Goal: Task Accomplishment & Management: Use online tool/utility

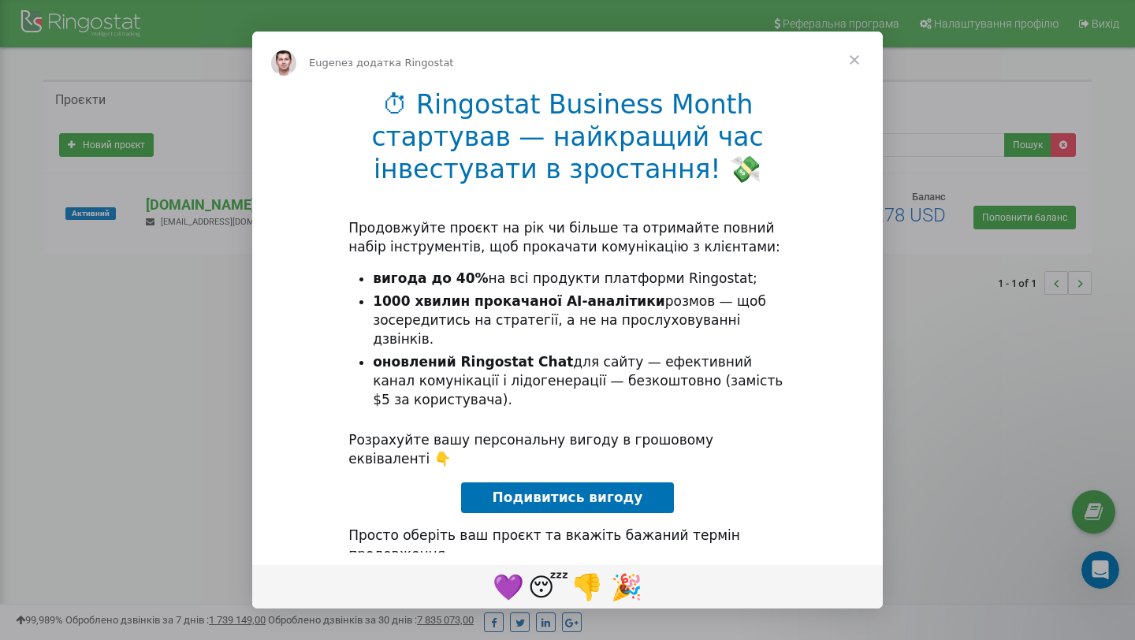
click at [851, 57] on span "Закрити" at bounding box center [854, 60] width 57 height 57
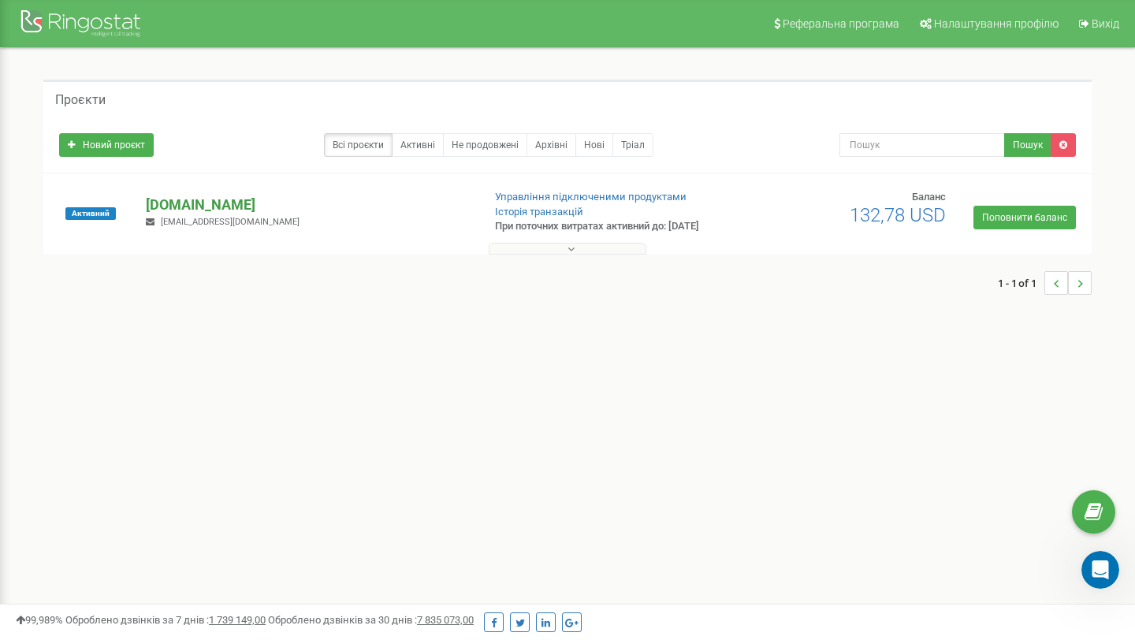
click at [217, 205] on p "[DOMAIN_NAME]" at bounding box center [307, 205] width 323 height 20
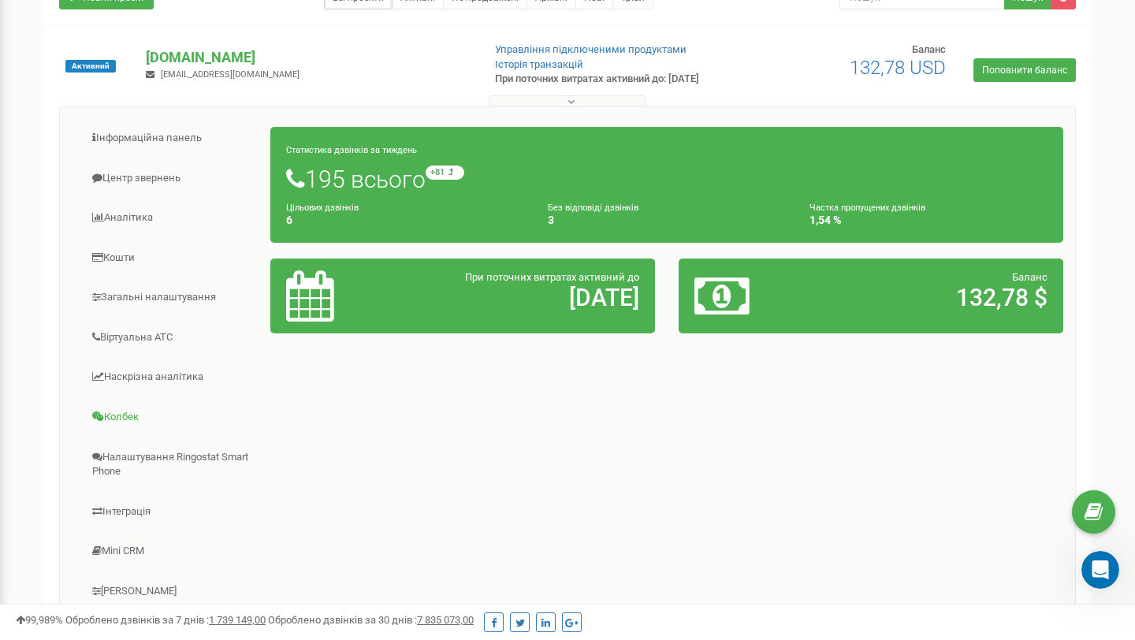
scroll to position [152, 0]
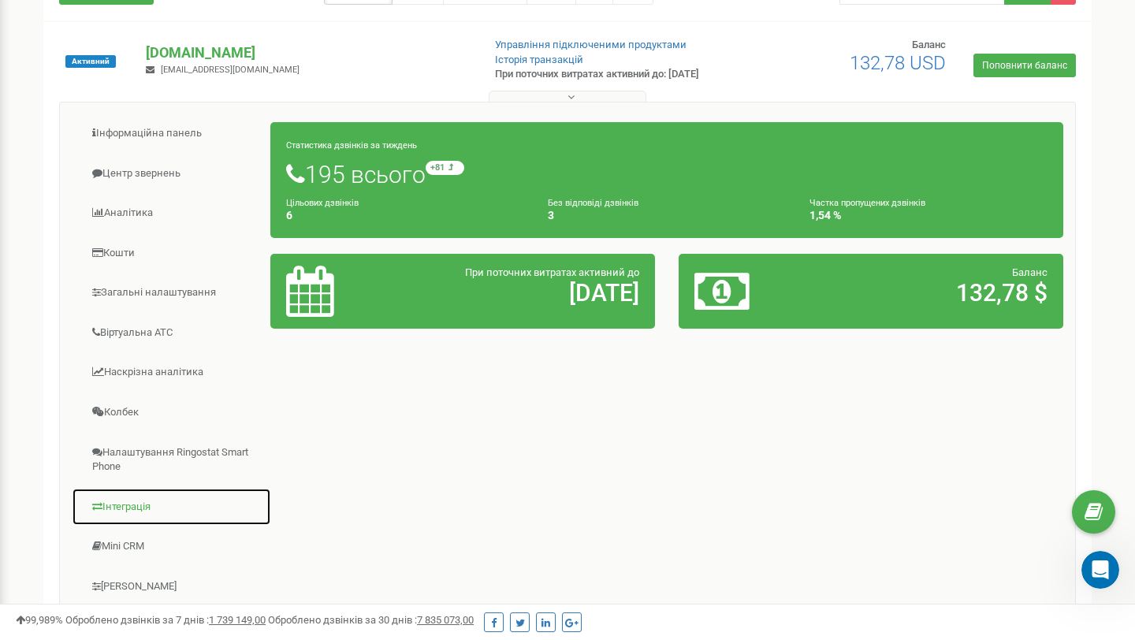
click at [141, 500] on link "Інтеграція" at bounding box center [171, 507] width 199 height 39
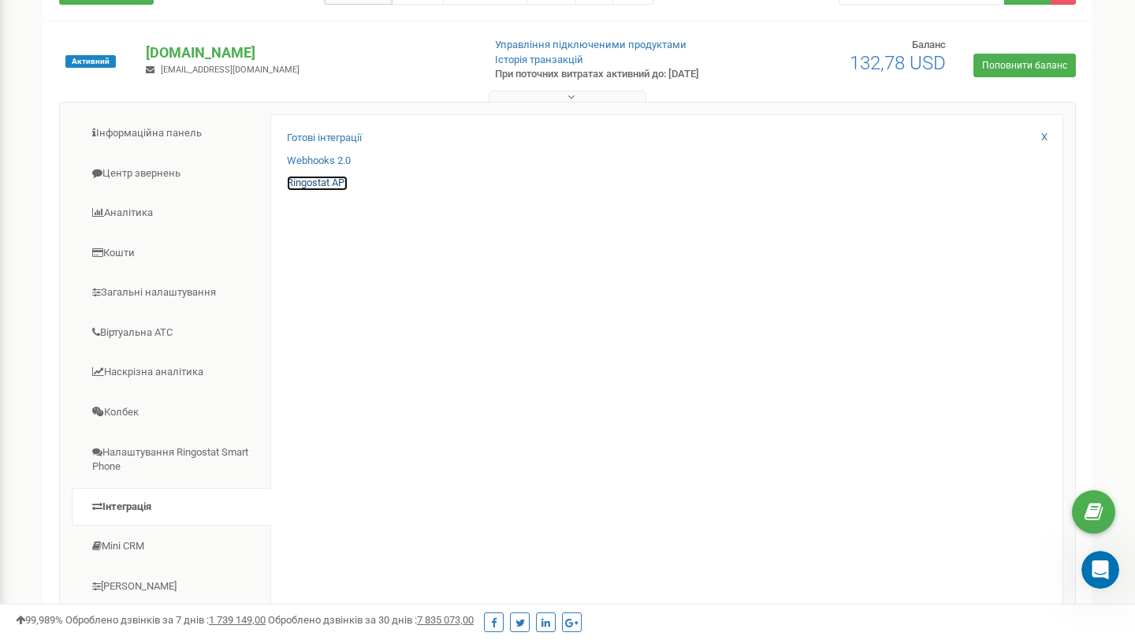
click at [331, 181] on link "Ringostat API" at bounding box center [317, 183] width 61 height 15
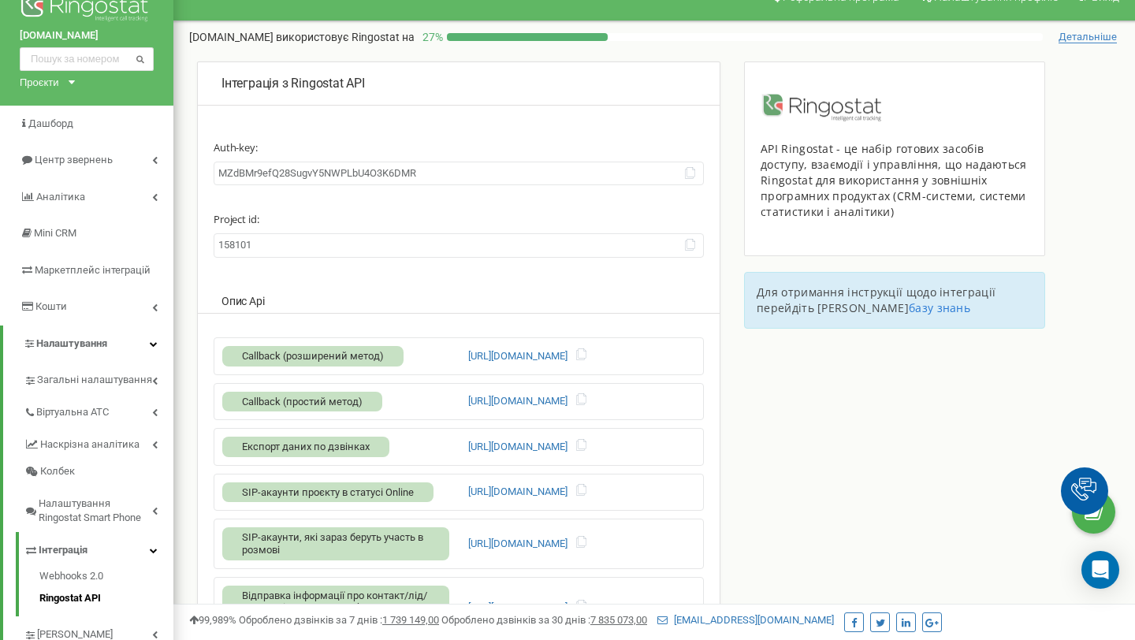
scroll to position [23, 0]
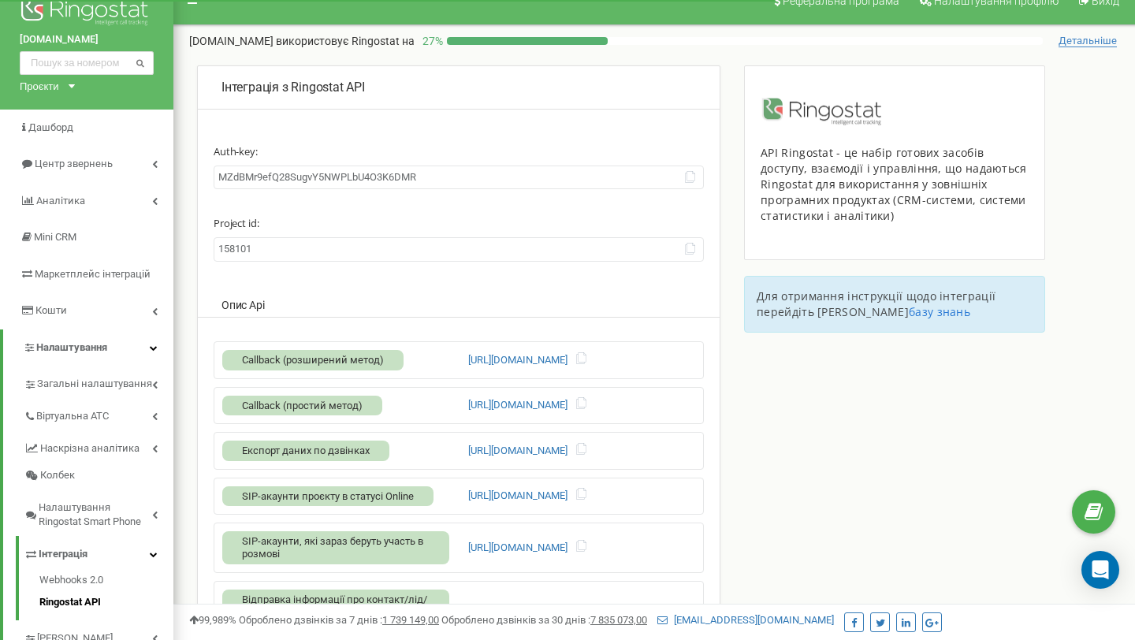
click at [693, 184] on input "MZdBMr9efQ28SugvY5NWPLbU4O3K6DMR" at bounding box center [459, 177] width 490 height 24
click at [693, 179] on icon at bounding box center [690, 177] width 12 height 12
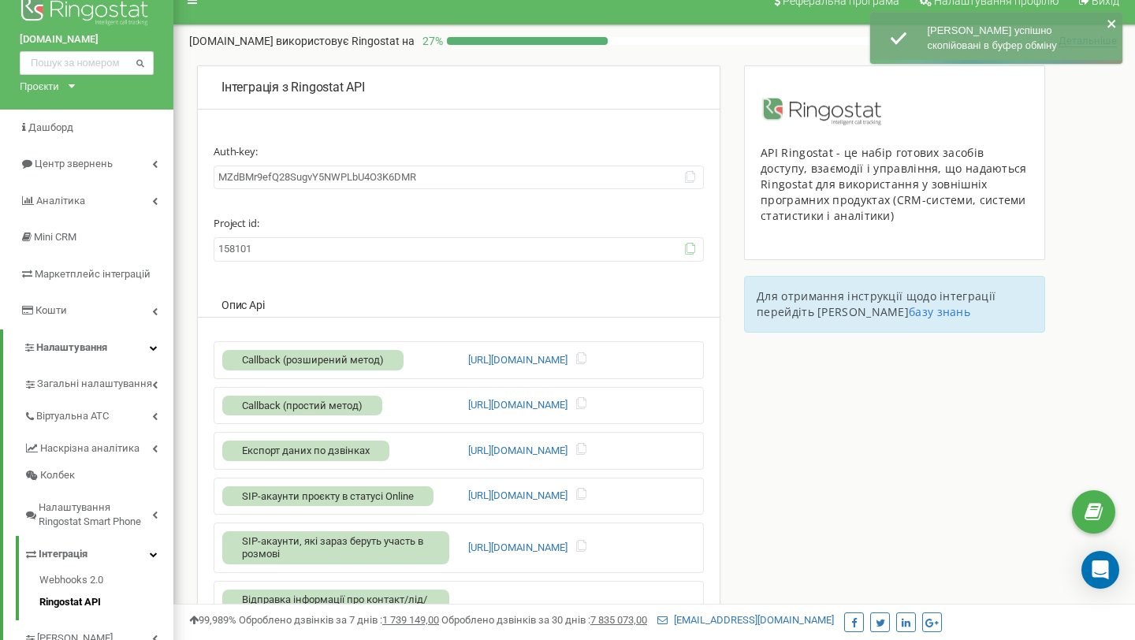
click at [695, 250] on icon at bounding box center [690, 249] width 12 height 12
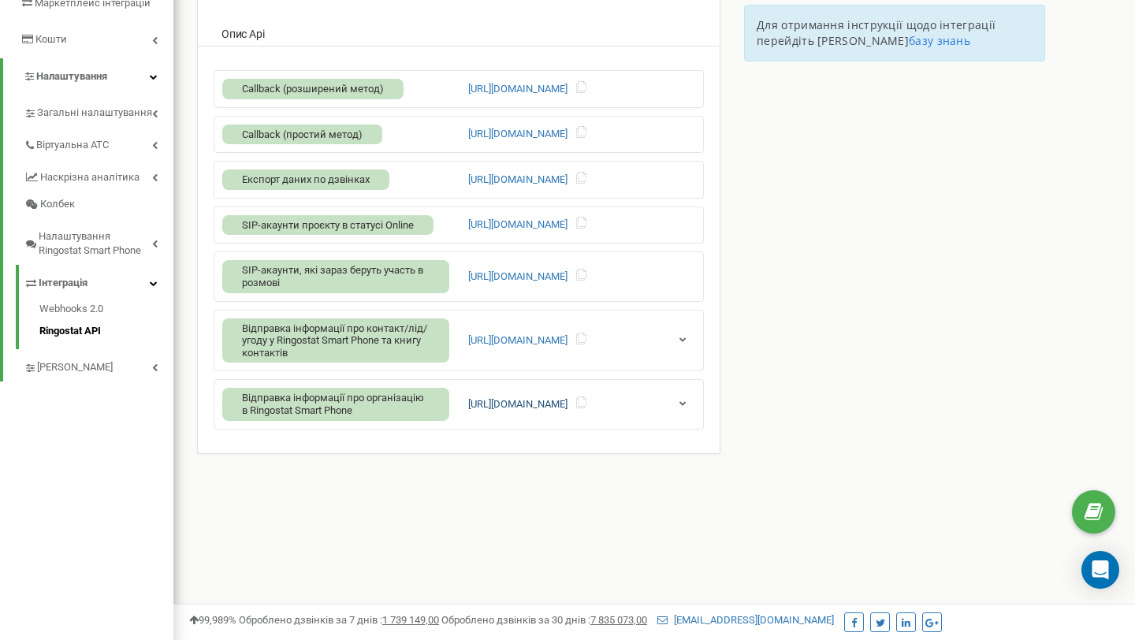
scroll to position [225, 0]
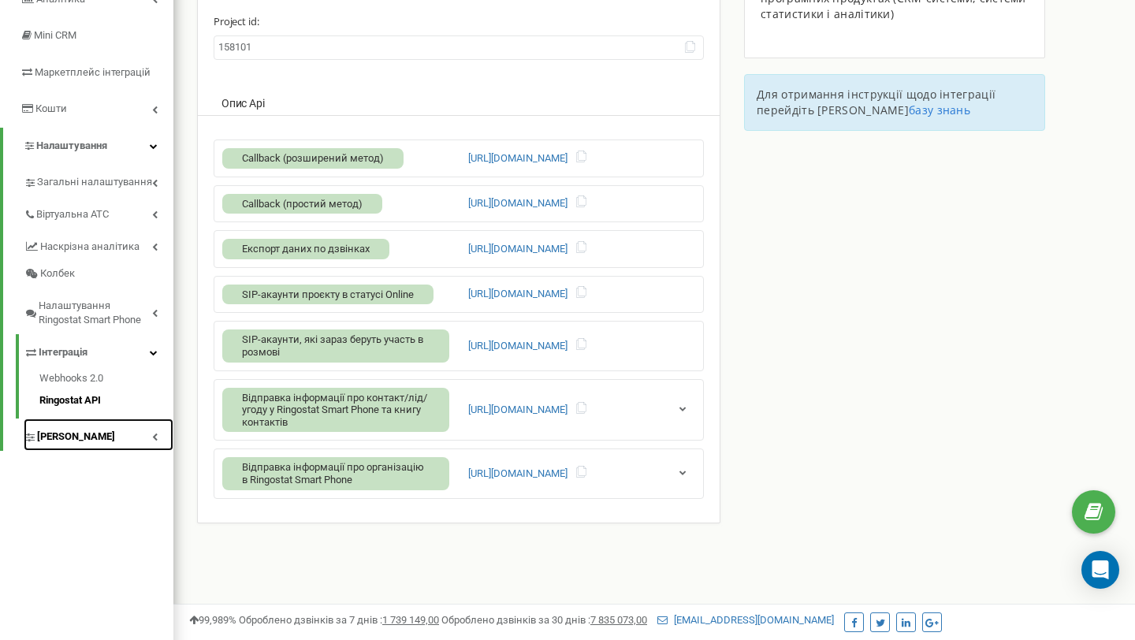
click at [71, 437] on span "[PERSON_NAME]" at bounding box center [76, 436] width 78 height 15
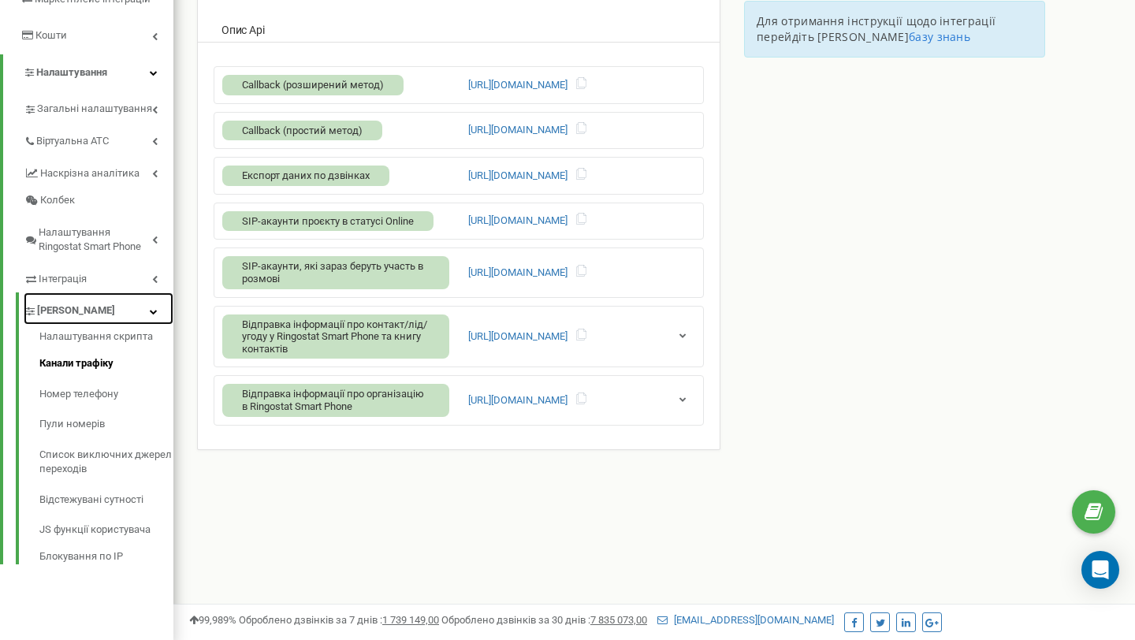
scroll to position [301, 0]
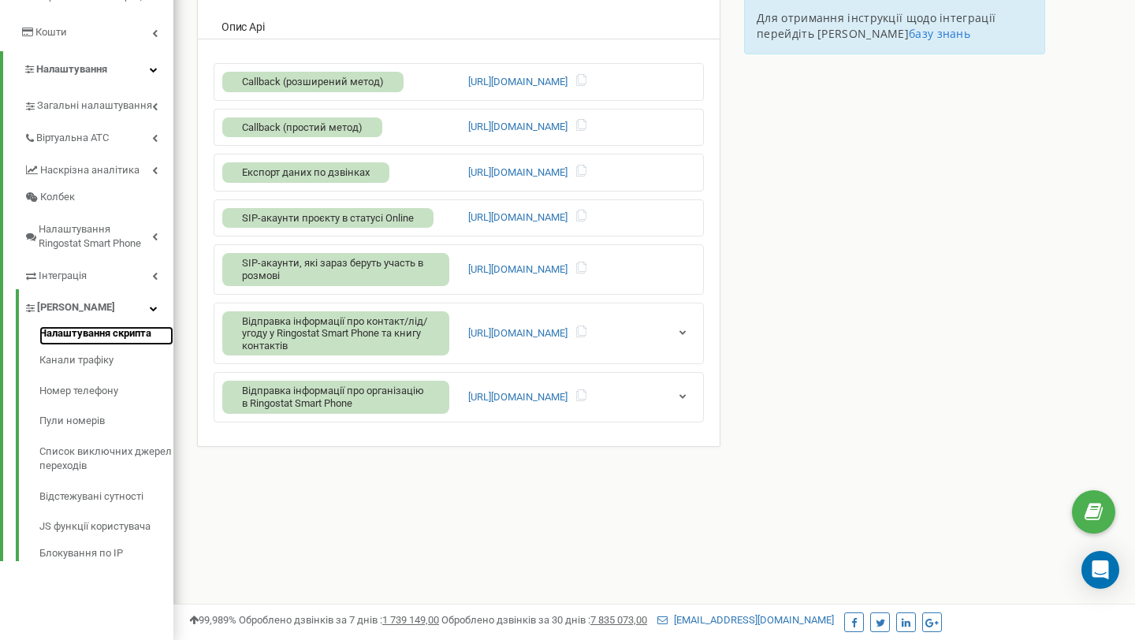
click at [138, 329] on link "Налаштування скрипта" at bounding box center [106, 335] width 134 height 19
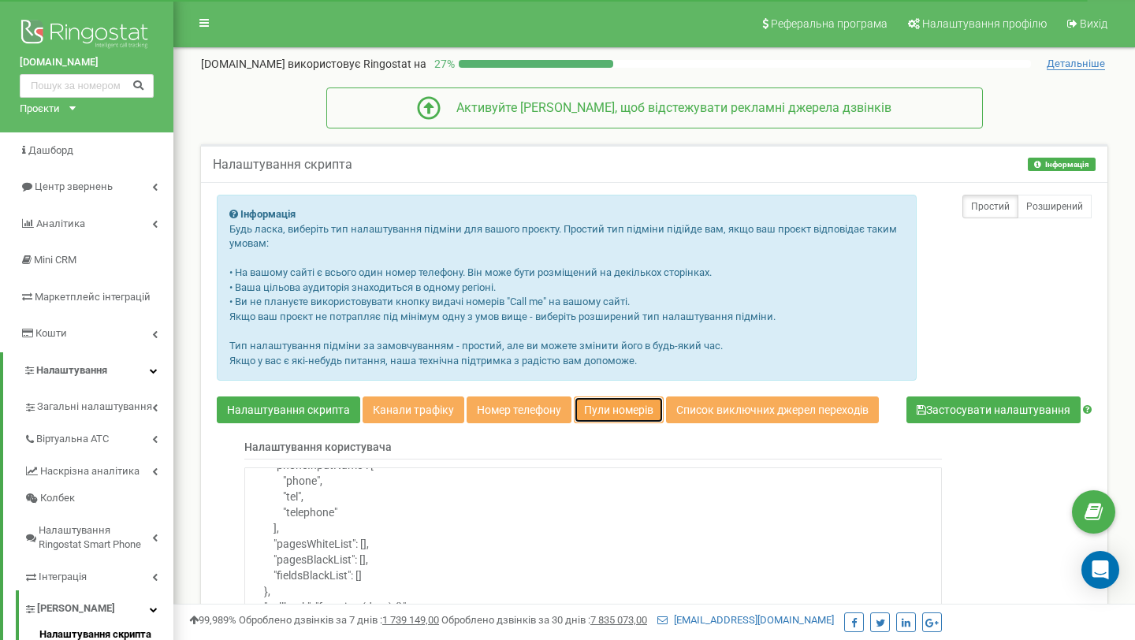
click at [630, 411] on link "Пули номерів" at bounding box center [619, 409] width 90 height 27
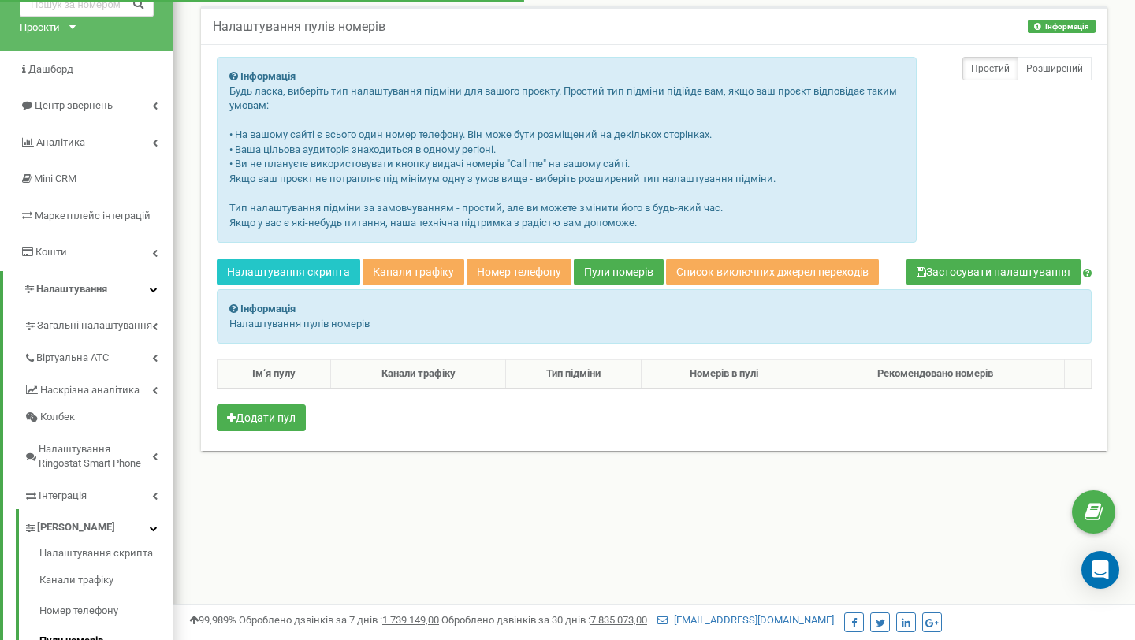
scroll to position [96, 0]
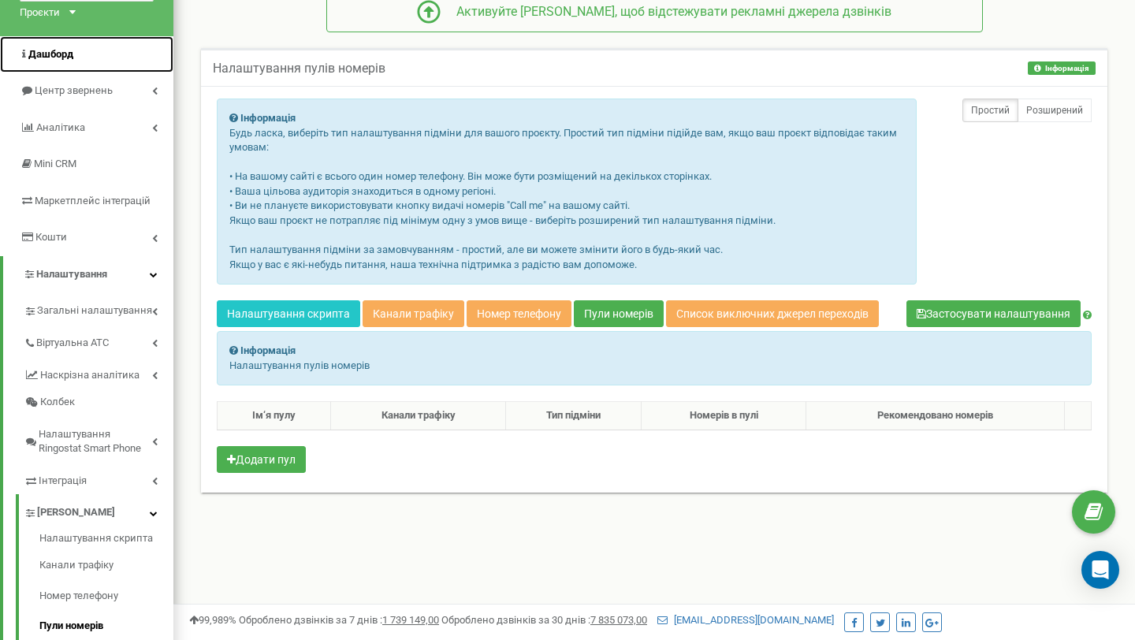
click at [127, 62] on link "Дашборд" at bounding box center [86, 54] width 173 height 37
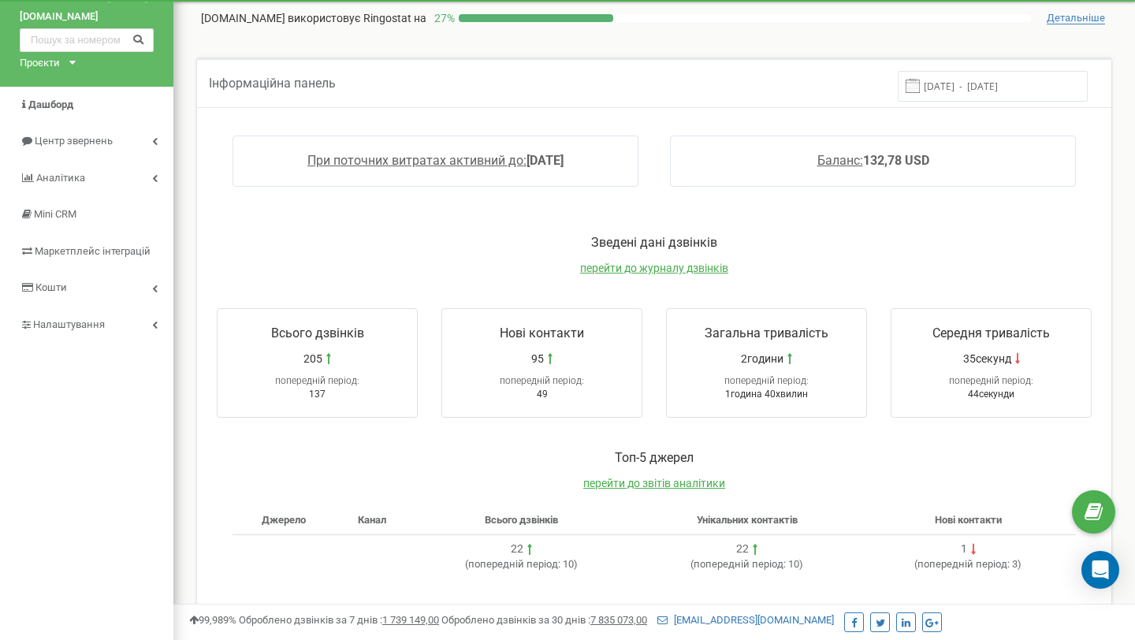
scroll to position [47, 0]
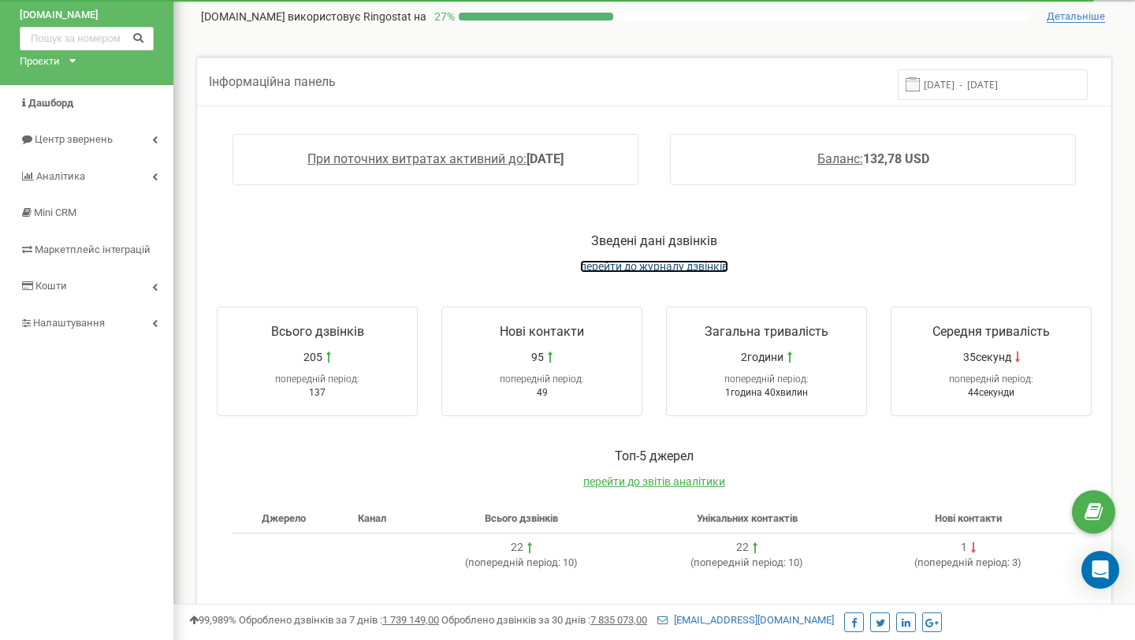
click at [629, 262] on span "перейти до журналу дзвінків" at bounding box center [654, 266] width 148 height 13
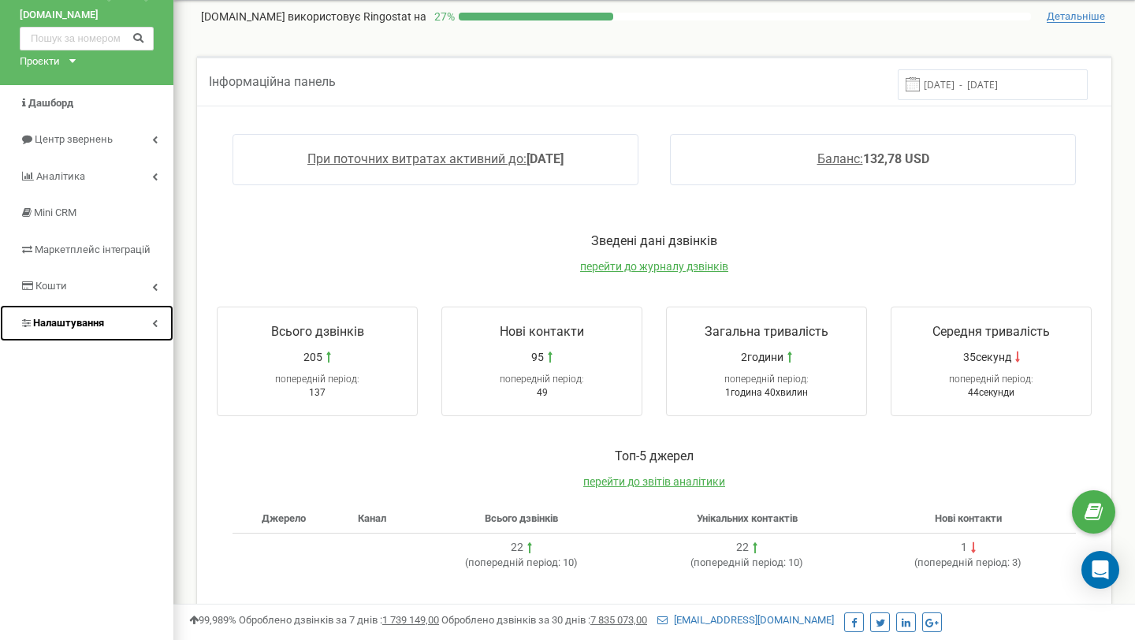
click at [136, 319] on link "Налаштування" at bounding box center [86, 323] width 173 height 37
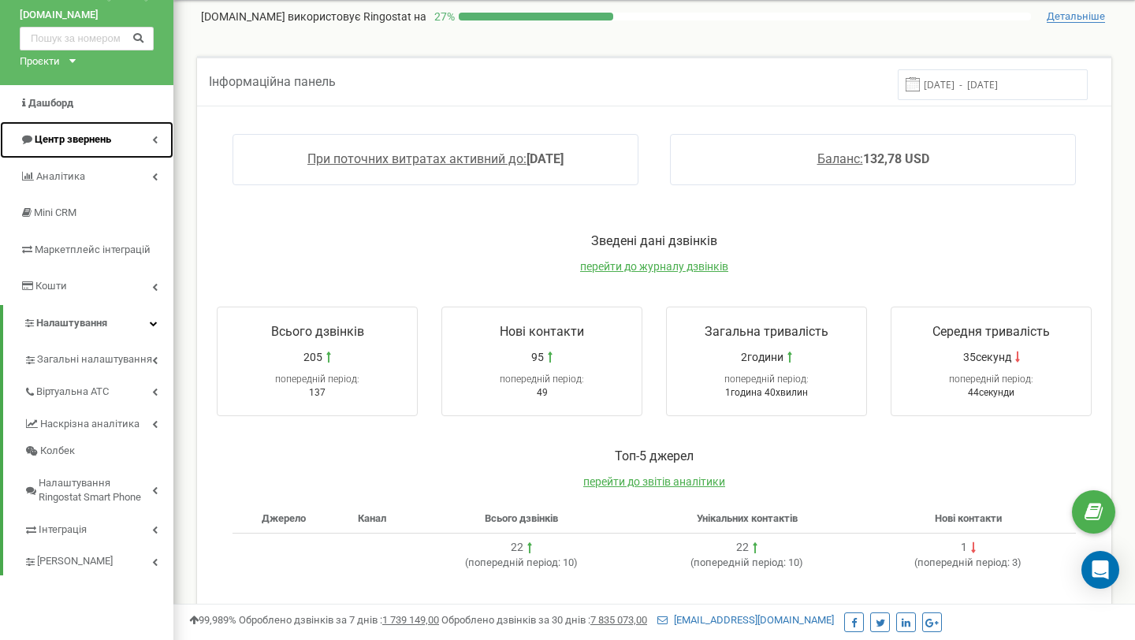
click at [115, 132] on link "Центр звернень" at bounding box center [86, 139] width 173 height 37
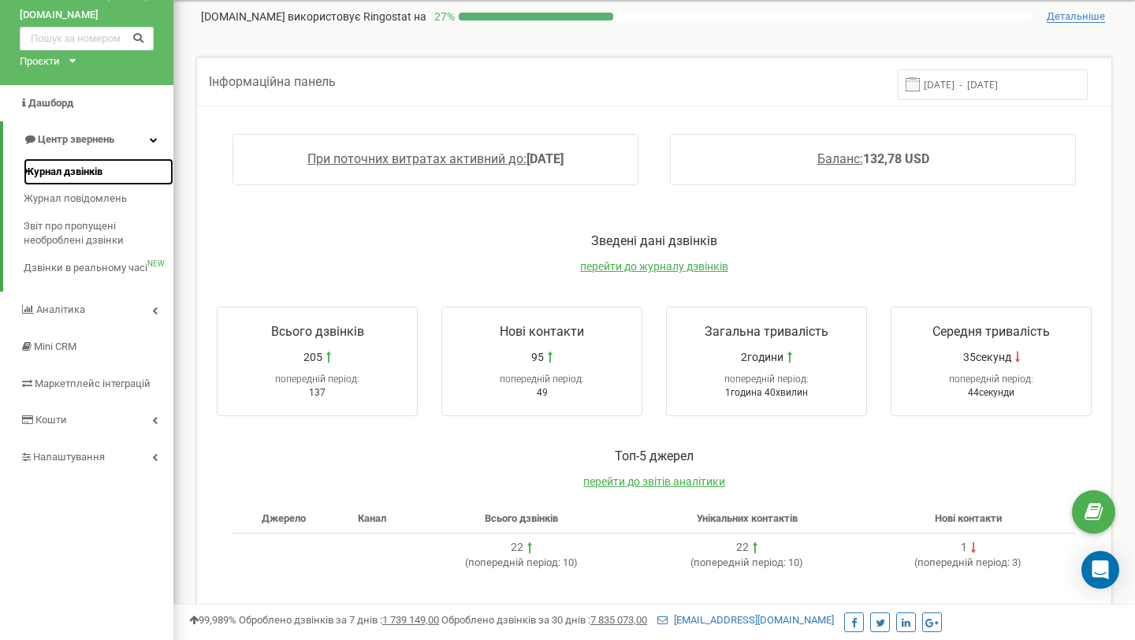
click at [111, 173] on link "Журнал дзвінків" at bounding box center [99, 172] width 150 height 28
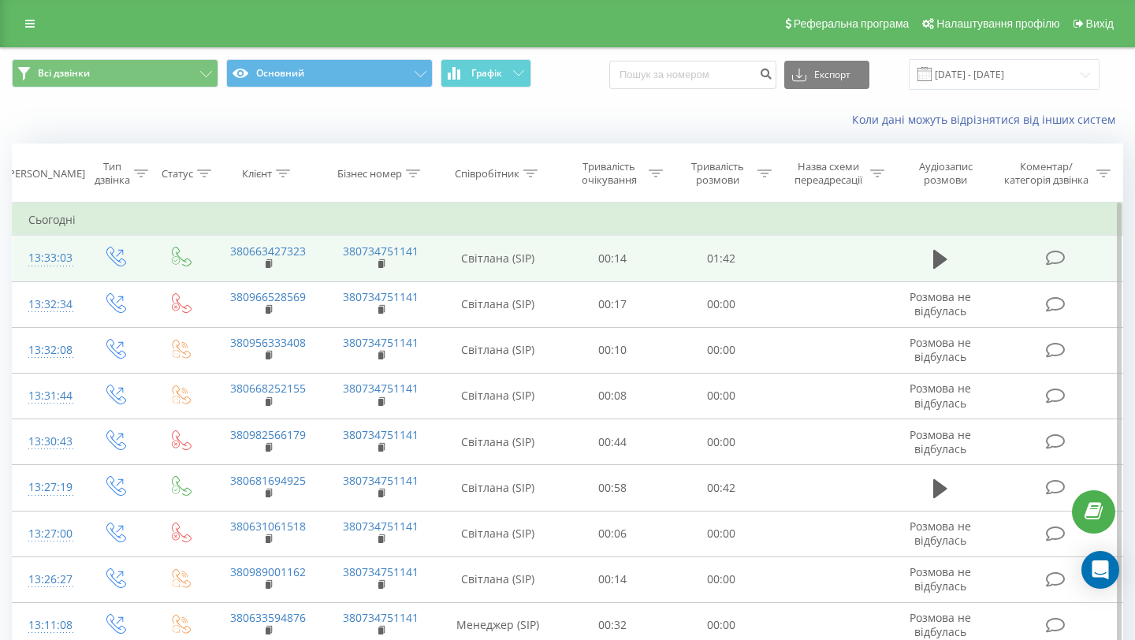
click at [496, 251] on td "Світлана (SIP)" at bounding box center [497, 259] width 121 height 46
click at [495, 277] on td "Світлана (SIP)" at bounding box center [497, 259] width 121 height 46
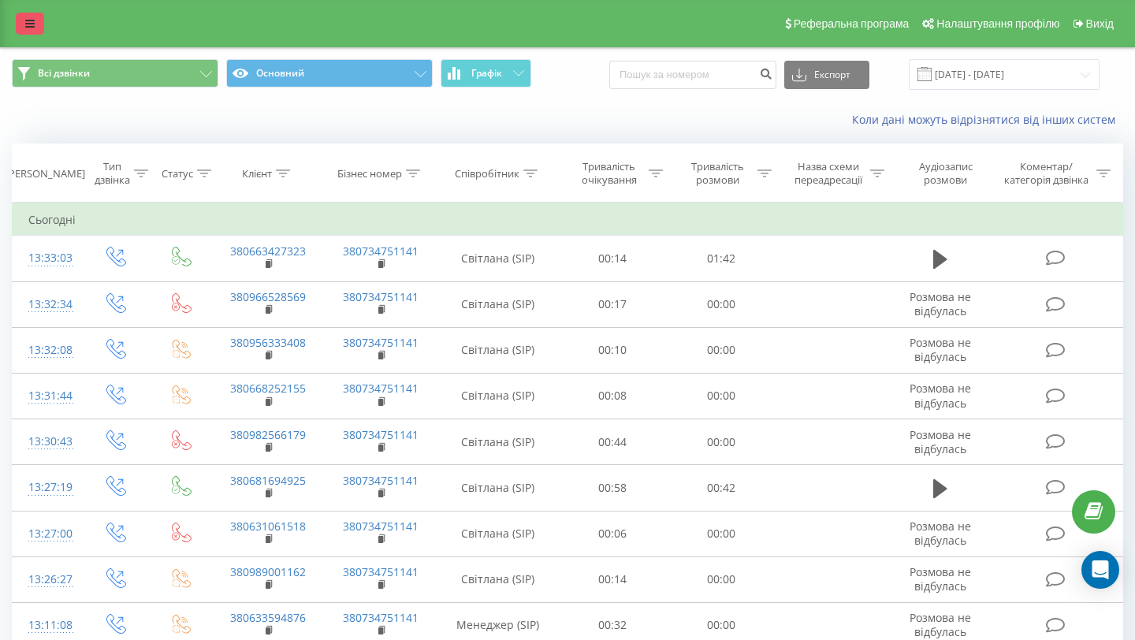
click at [32, 21] on icon at bounding box center [29, 23] width 9 height 11
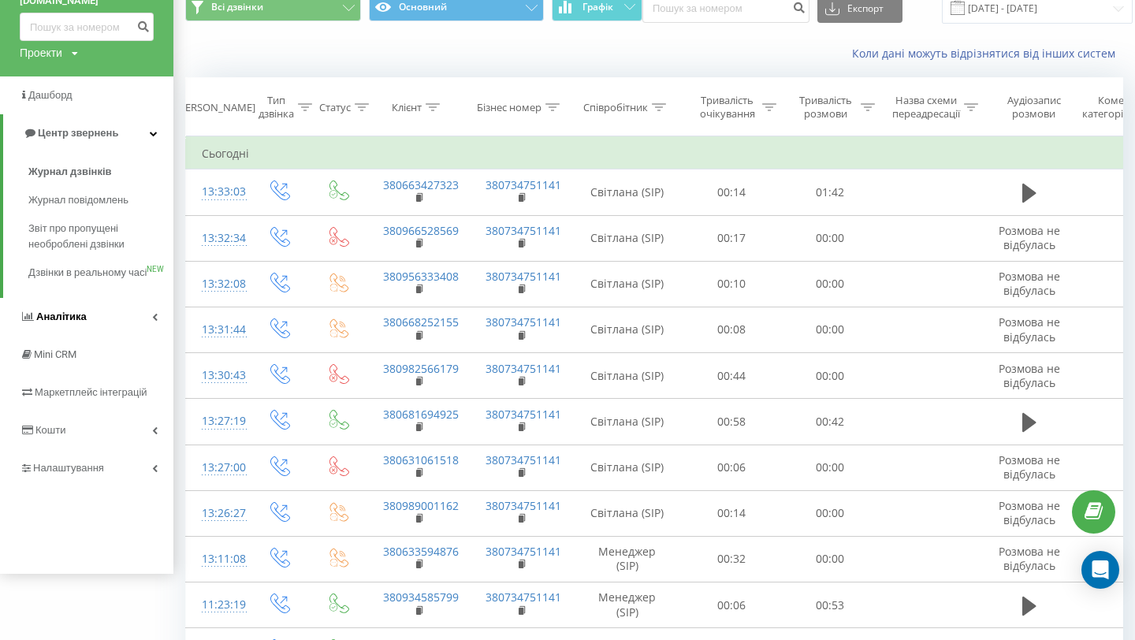
scroll to position [71, 0]
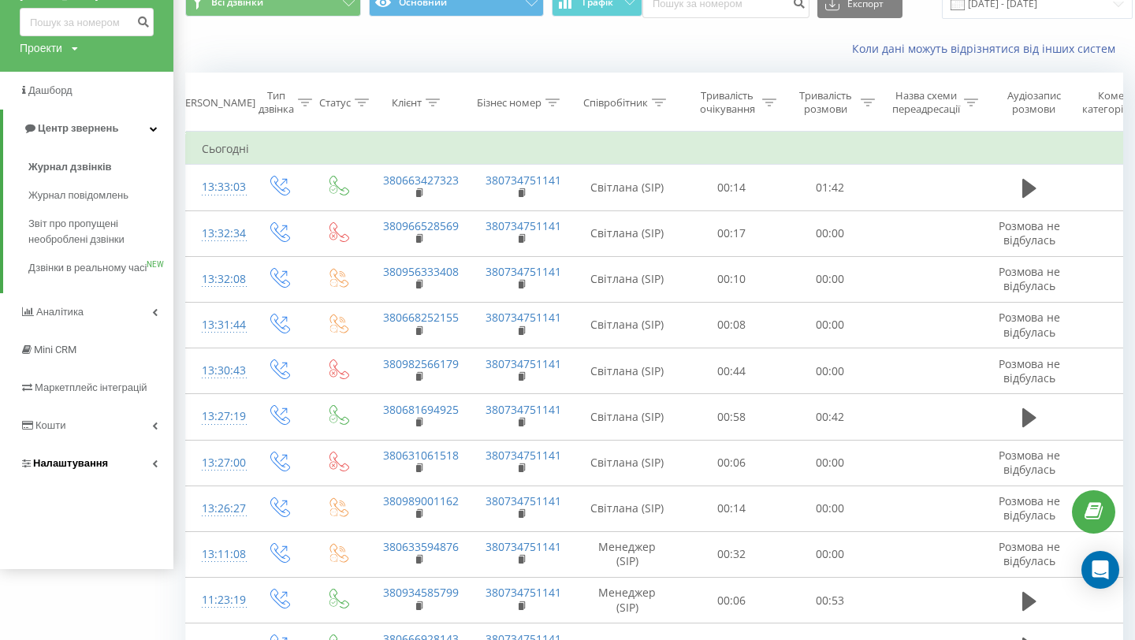
click at [117, 476] on link "Налаштування" at bounding box center [86, 463] width 173 height 38
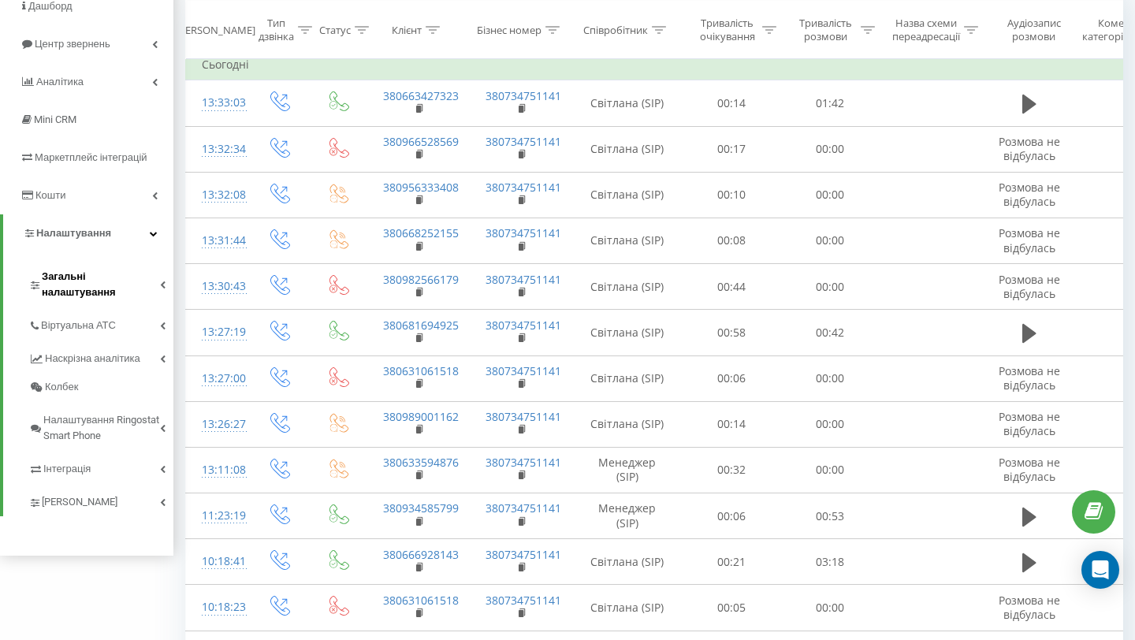
scroll to position [157, 0]
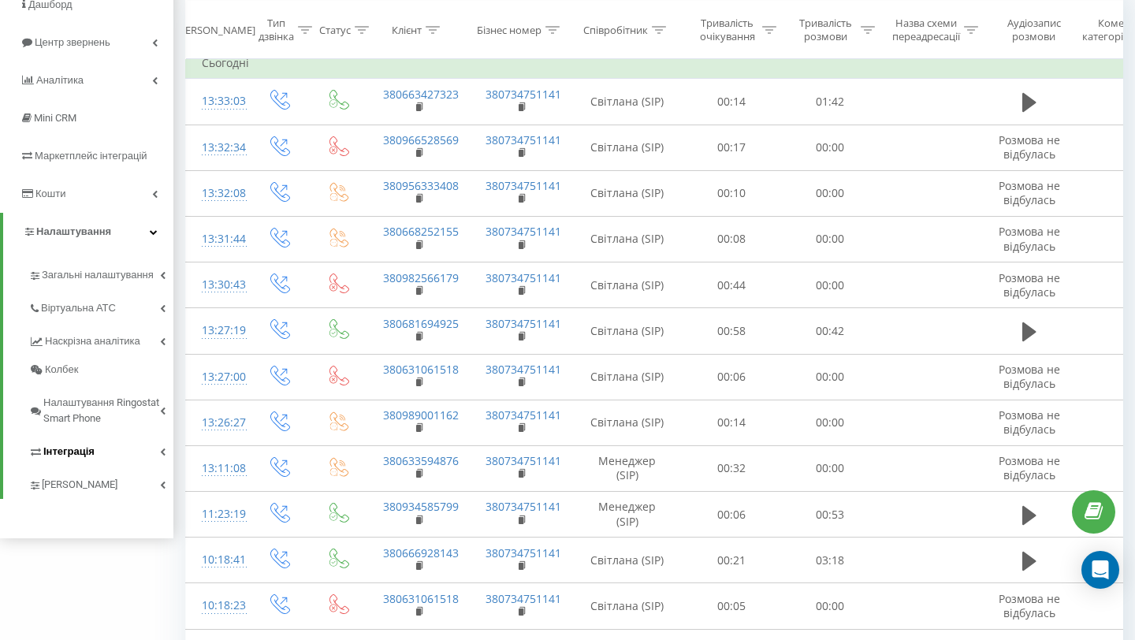
click at [98, 459] on link "Інтеграція" at bounding box center [100, 449] width 145 height 33
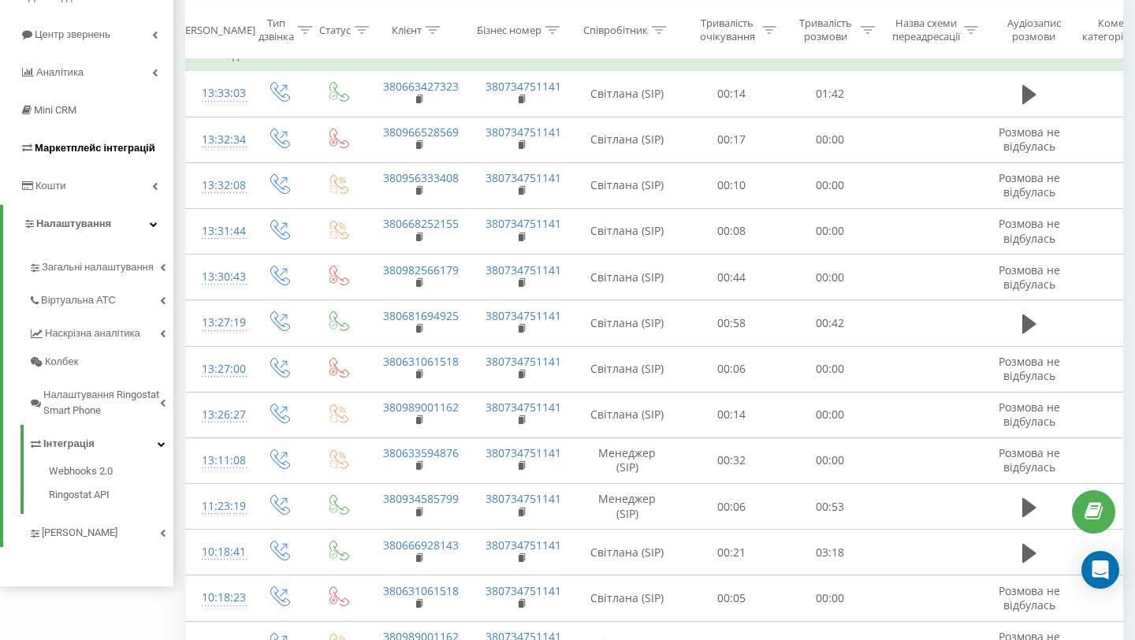
scroll to position [164, 0]
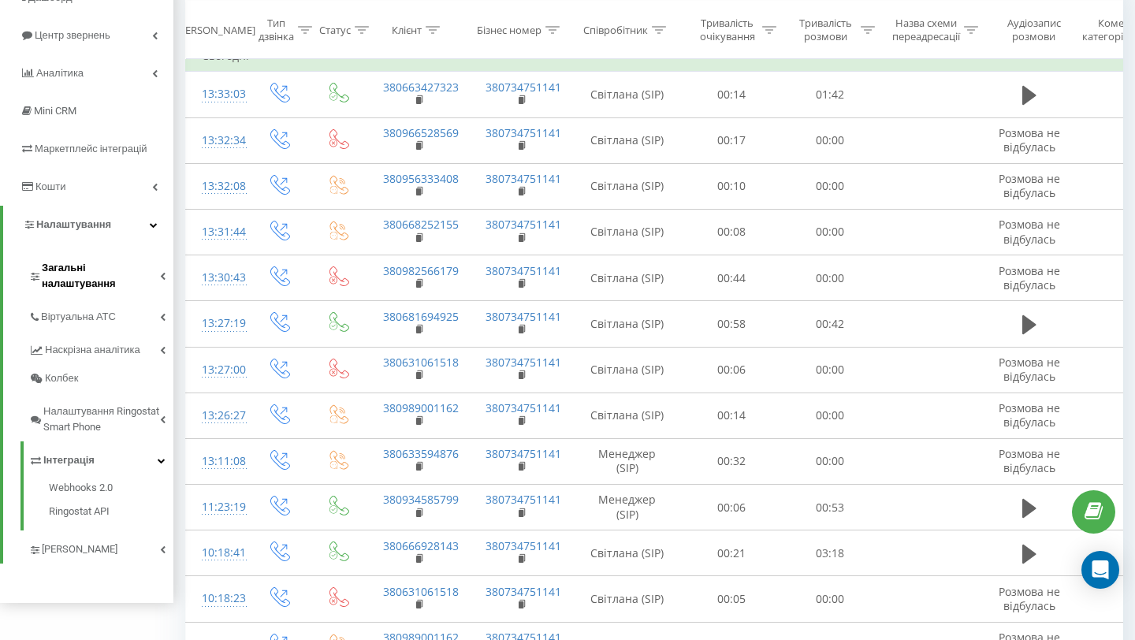
click at [136, 265] on span "Загальні налаштування" at bounding box center [101, 276] width 118 height 32
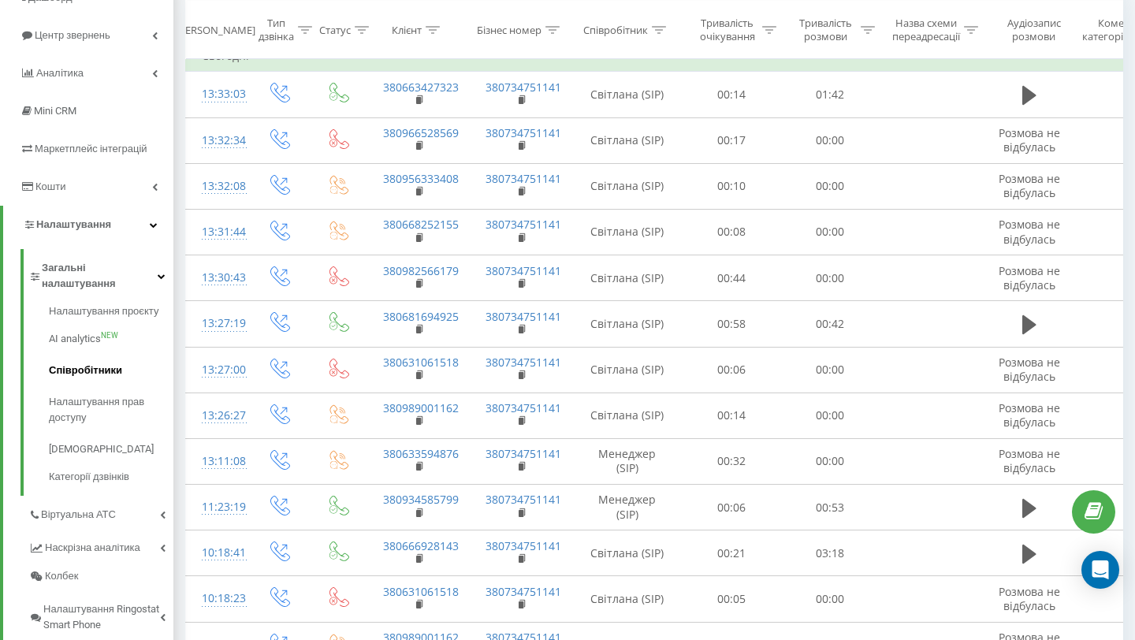
click at [113, 362] on span "Співробітники" at bounding box center [85, 370] width 73 height 16
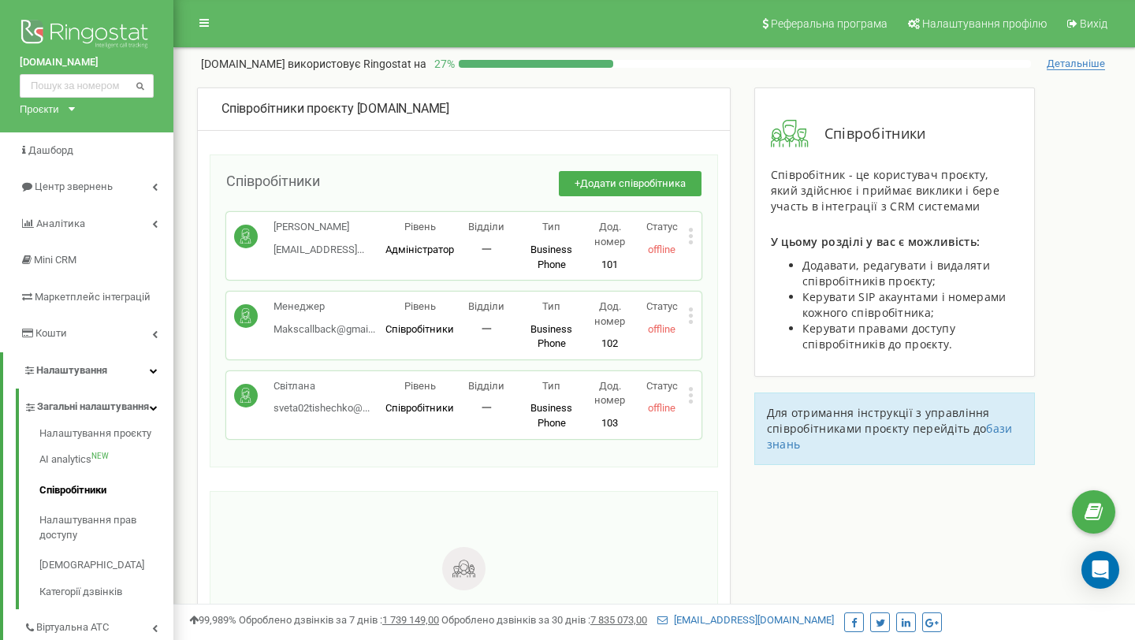
scroll to position [11, 0]
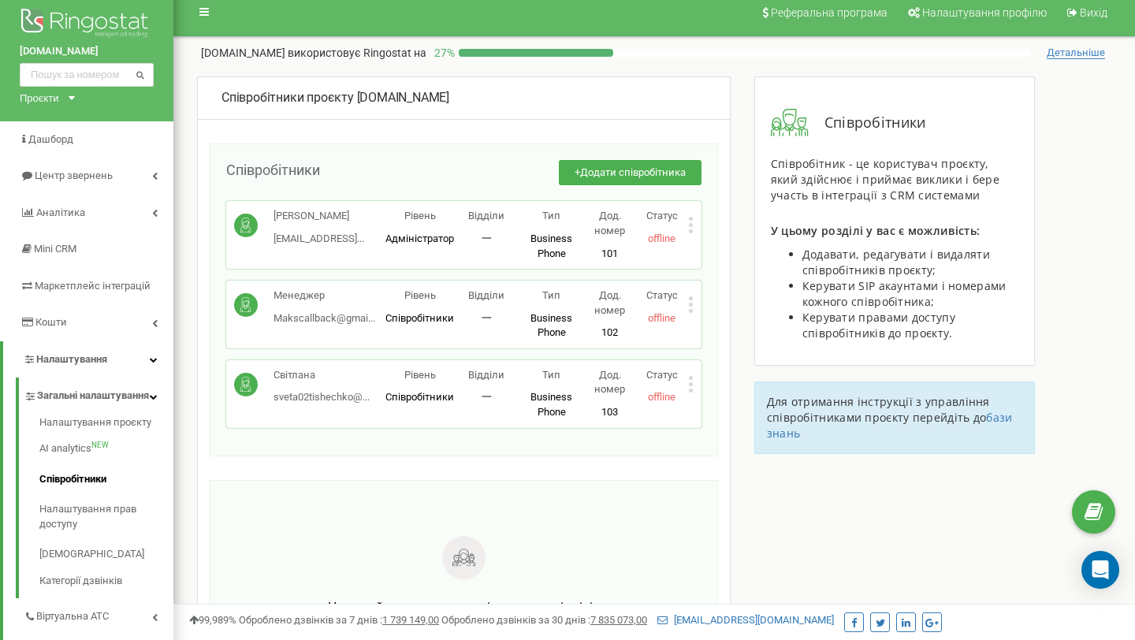
click at [691, 389] on icon at bounding box center [691, 390] width 4 height 4
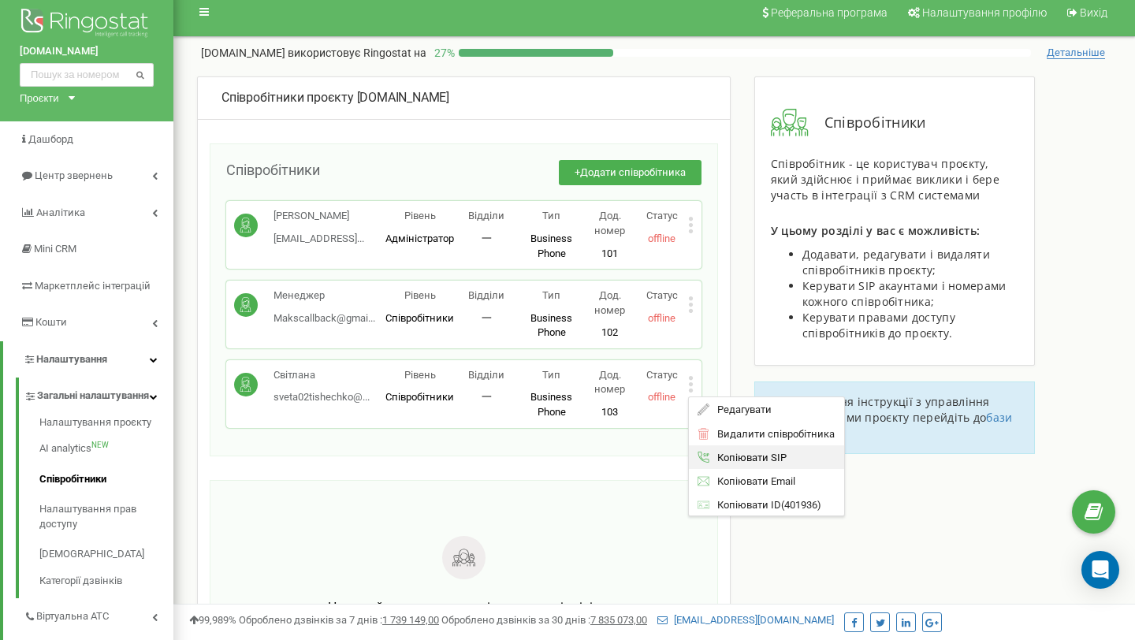
click at [751, 451] on div "Копіювати SIP" at bounding box center [766, 458] width 155 height 24
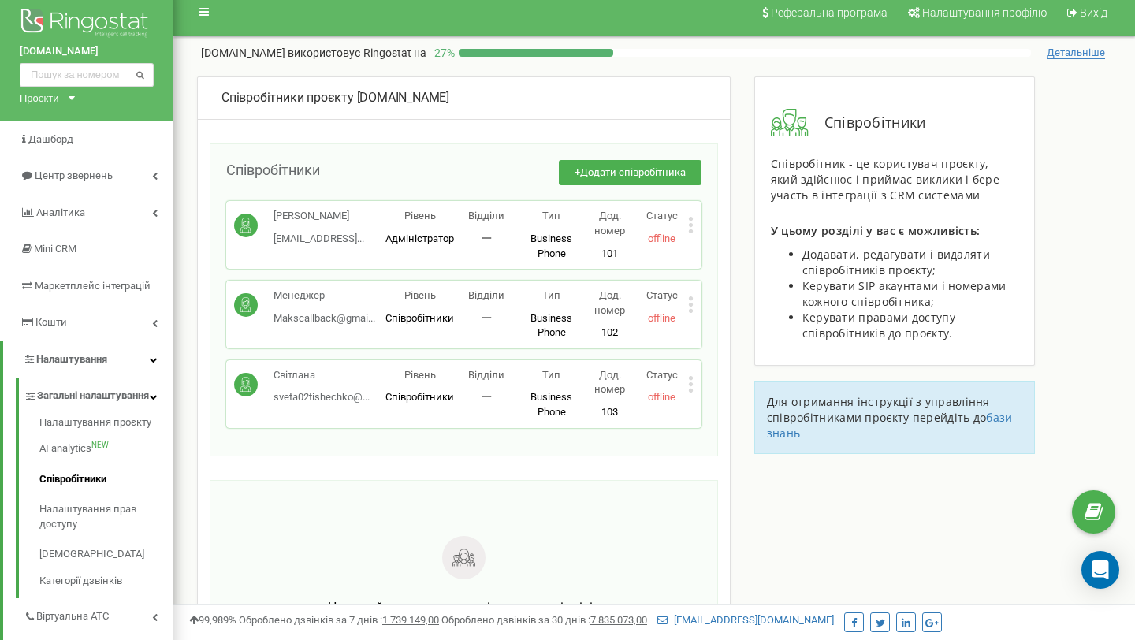
click at [693, 307] on icon at bounding box center [691, 304] width 6 height 17
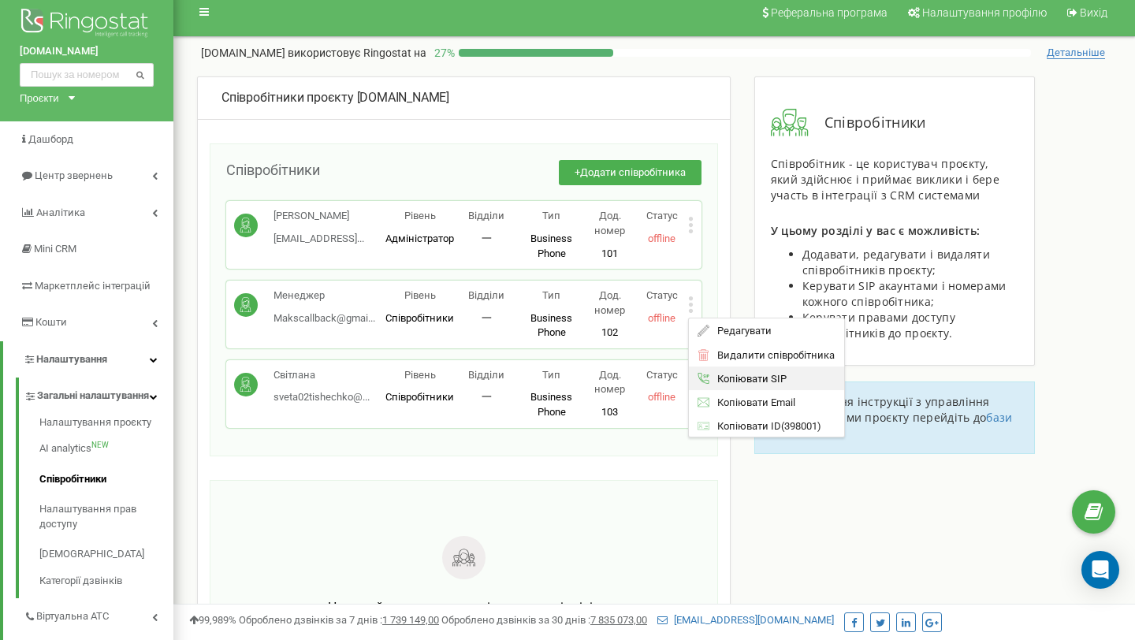
click at [783, 381] on span "Копіювати SIP" at bounding box center [747, 378] width 77 height 10
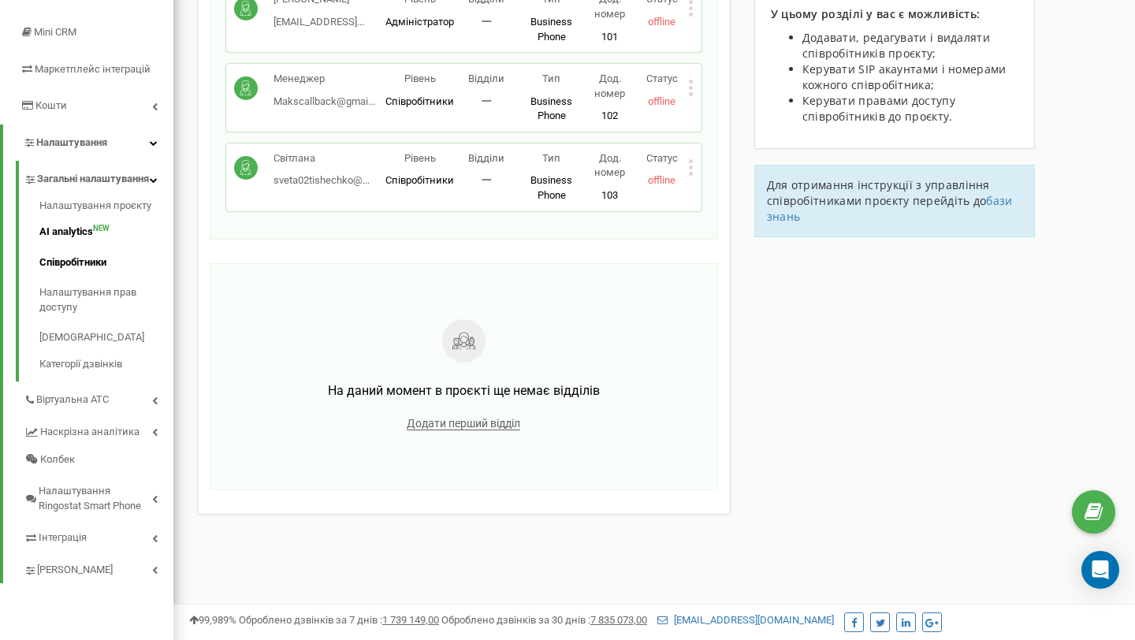
scroll to position [306, 0]
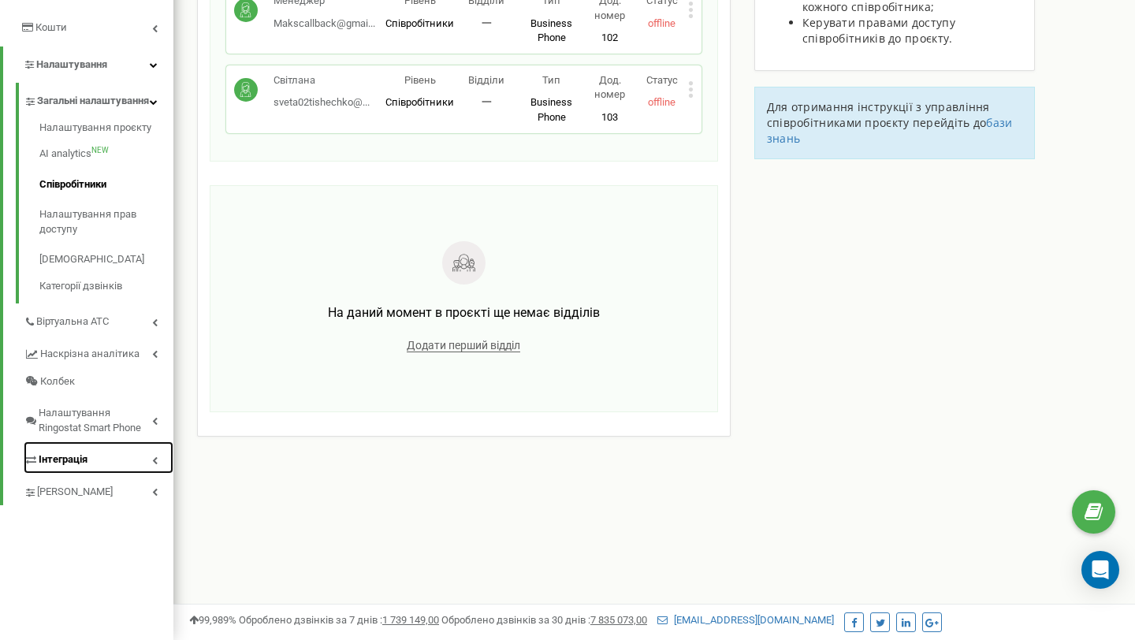
click at [79, 463] on link "Інтеграція" at bounding box center [99, 457] width 150 height 32
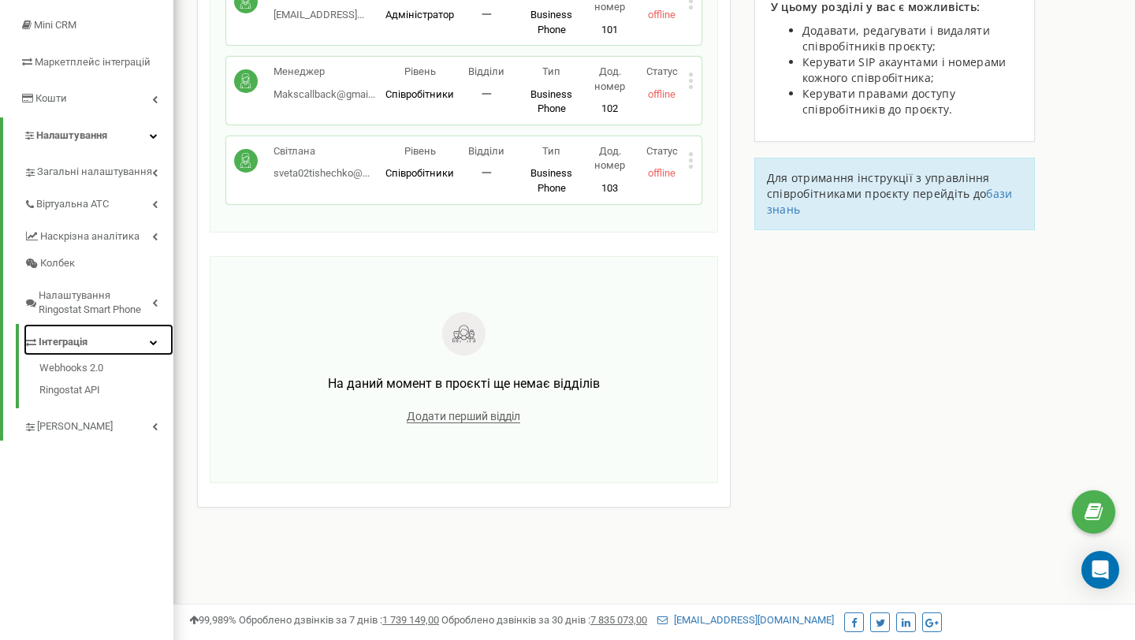
scroll to position [232, 0]
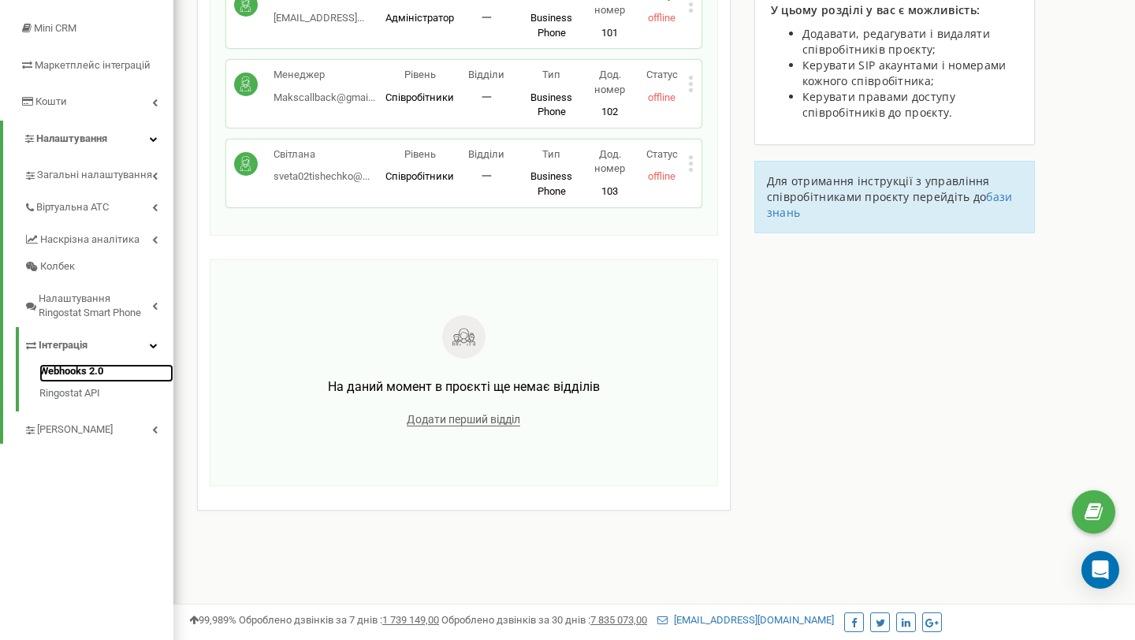
click at [87, 372] on link "Webhooks 2.0" at bounding box center [106, 373] width 134 height 19
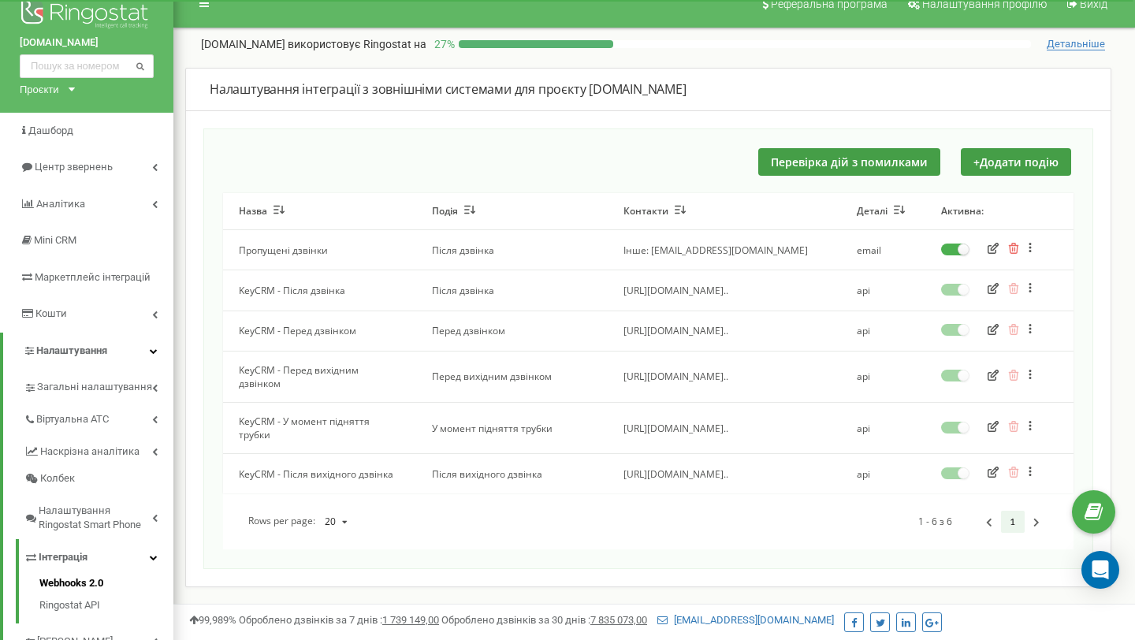
scroll to position [21, 0]
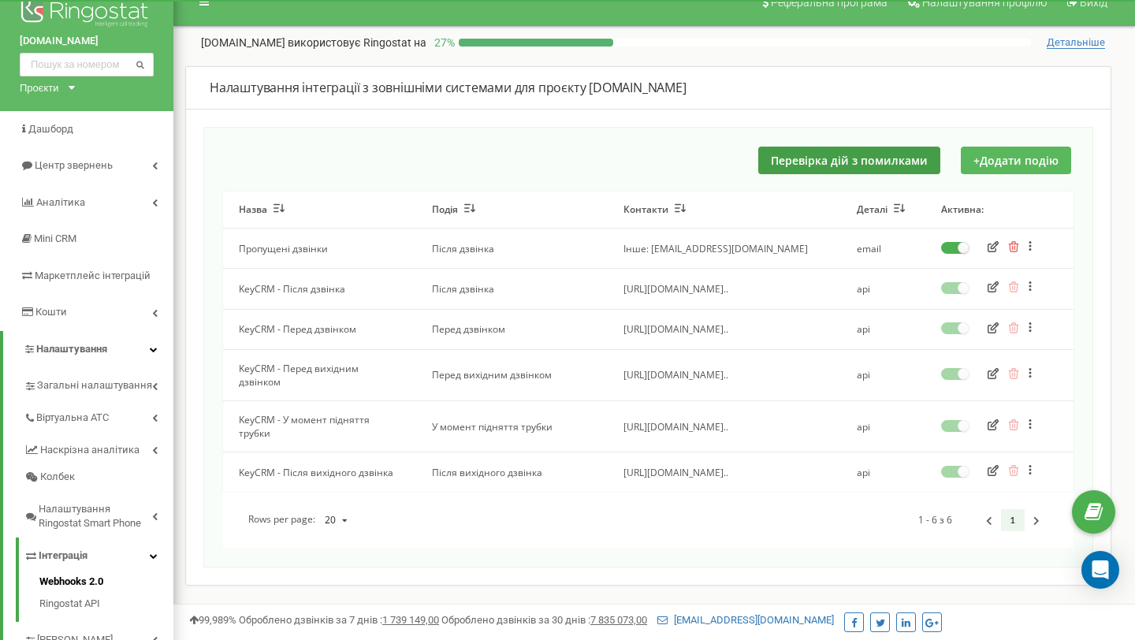
click at [1029, 165] on button "+ Додати подію" at bounding box center [1015, 161] width 110 height 28
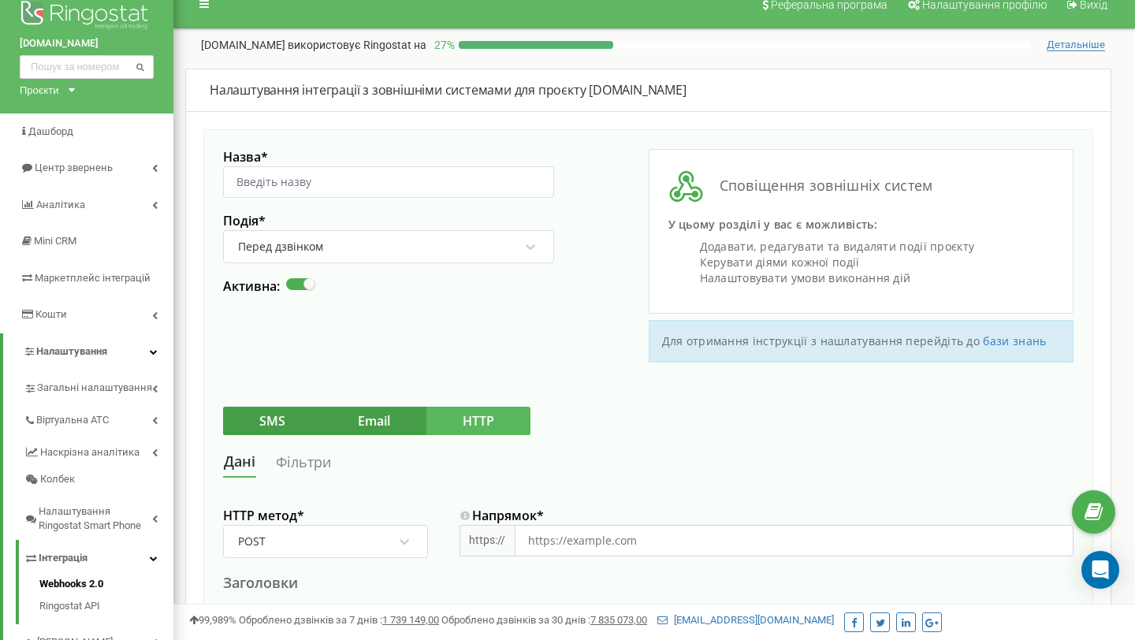
scroll to position [20, 0]
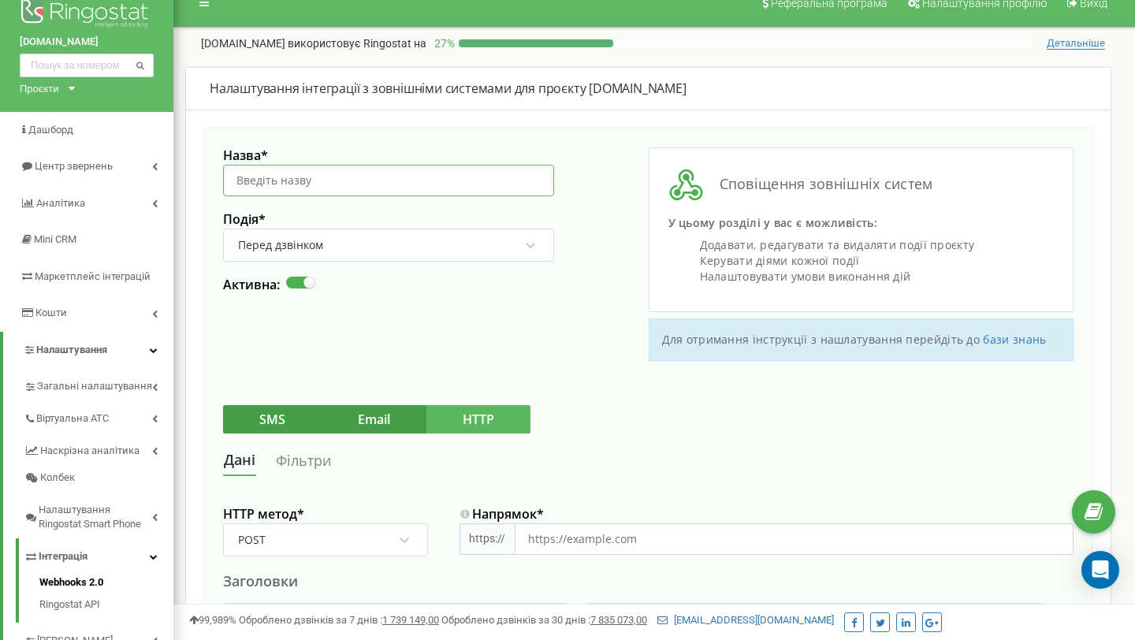
click at [394, 183] on input "Назва *" at bounding box center [388, 181] width 331 height 32
click at [340, 190] on input "Назва *" at bounding box center [388, 181] width 331 height 32
paste input "Після дзвінка"
type input "Після дзвінка"
click at [417, 248] on div "Перед дзвінком" at bounding box center [378, 245] width 284 height 27
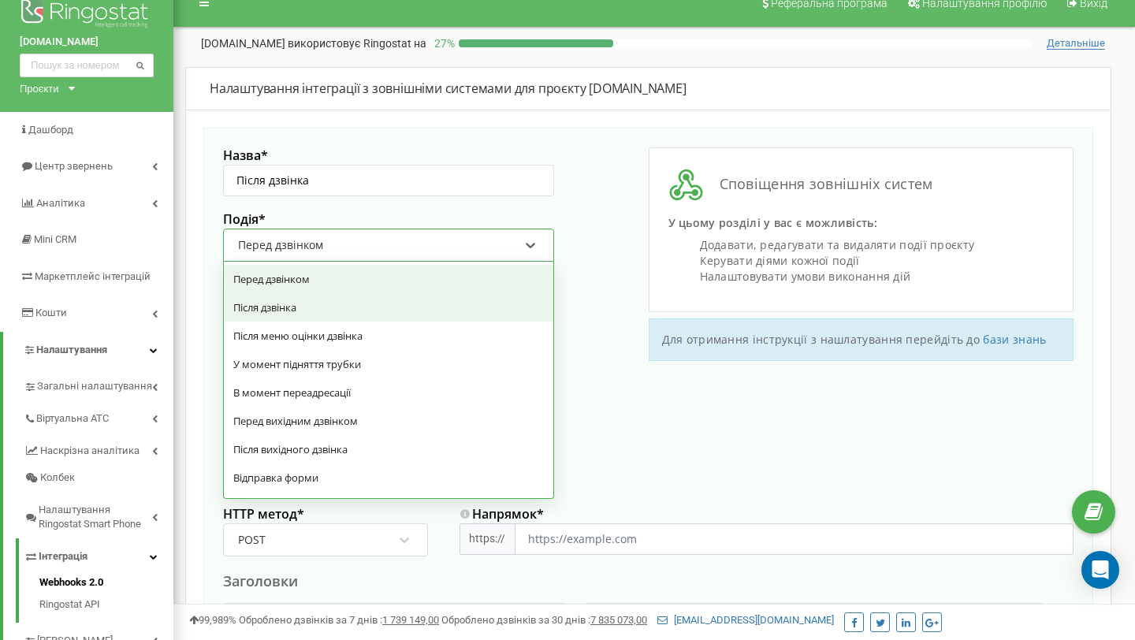
click at [397, 306] on div "Після дзвінка" at bounding box center [388, 307] width 329 height 28
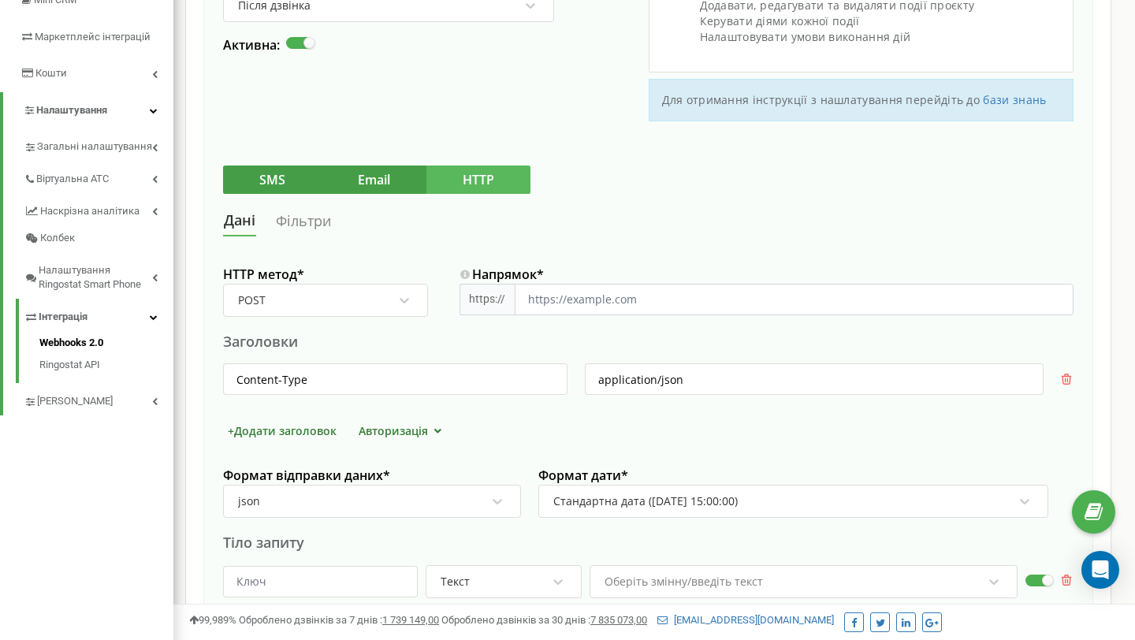
scroll to position [263, 0]
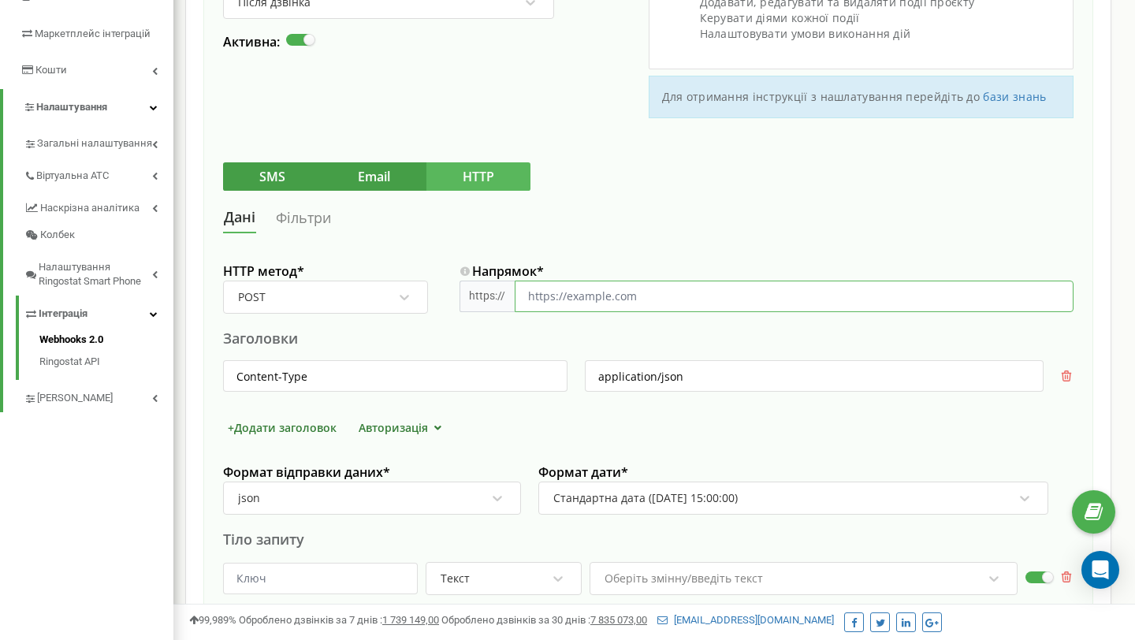
click at [564, 301] on input "Напрямок *" at bounding box center [794, 296] width 559 height 32
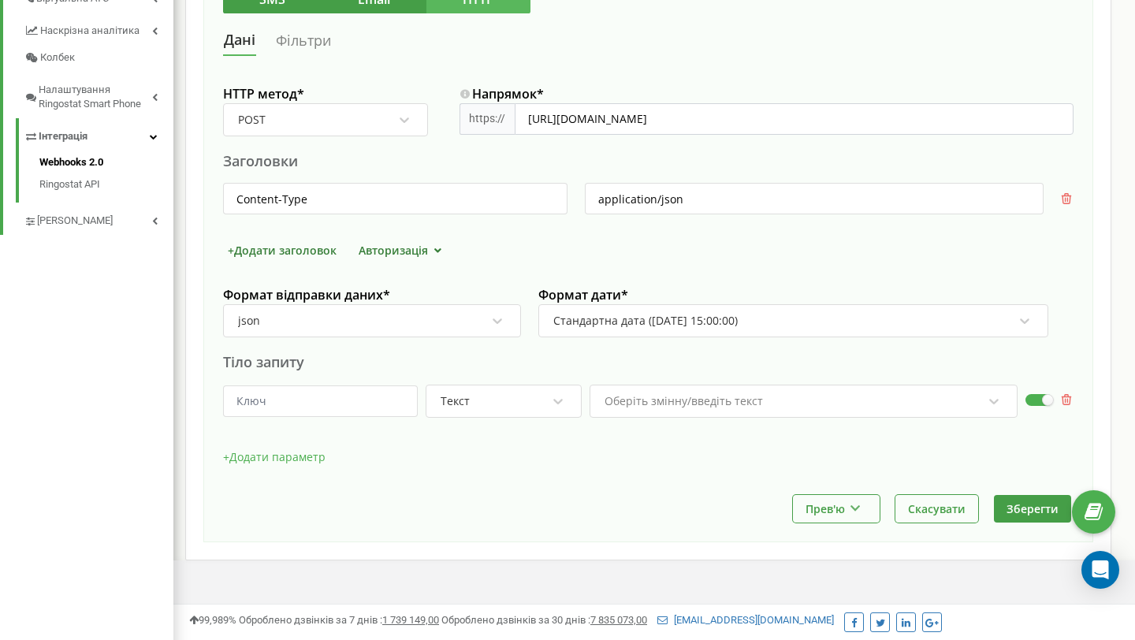
scroll to position [437, 0]
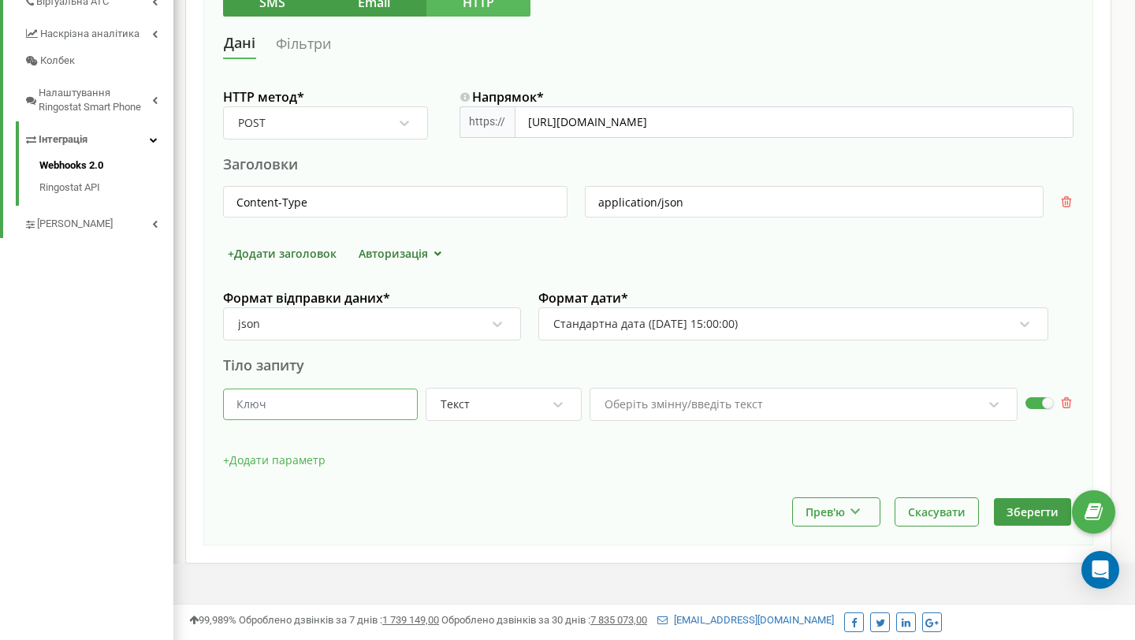
click at [357, 397] on input "text" at bounding box center [320, 404] width 195 height 32
click at [284, 385] on div "HTTP метод * POST Напрямок * https:// https://ao-jurisferra.juristcrm.com/api/r…" at bounding box center [648, 288] width 850 height 419
click at [284, 389] on input "text" at bounding box center [320, 404] width 195 height 32
paste input "caller"
type input "caller"
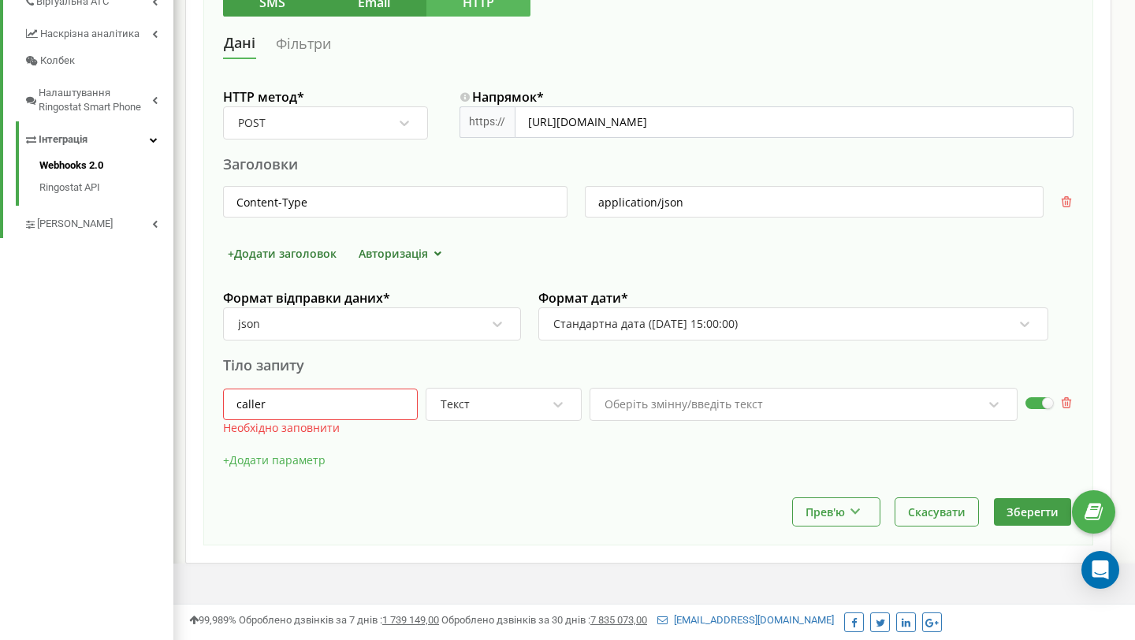
click at [434, 495] on div "HTTP метод * POST Напрямок * https:// https://ao-jurisferra.juristcrm.com/api/r…" at bounding box center [648, 288] width 850 height 419
click at [505, 409] on div "Текст" at bounding box center [493, 404] width 109 height 27
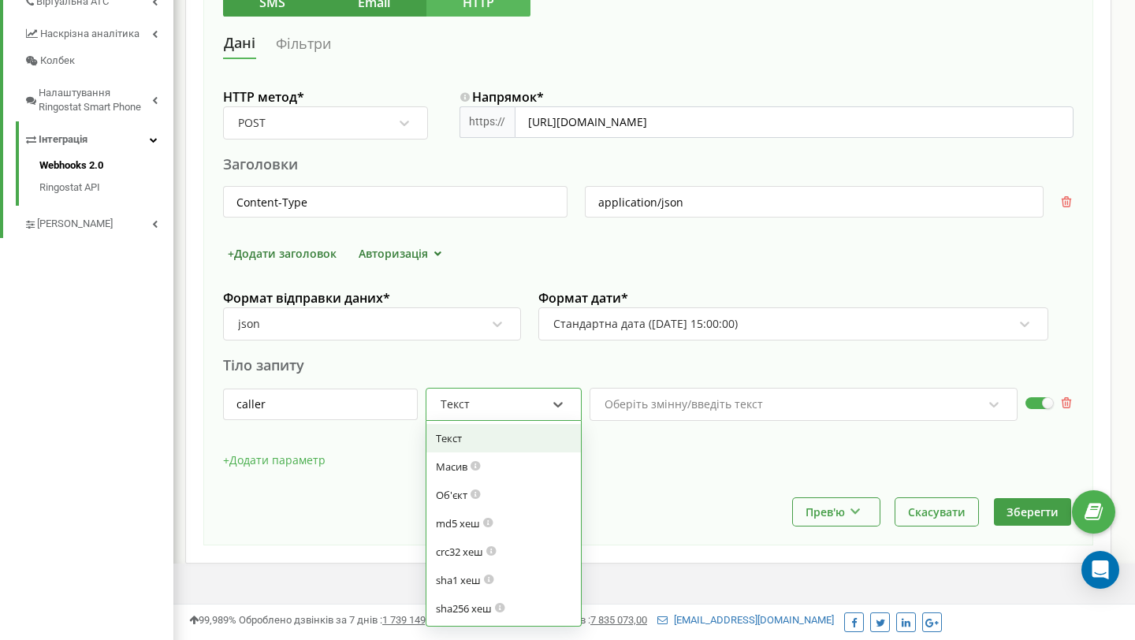
click at [689, 425] on div at bounding box center [803, 428] width 428 height 15
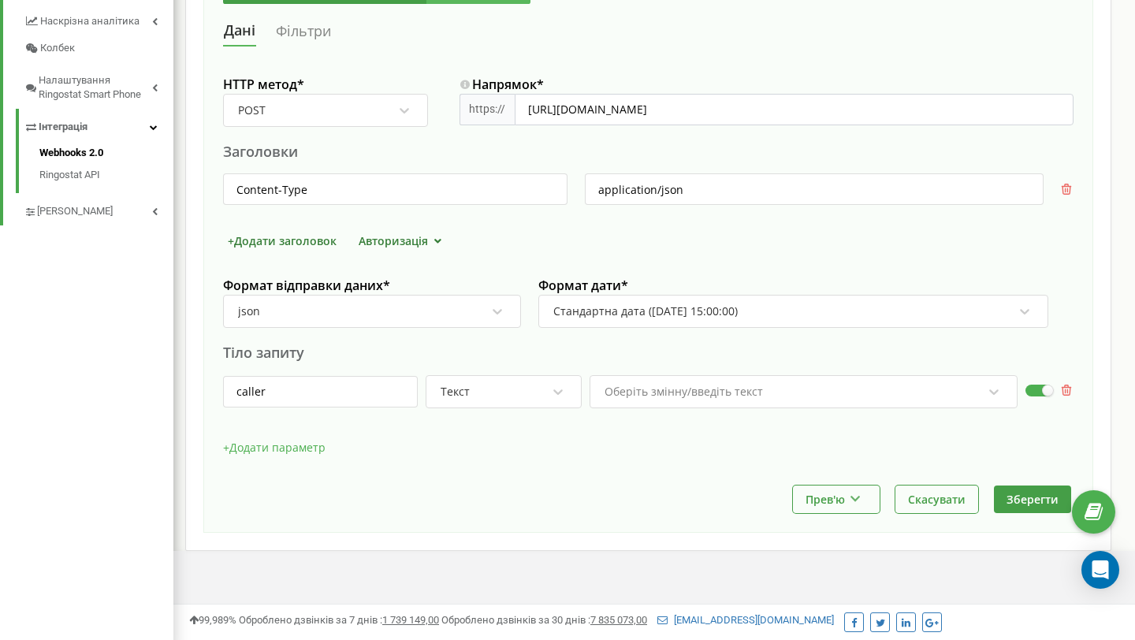
click at [700, 406] on div "Оберіть змінну/введіть текст" at bounding box center [803, 391] width 428 height 33
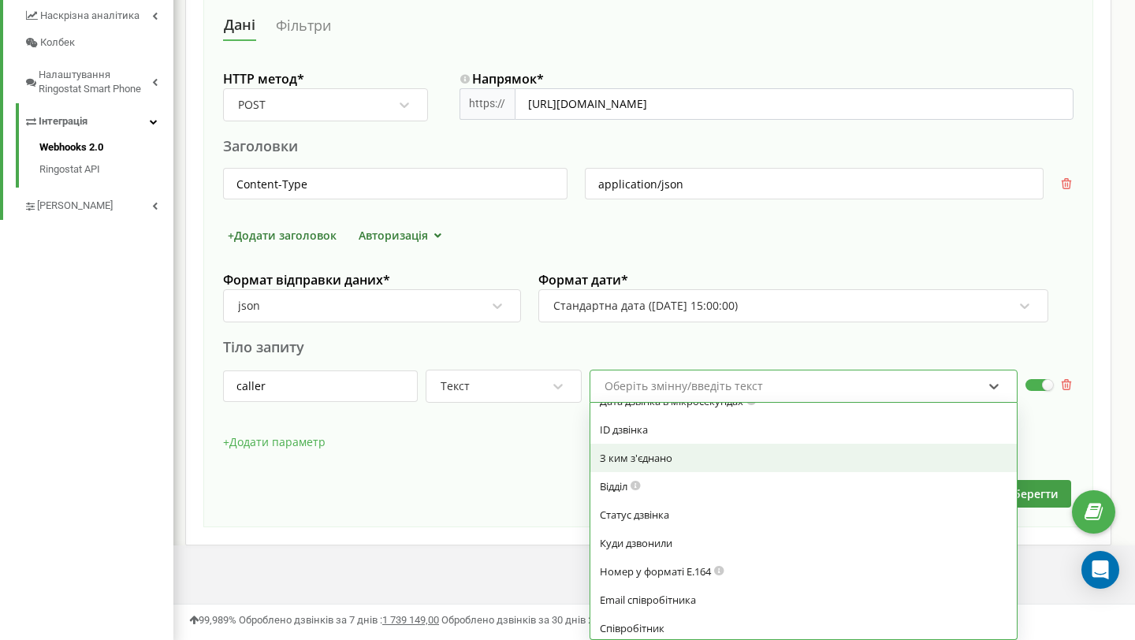
scroll to position [341, 0]
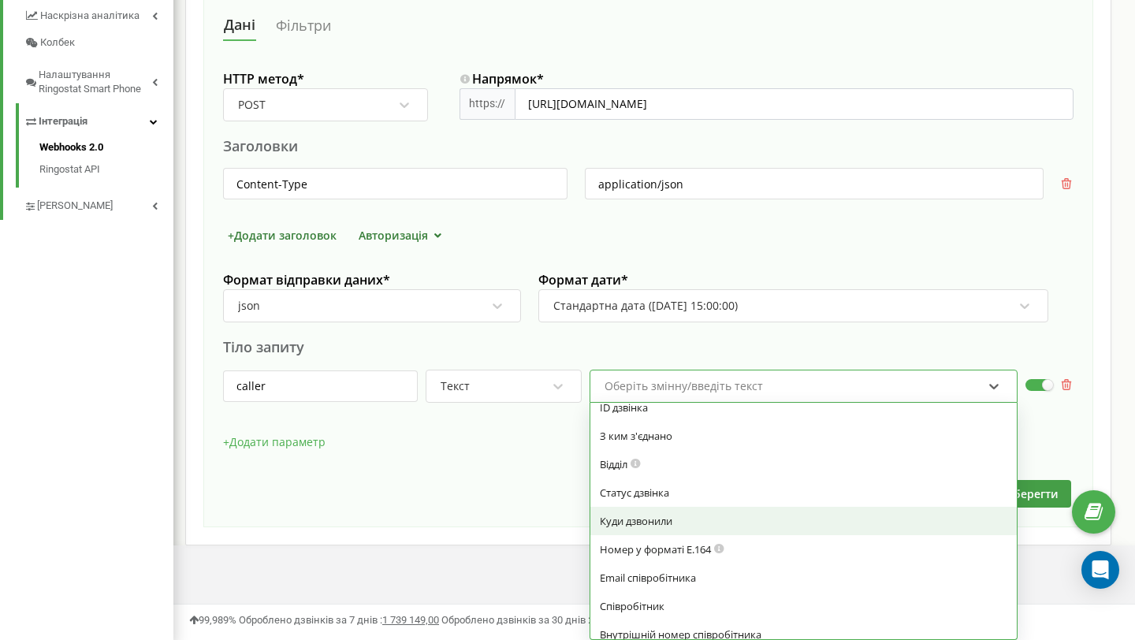
click at [674, 517] on div "Куди дзвонили" at bounding box center [803, 521] width 407 height 14
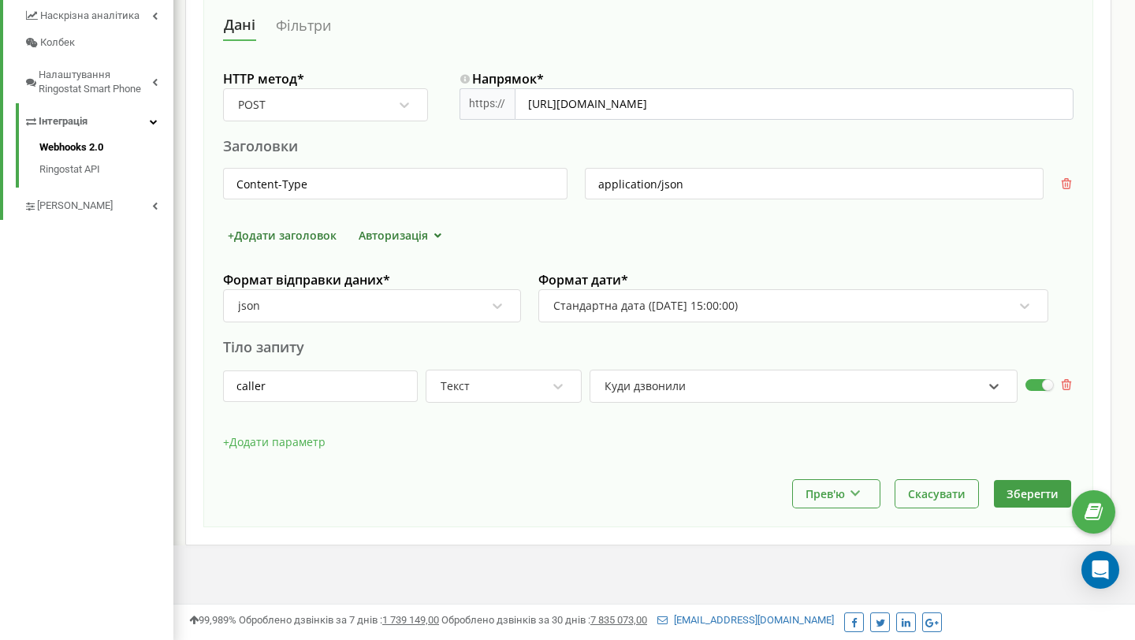
click at [318, 445] on button "+ Додати параметр" at bounding box center [274, 442] width 102 height 24
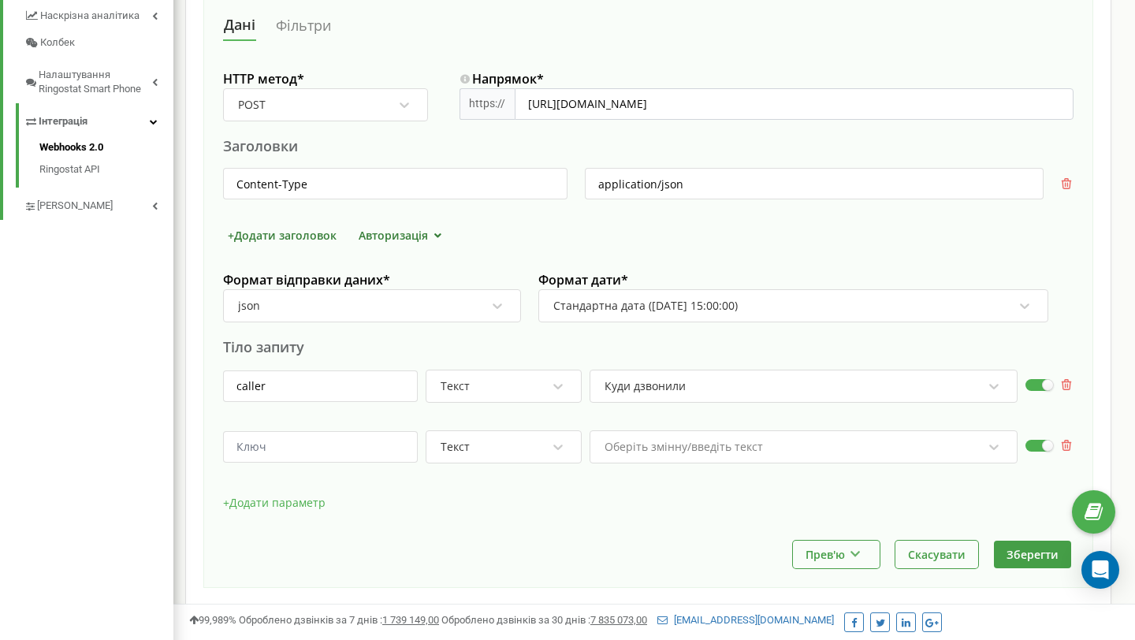
scroll to position [524, 0]
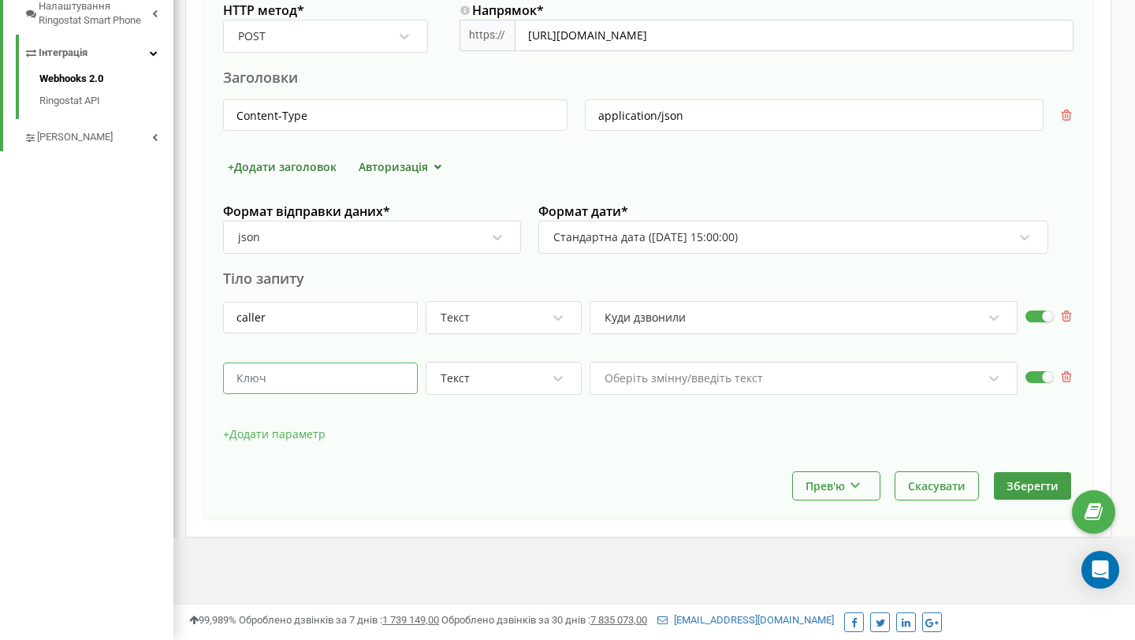
click at [303, 375] on input "text" at bounding box center [320, 378] width 195 height 32
paste input "callee"
type input "callee"
click at [813, 387] on div "Оберіть змінну/введіть текст" at bounding box center [793, 378] width 381 height 27
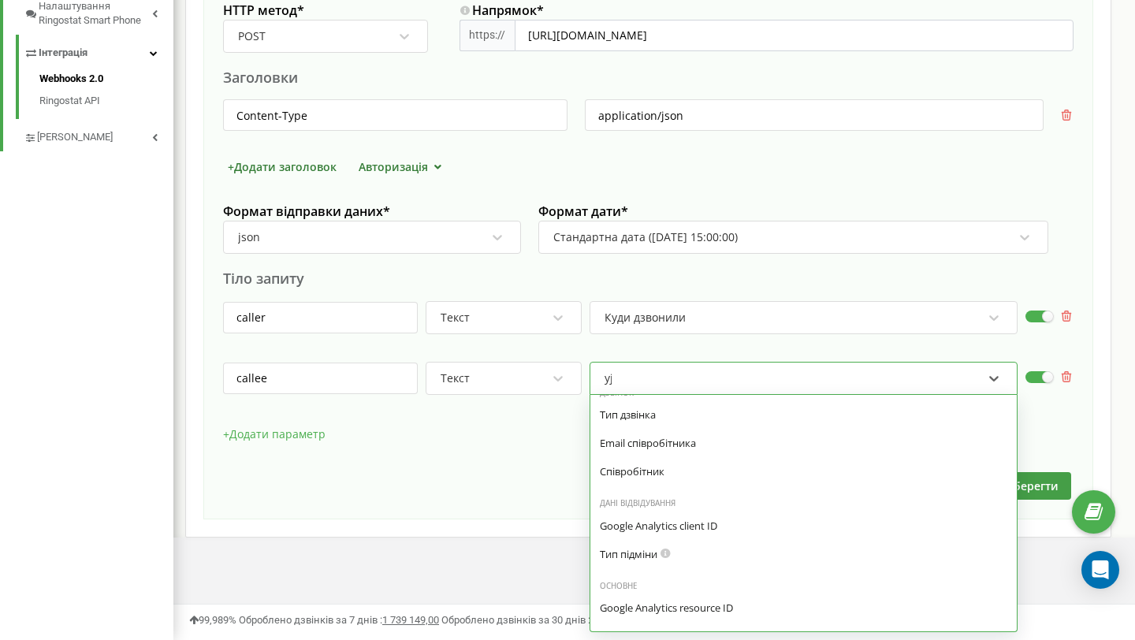
scroll to position [0, 0]
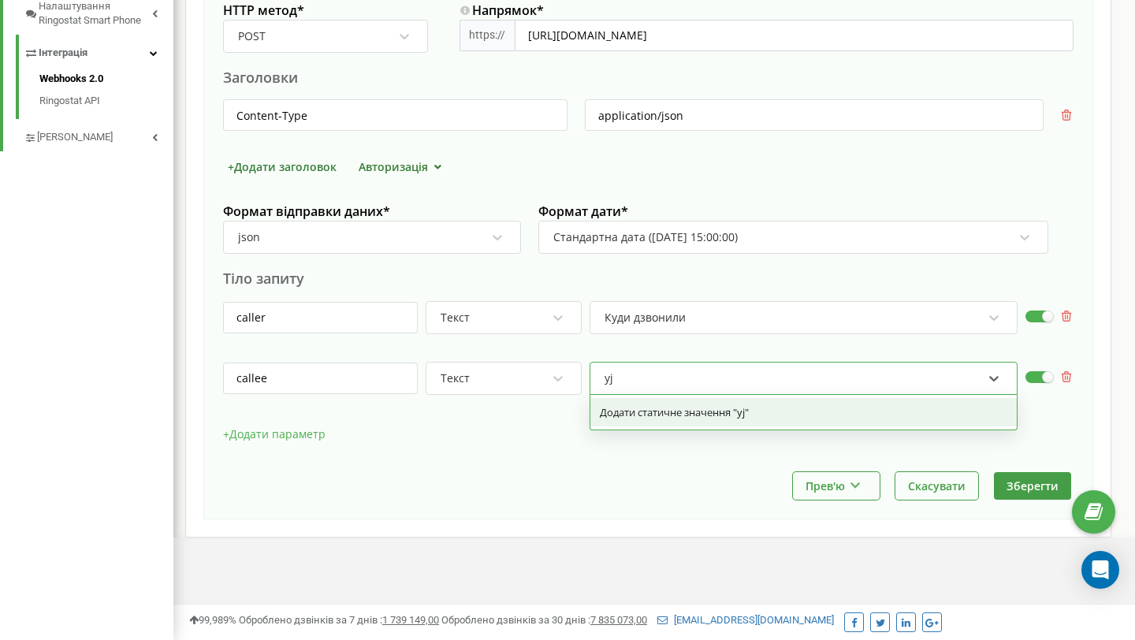
type input "y"
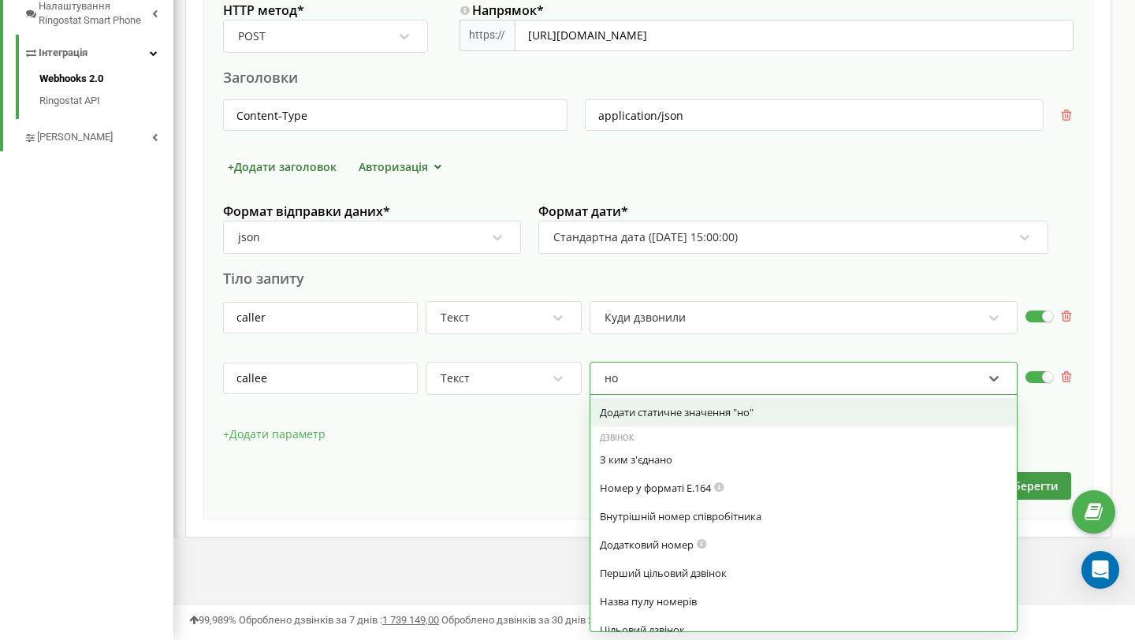
type input "ном"
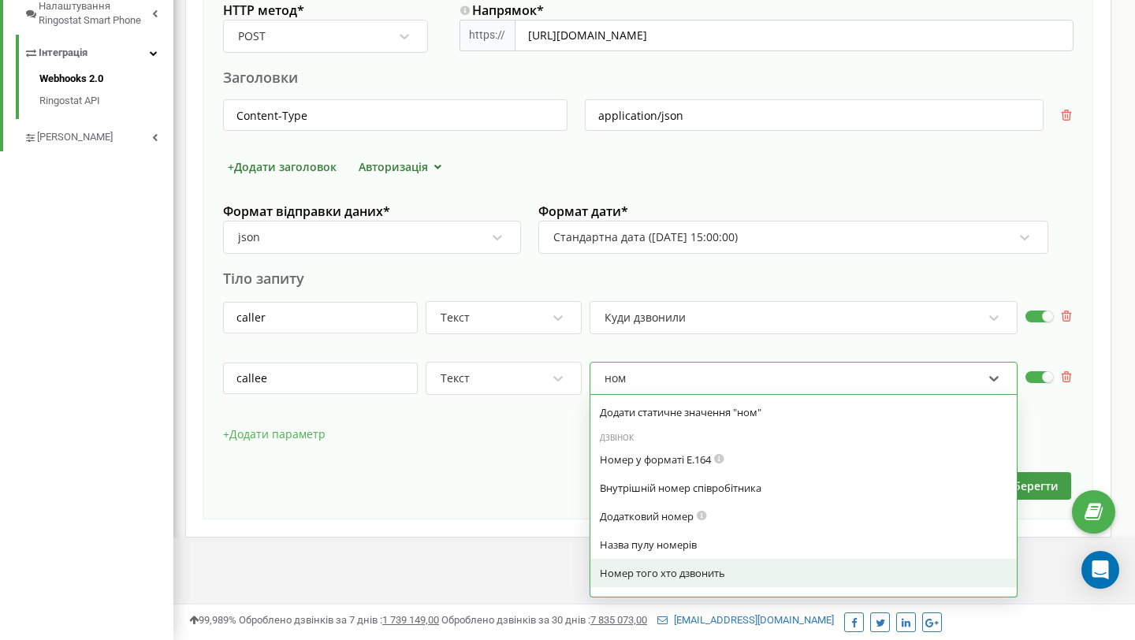
click at [726, 574] on div "Номер того хто дзвонить" at bounding box center [803, 573] width 407 height 14
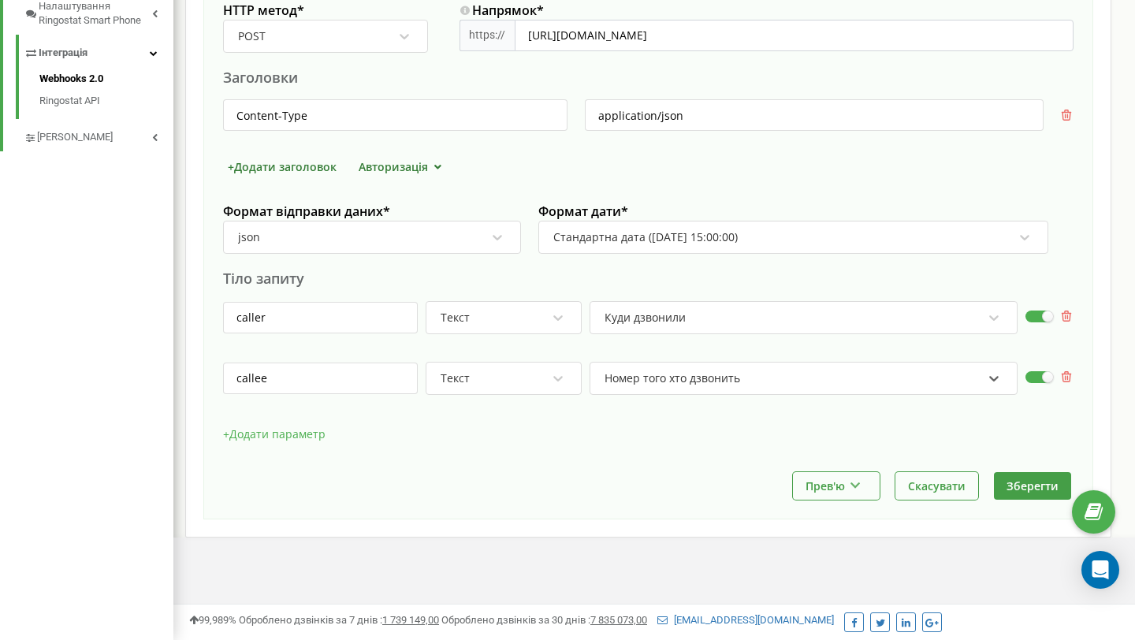
click at [263, 429] on button "+ Додати параметр" at bounding box center [274, 434] width 102 height 24
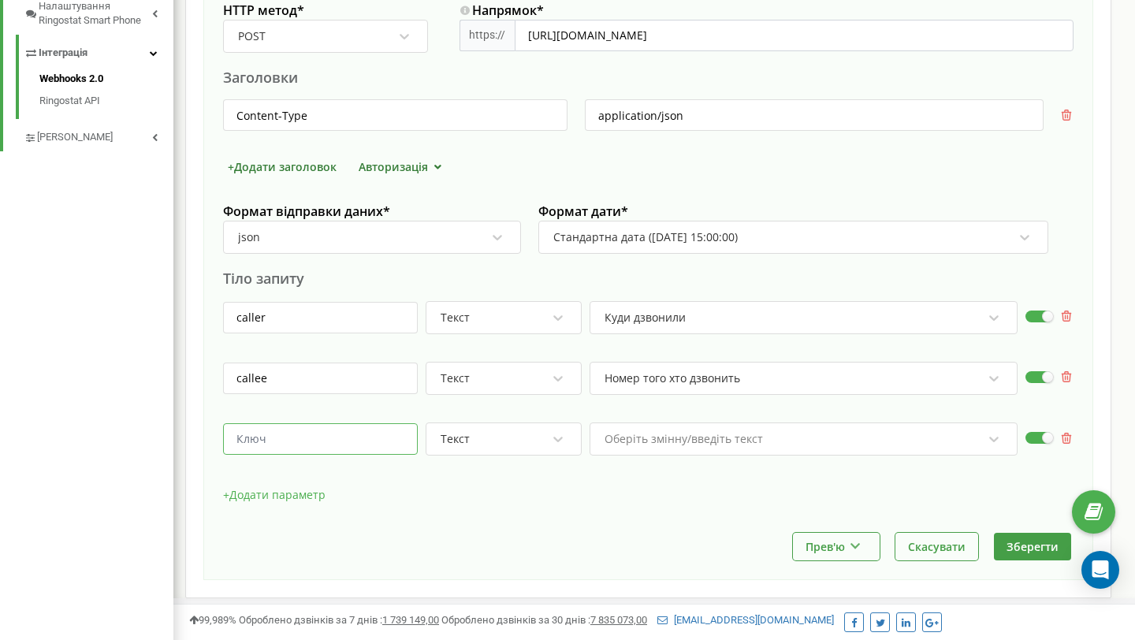
click at [380, 443] on input "text" at bounding box center [320, 439] width 195 height 32
paste input "status"
type input "status"
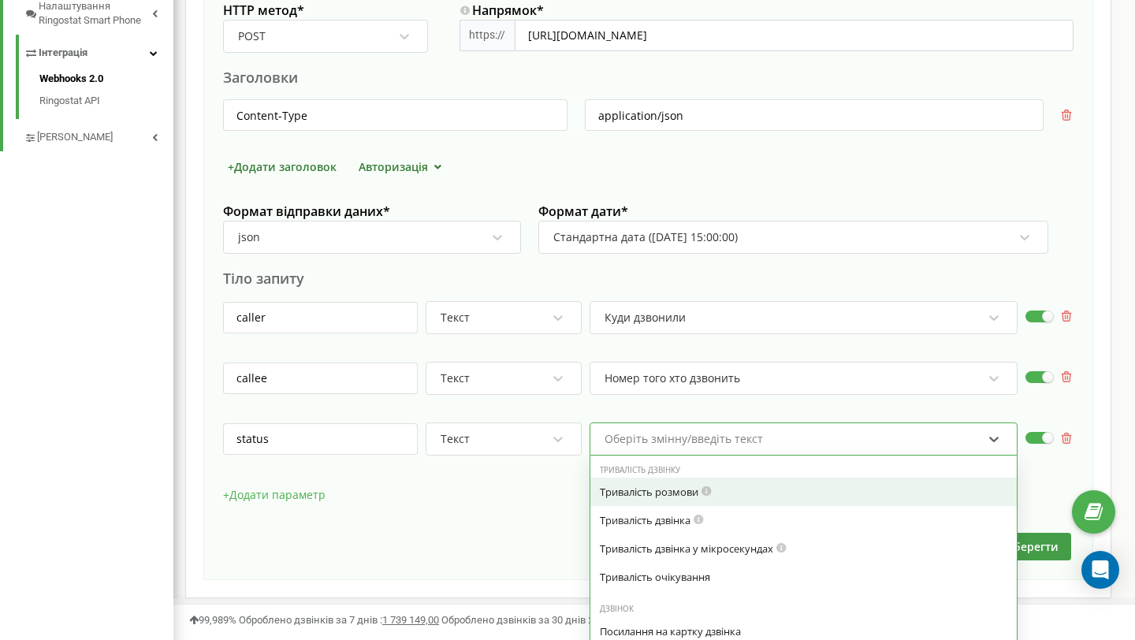
click at [729, 446] on div "option Тривалість розмови focused, 0 of 7. 48 results available. Use Up and Dow…" at bounding box center [803, 438] width 428 height 33
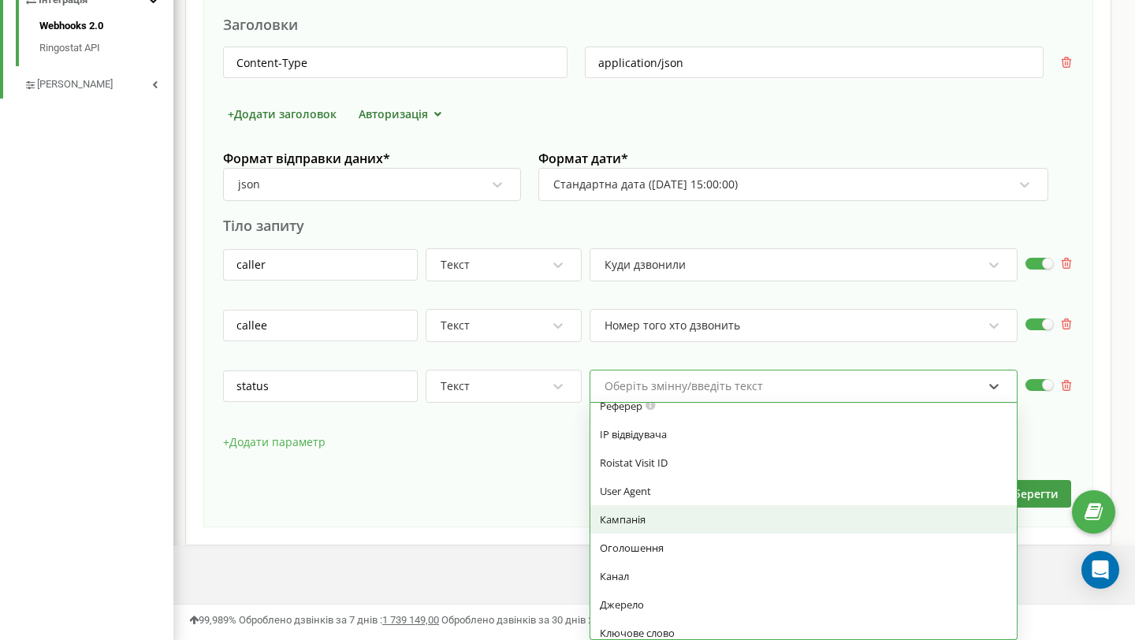
scroll to position [1087, 0]
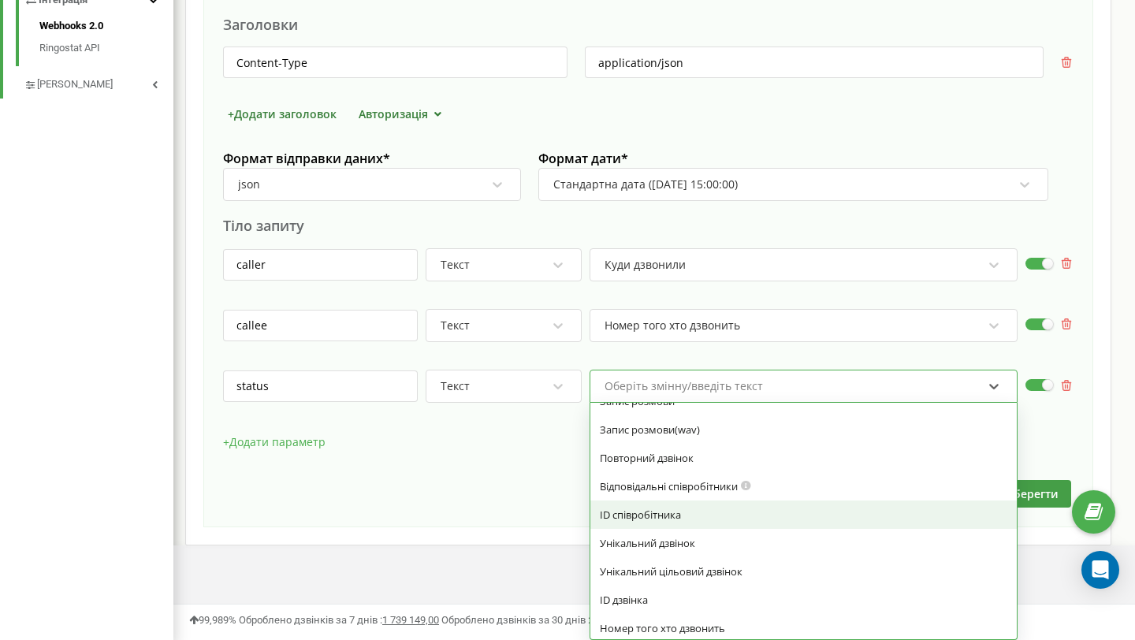
type input "и"
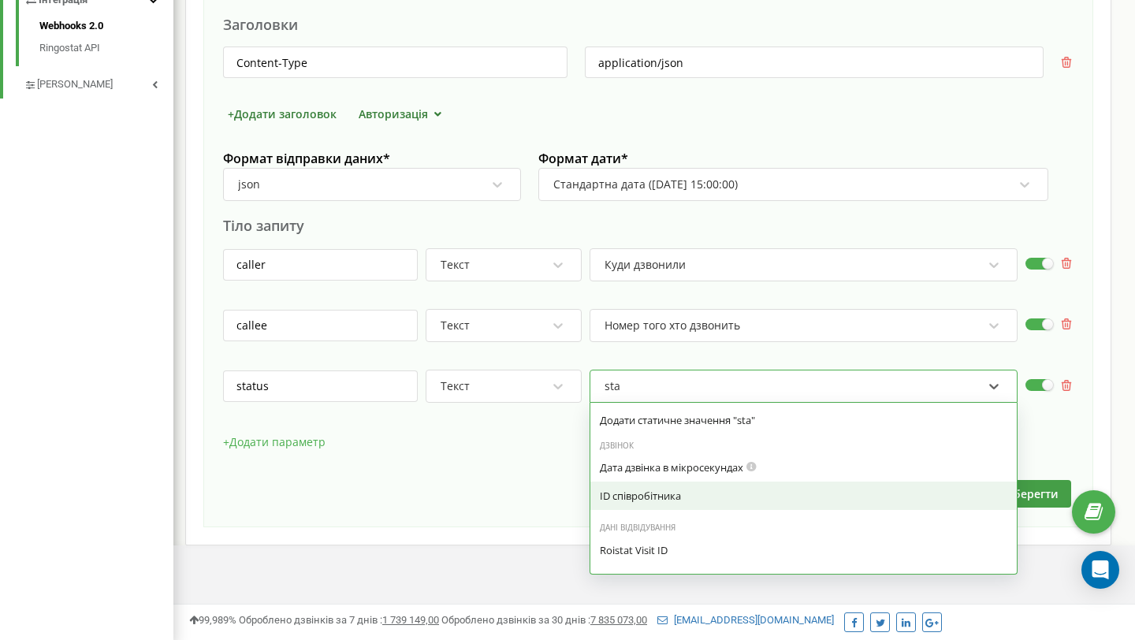
scroll to position [0, 0]
type input "s"
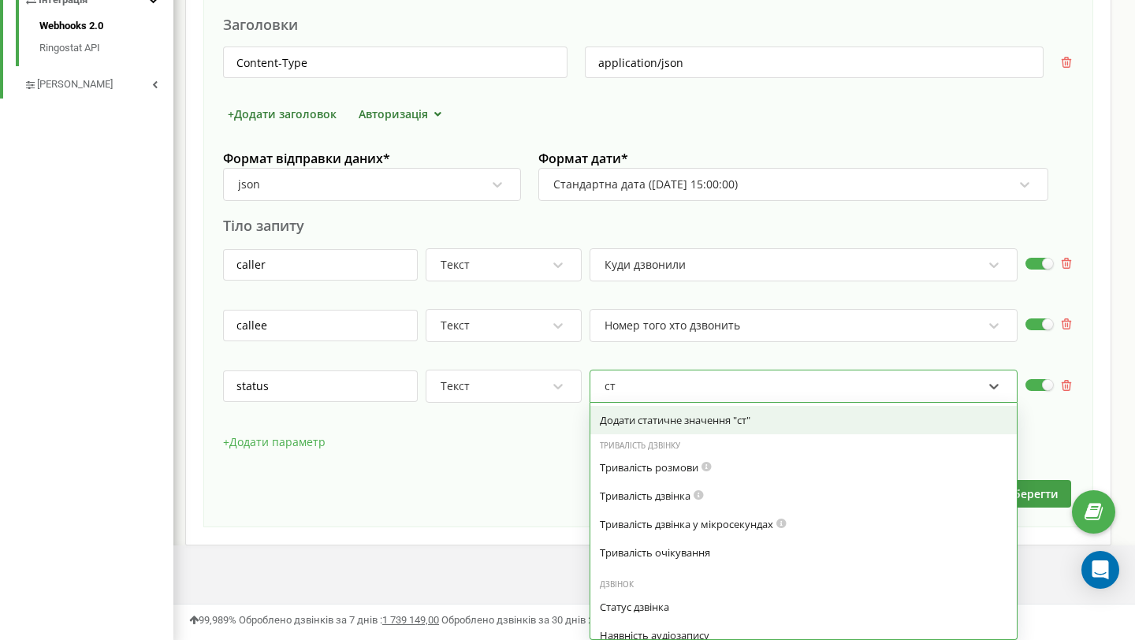
type input "ста"
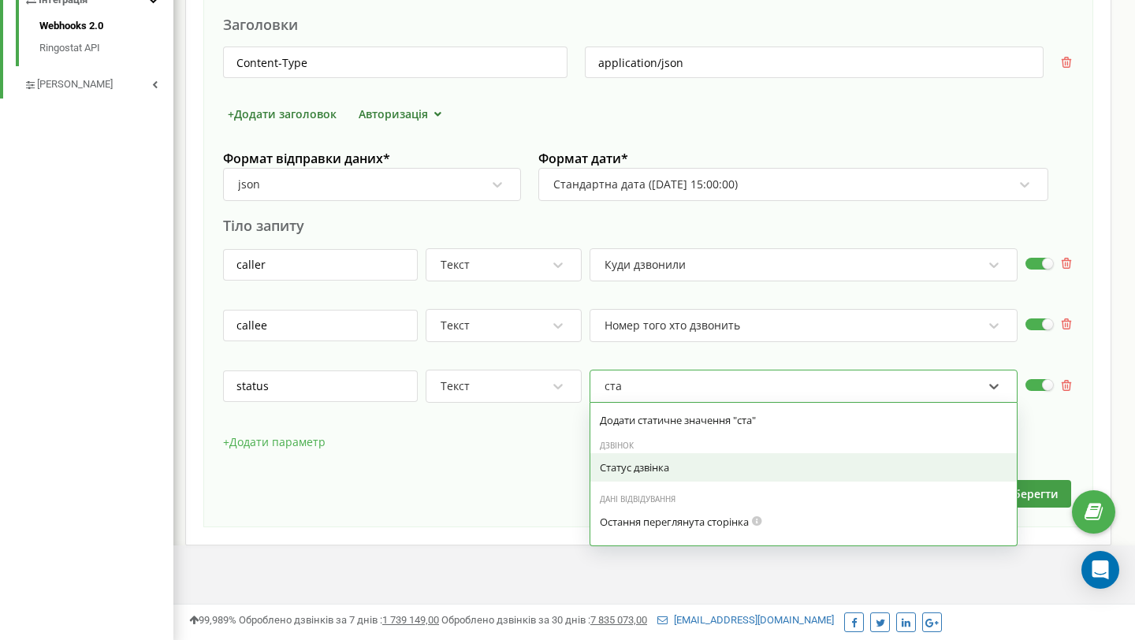
click at [760, 472] on div "Статус дзвінка" at bounding box center [803, 467] width 407 height 14
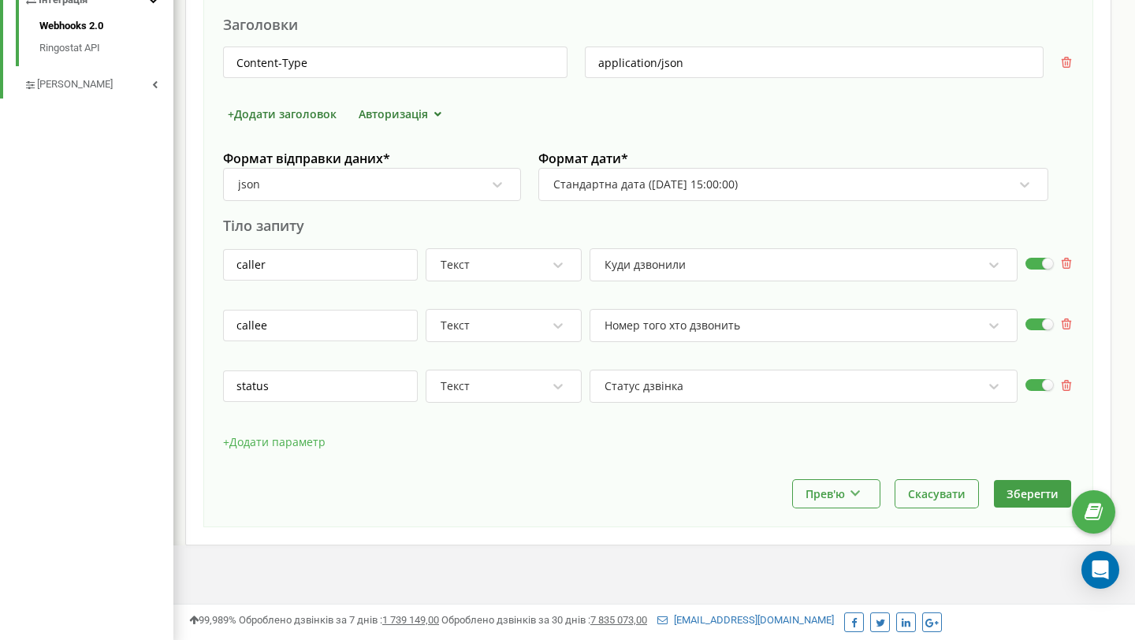
click at [278, 443] on button "+ Додати параметр" at bounding box center [274, 442] width 102 height 24
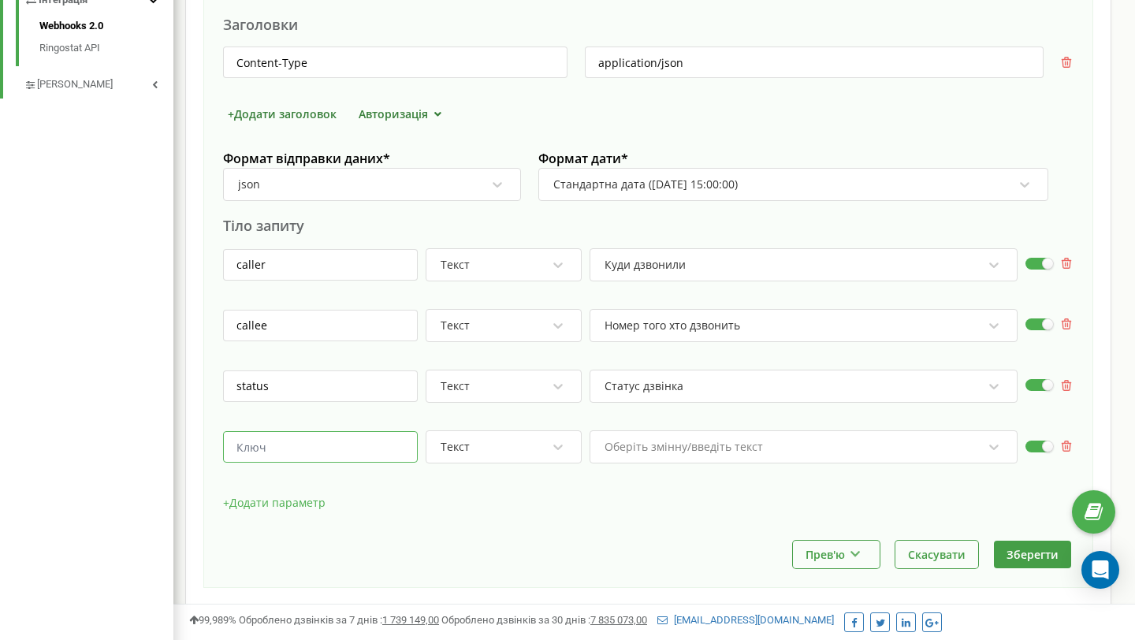
click at [313, 443] on input "text" at bounding box center [320, 447] width 195 height 32
paste input "date"
type input "date"
click at [649, 462] on div "Оберіть змінну/введіть текст" at bounding box center [803, 446] width 428 height 33
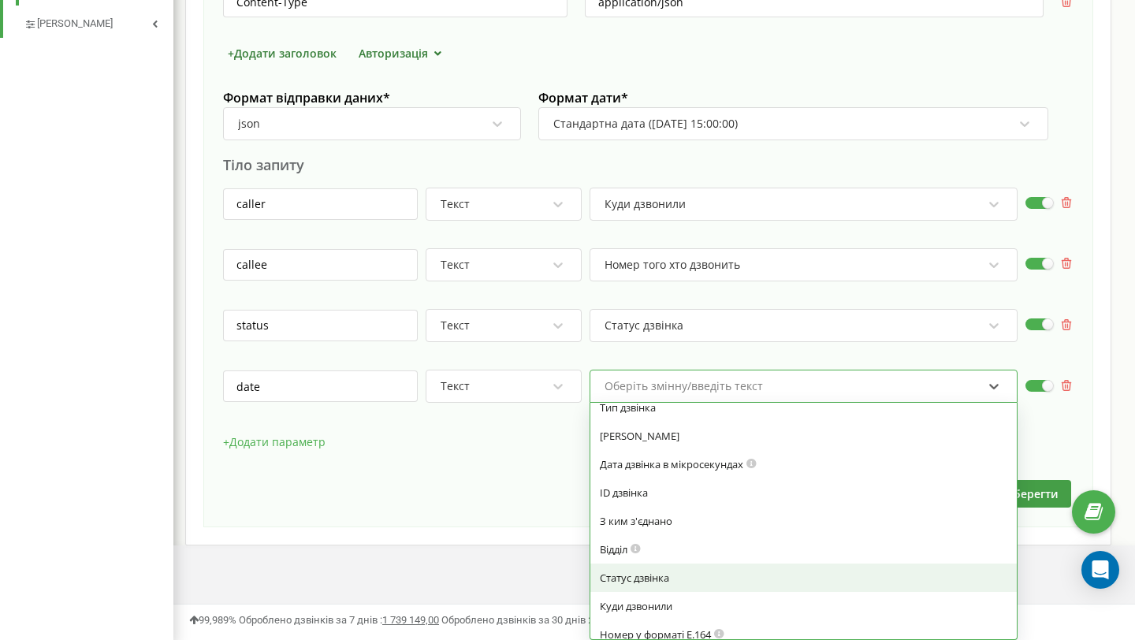
scroll to position [237, 0]
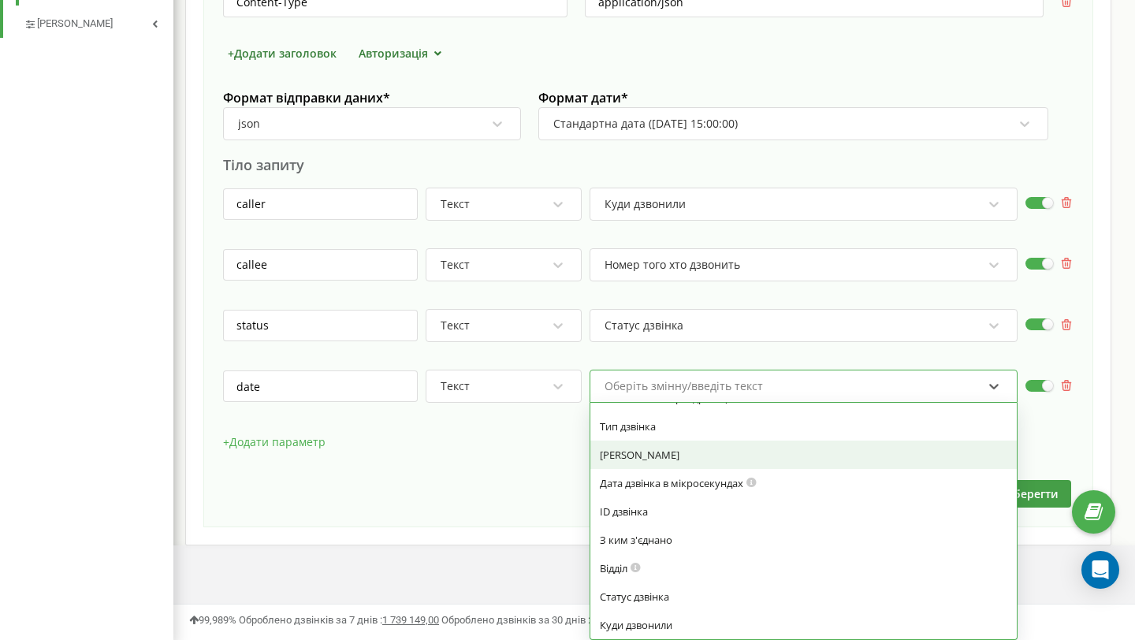
click at [711, 455] on div "[PERSON_NAME]" at bounding box center [803, 455] width 407 height 14
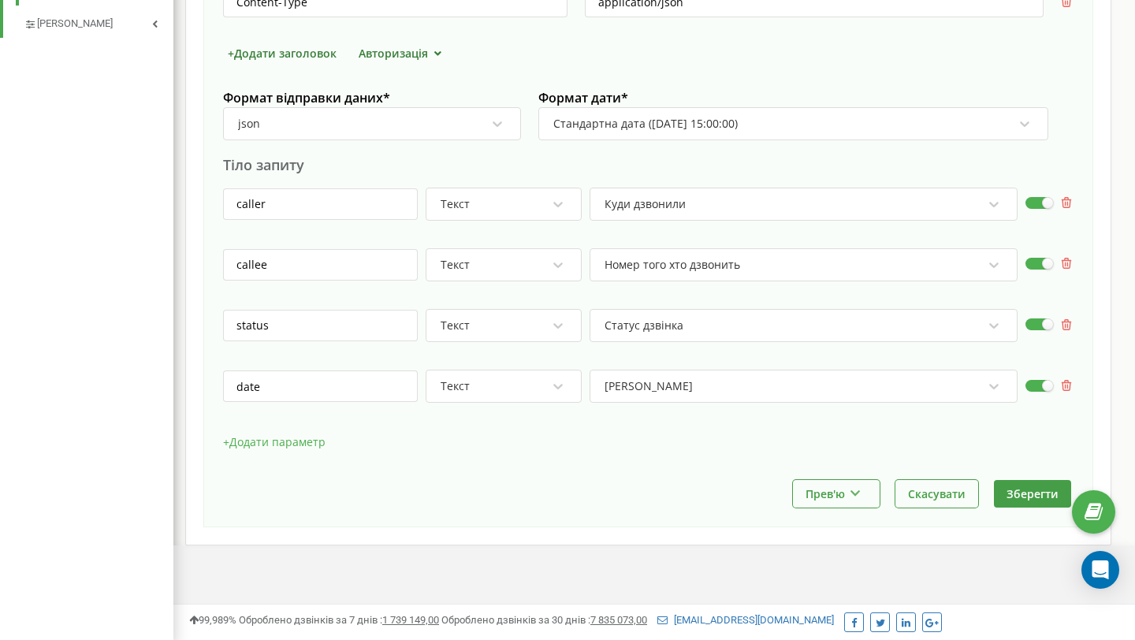
click at [303, 440] on button "+ Додати параметр" at bounding box center [274, 442] width 102 height 24
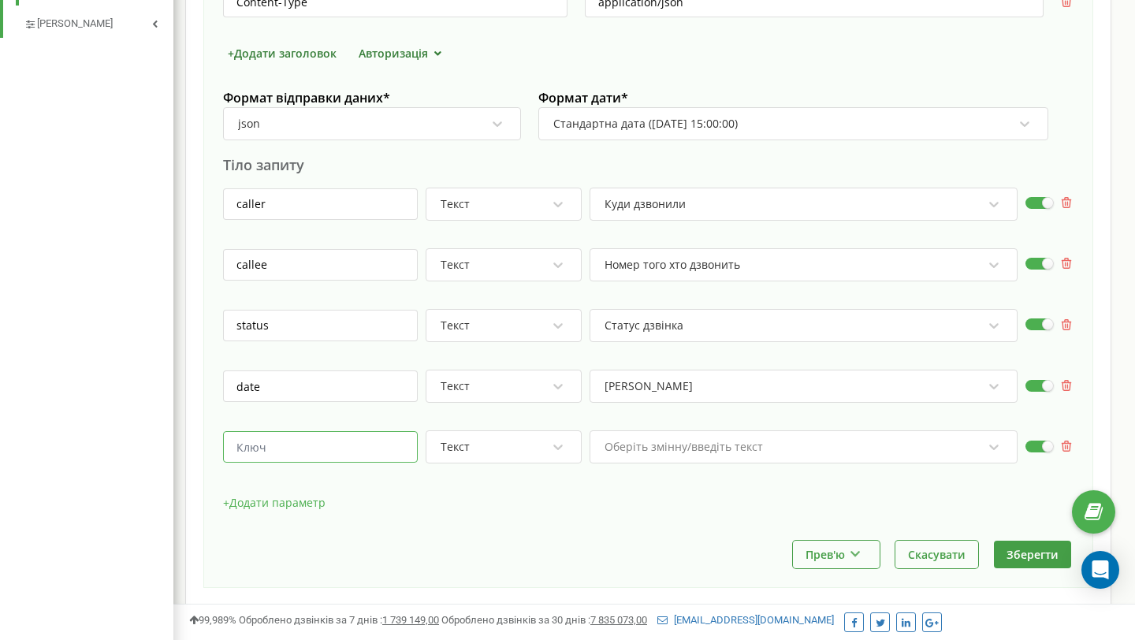
click at [322, 450] on input "text" at bounding box center [320, 447] width 195 height 32
paste input "call_duration"
type input "call_duration"
click at [745, 445] on div "Оберіть змінну/введіть текст" at bounding box center [803, 446] width 428 height 33
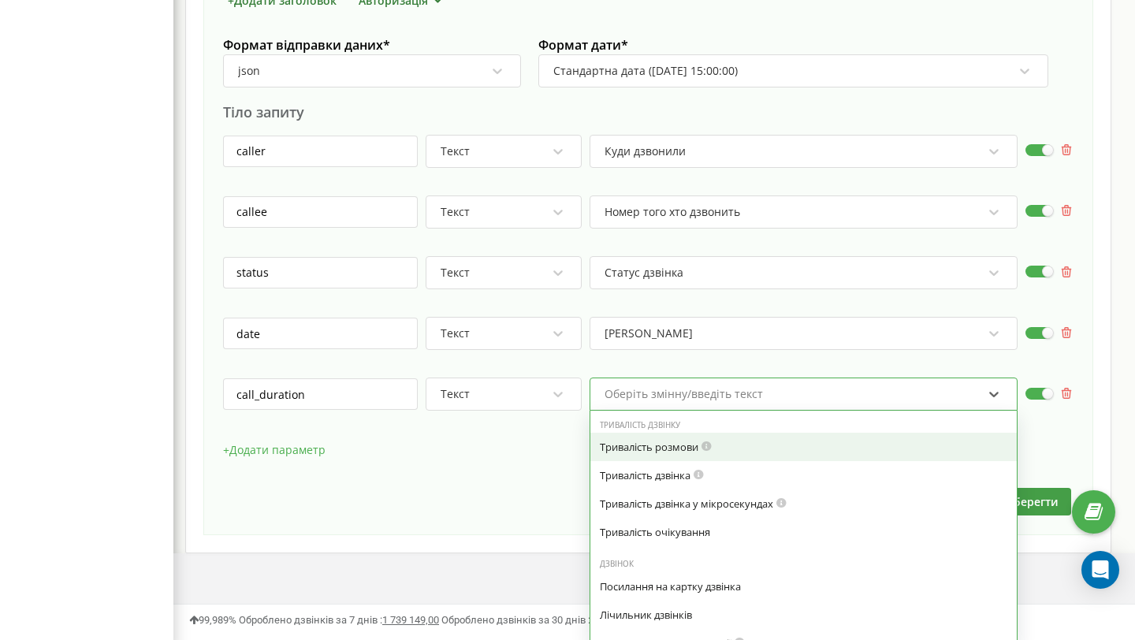
scroll to position [698, 0]
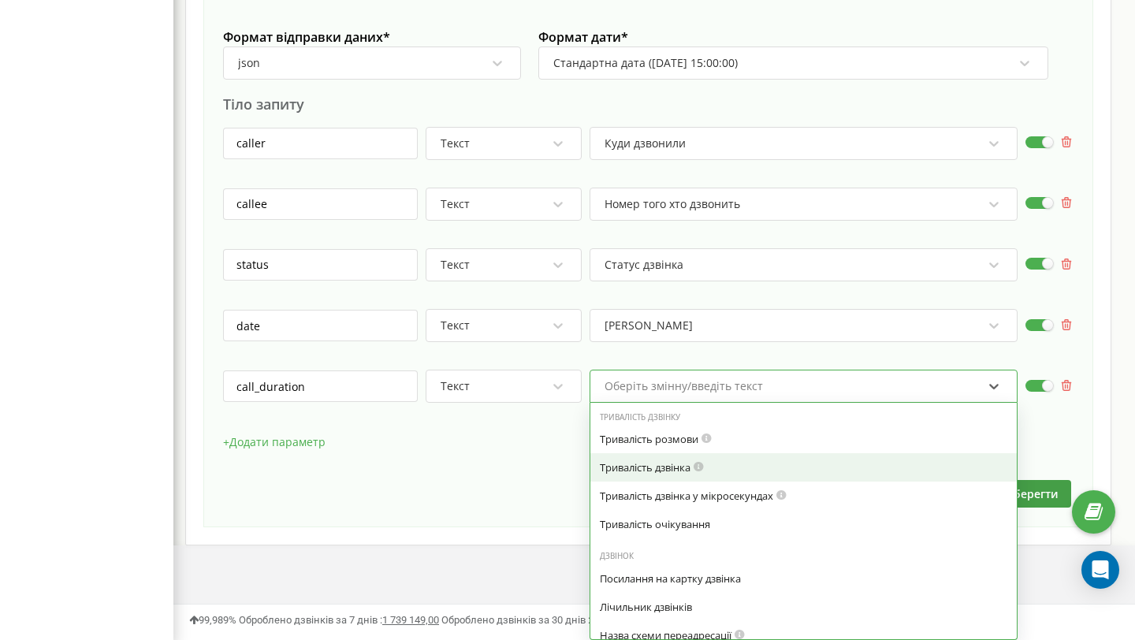
click at [727, 463] on div "Тривалість дзвінка" at bounding box center [803, 467] width 407 height 14
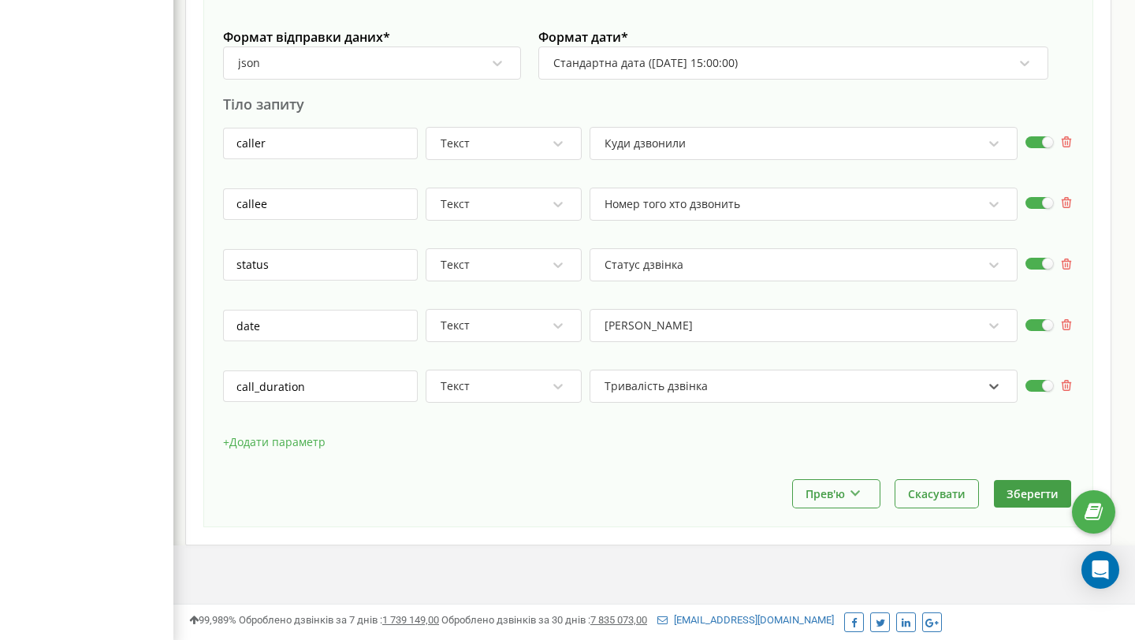
click at [301, 448] on button "+ Додати параметр" at bounding box center [274, 442] width 102 height 24
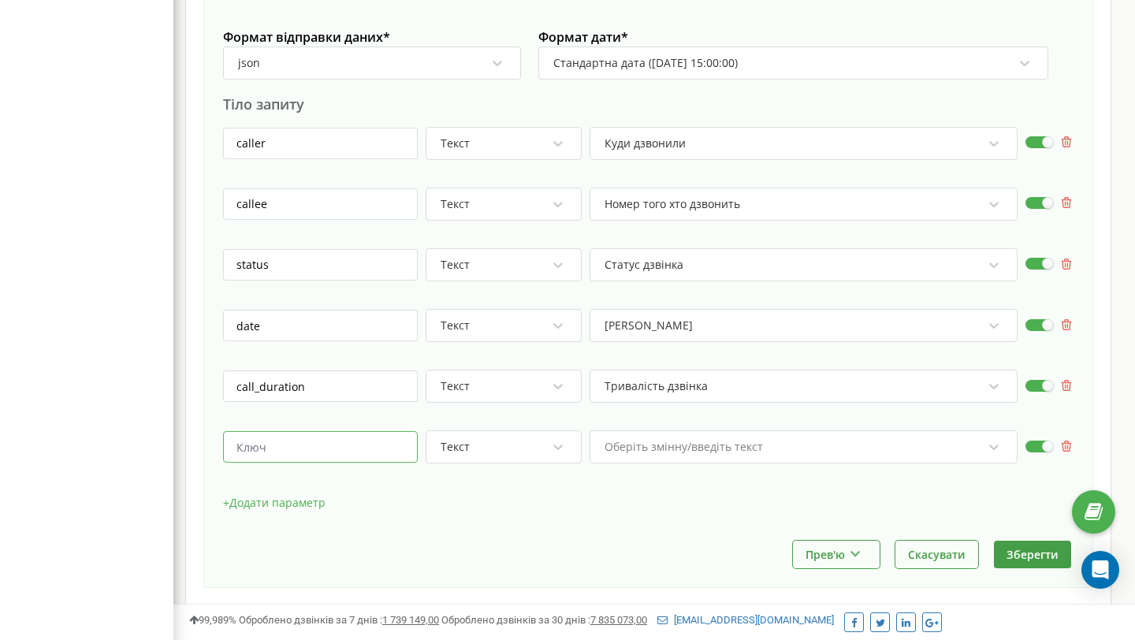
click at [322, 451] on input "text" at bounding box center [320, 447] width 195 height 32
paste input "type"
type input "type"
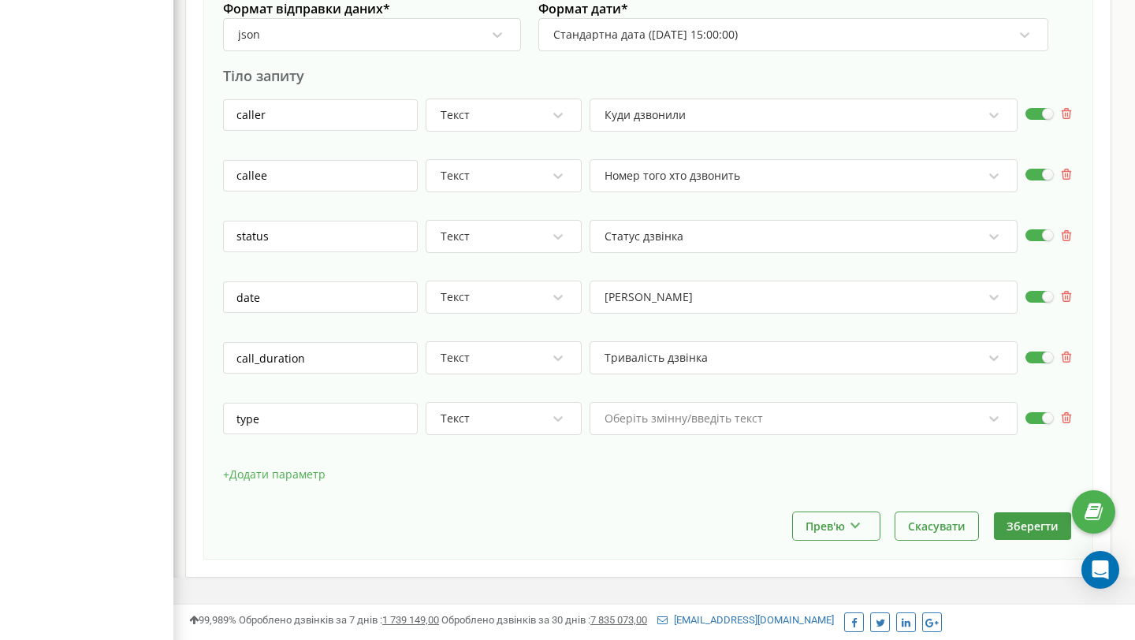
click at [672, 435] on div "Оберіть змінну/введіть текст" at bounding box center [803, 418] width 428 height 33
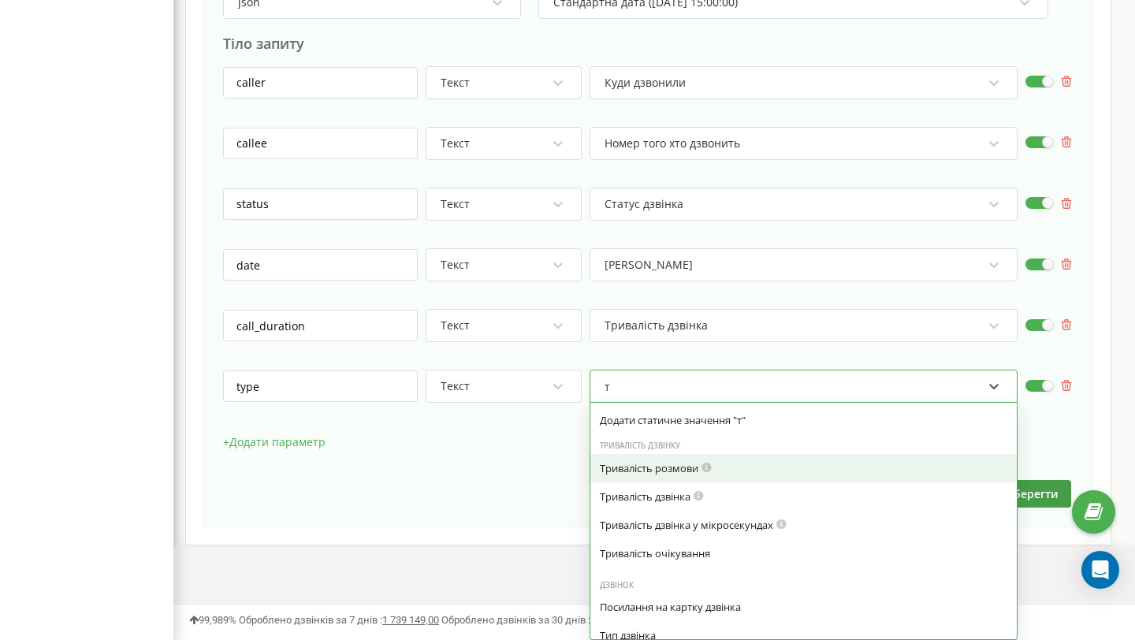
type input "ти"
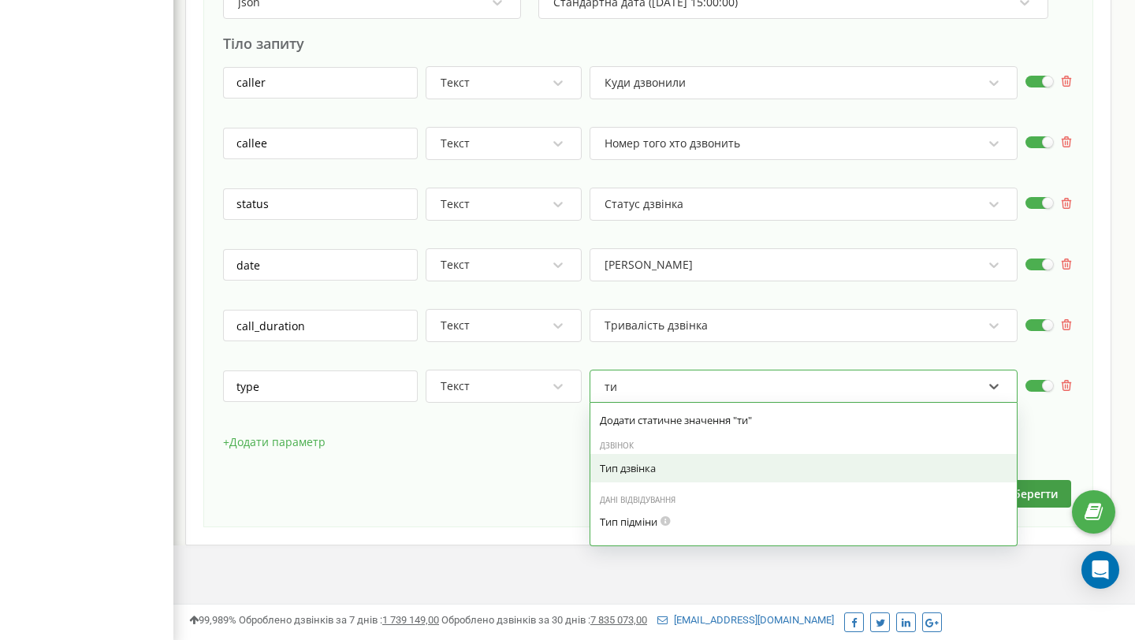
click at [692, 470] on div "Тип дзвінка" at bounding box center [803, 468] width 407 height 14
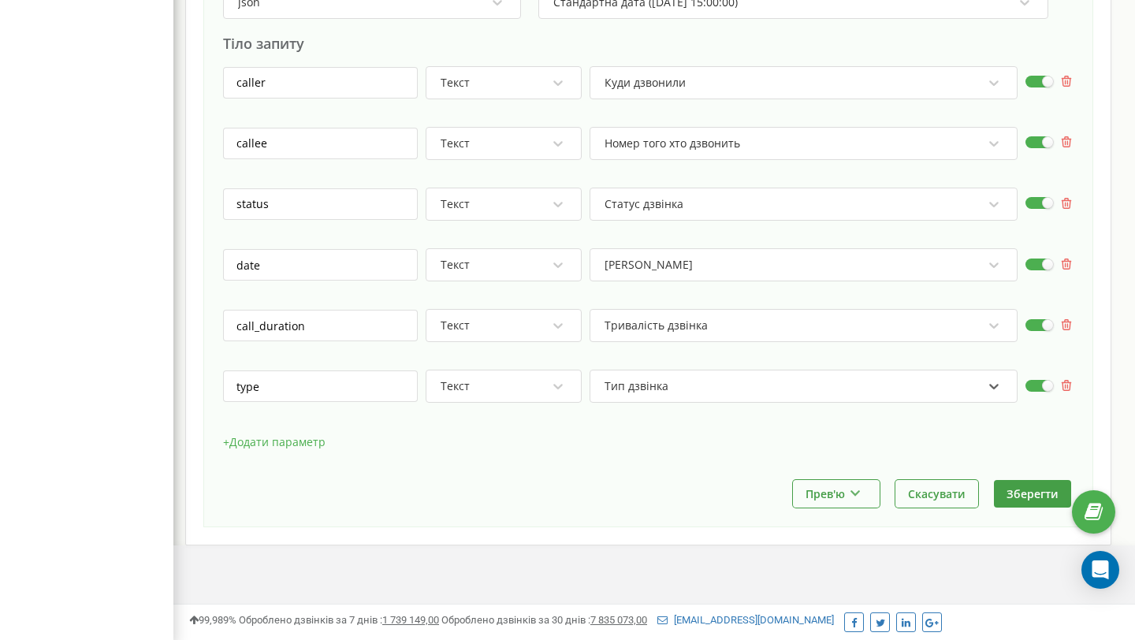
click at [293, 438] on button "+ Додати параметр" at bounding box center [274, 442] width 102 height 24
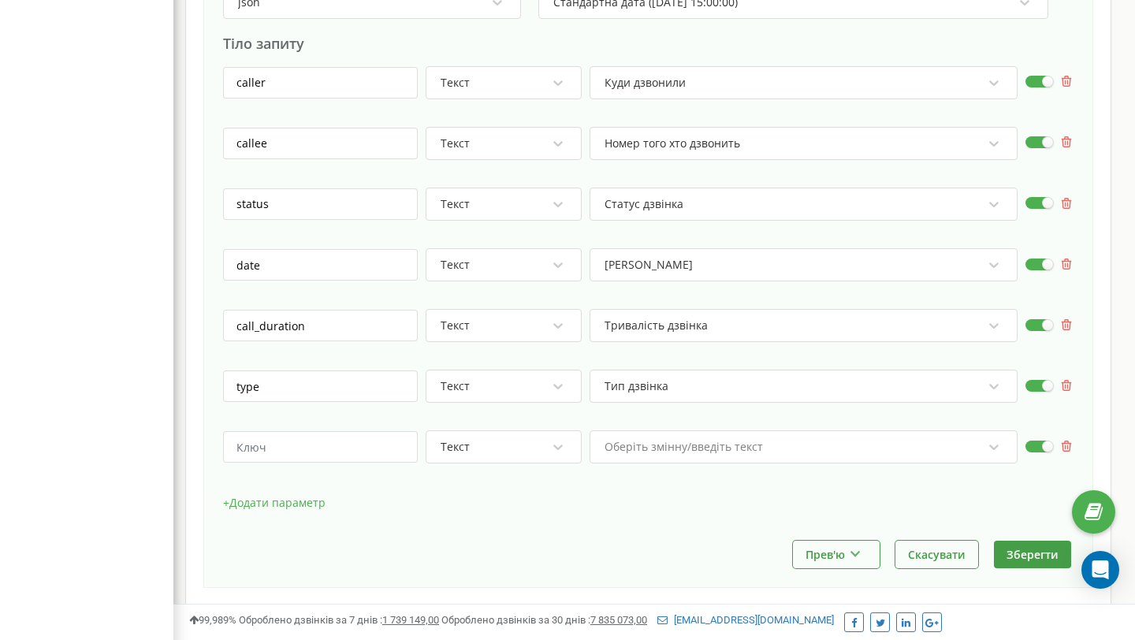
scroll to position [782, 0]
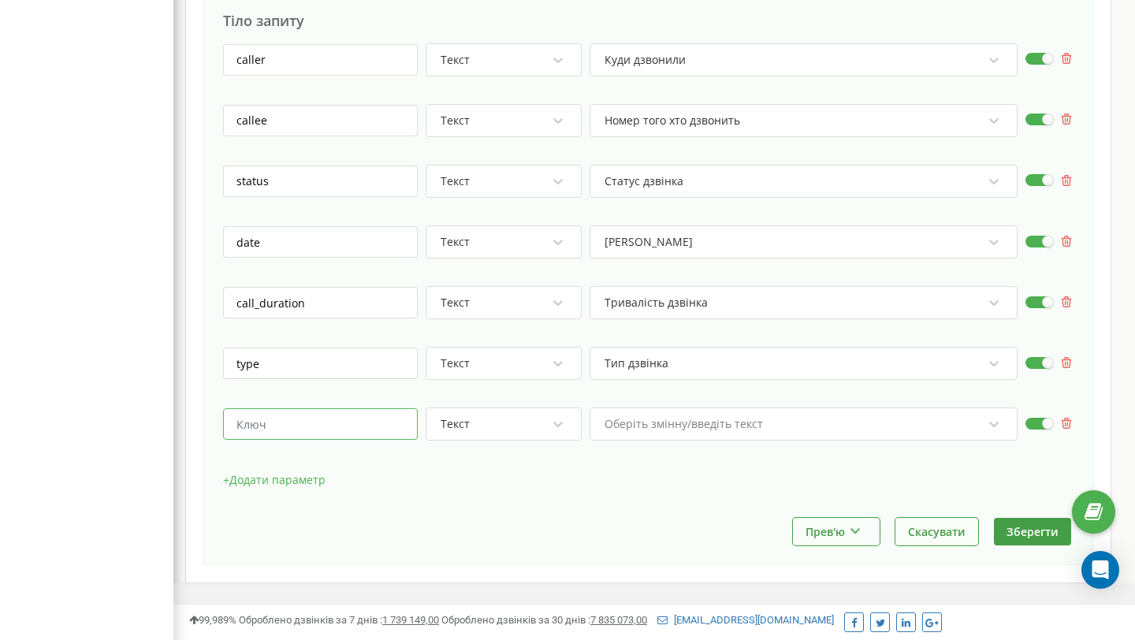
click at [337, 431] on input "text" at bounding box center [320, 424] width 195 height 32
paste input "record_link"
type input "record_link"
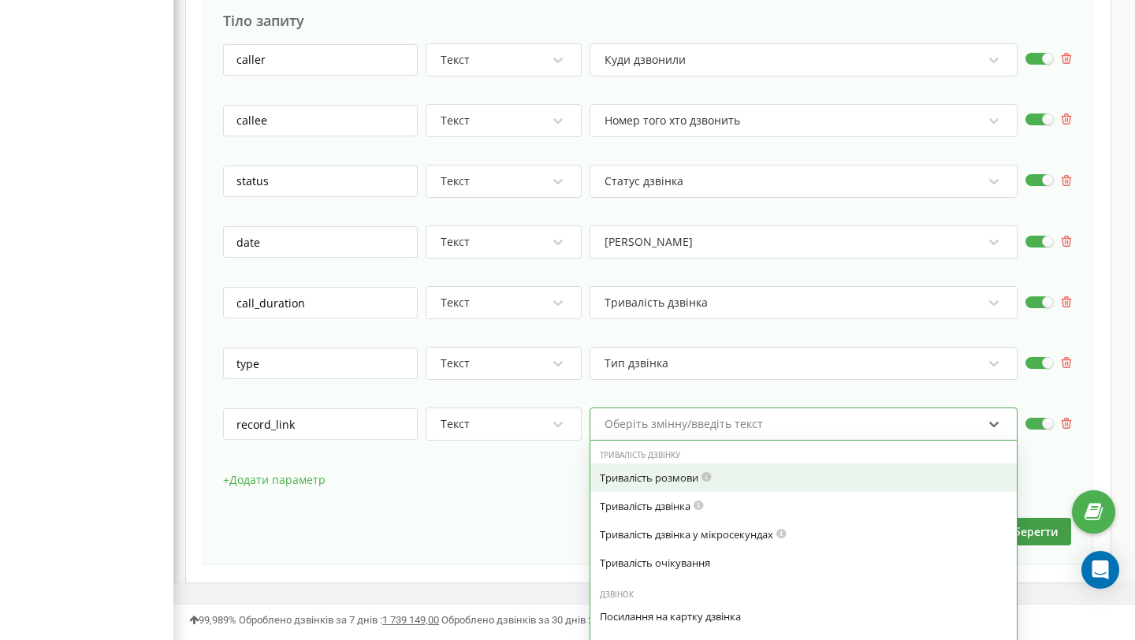
click at [686, 425] on div "option Тривалість розмови focused, 0 of 7. 48 results available. Use Up and Dow…" at bounding box center [803, 423] width 428 height 33
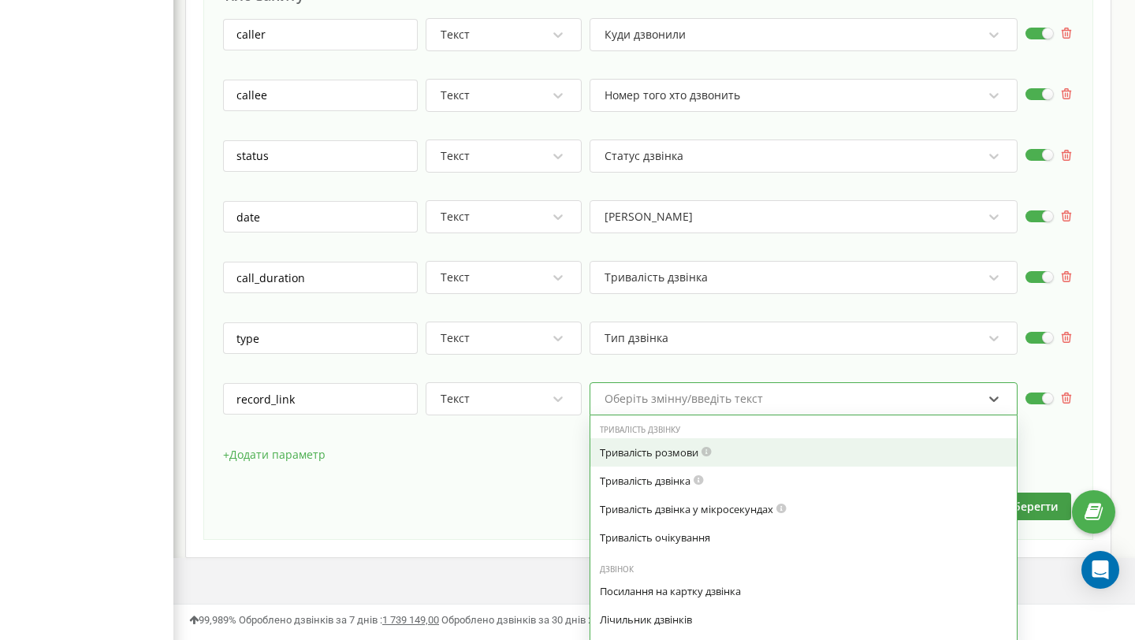
scroll to position [819, 0]
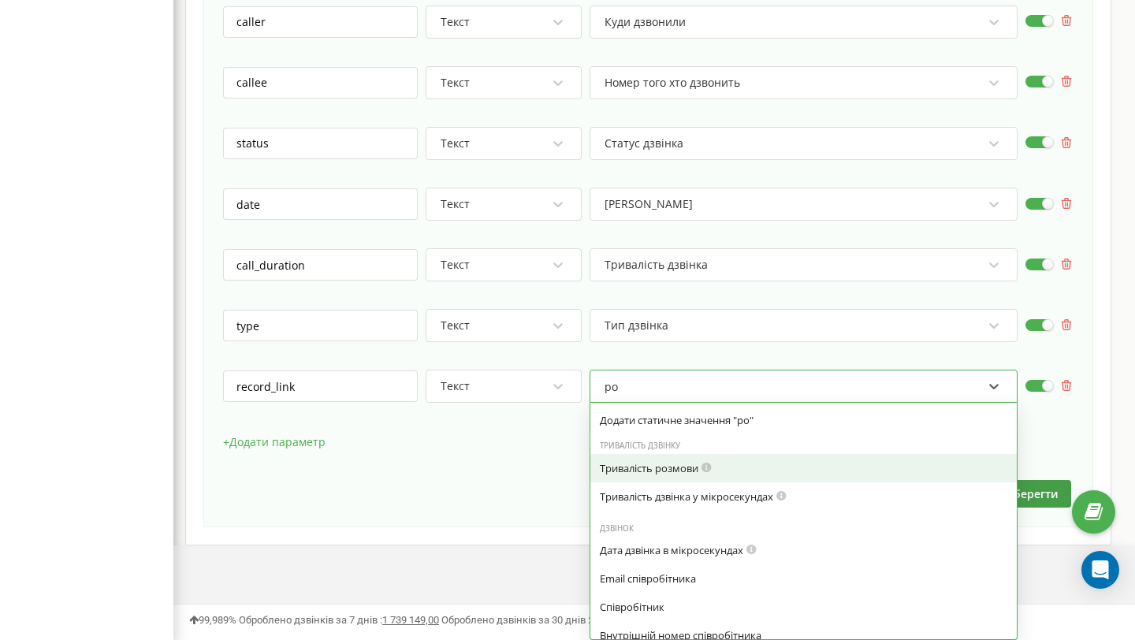
type input "роз"
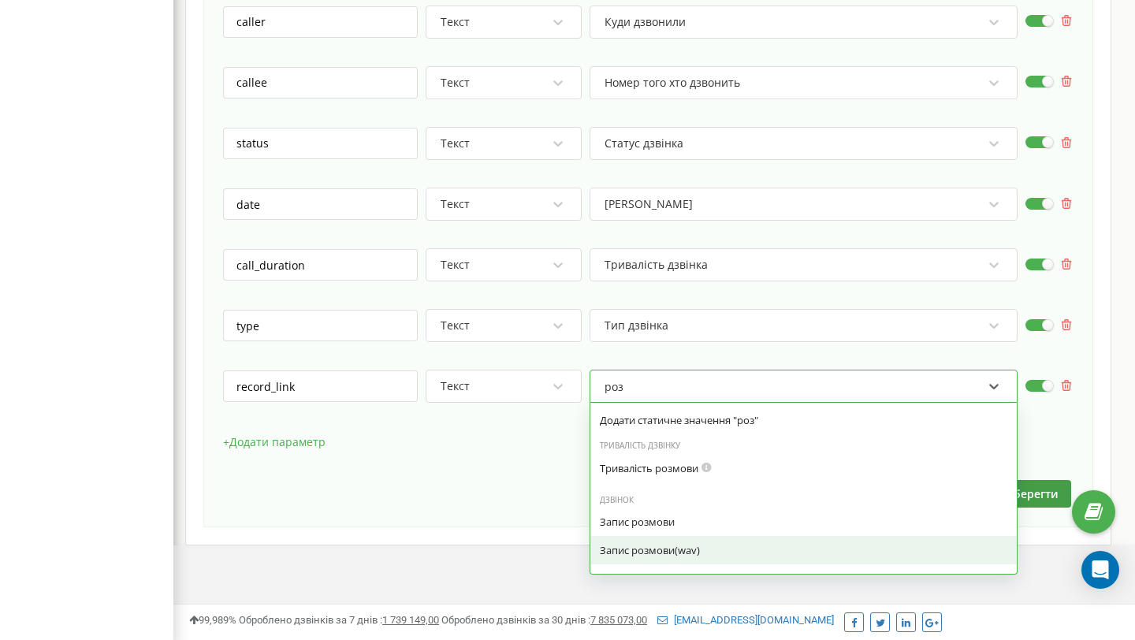
click at [694, 544] on div "Запис розмови(wav)" at bounding box center [803, 550] width 407 height 14
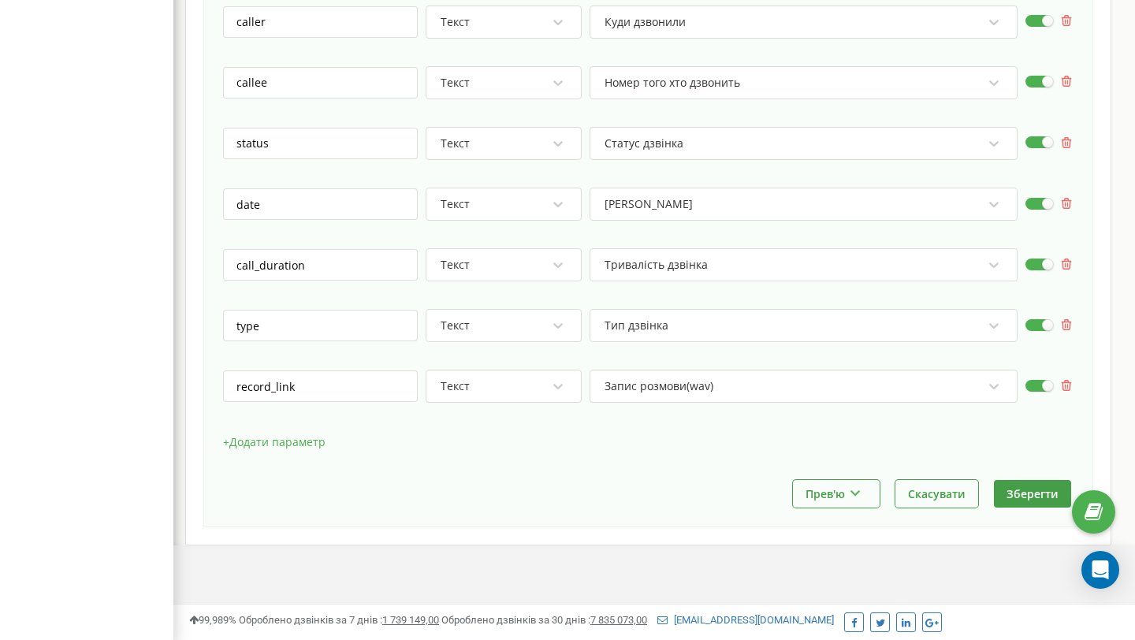
click at [299, 444] on button "+ Додати параметр" at bounding box center [274, 442] width 102 height 24
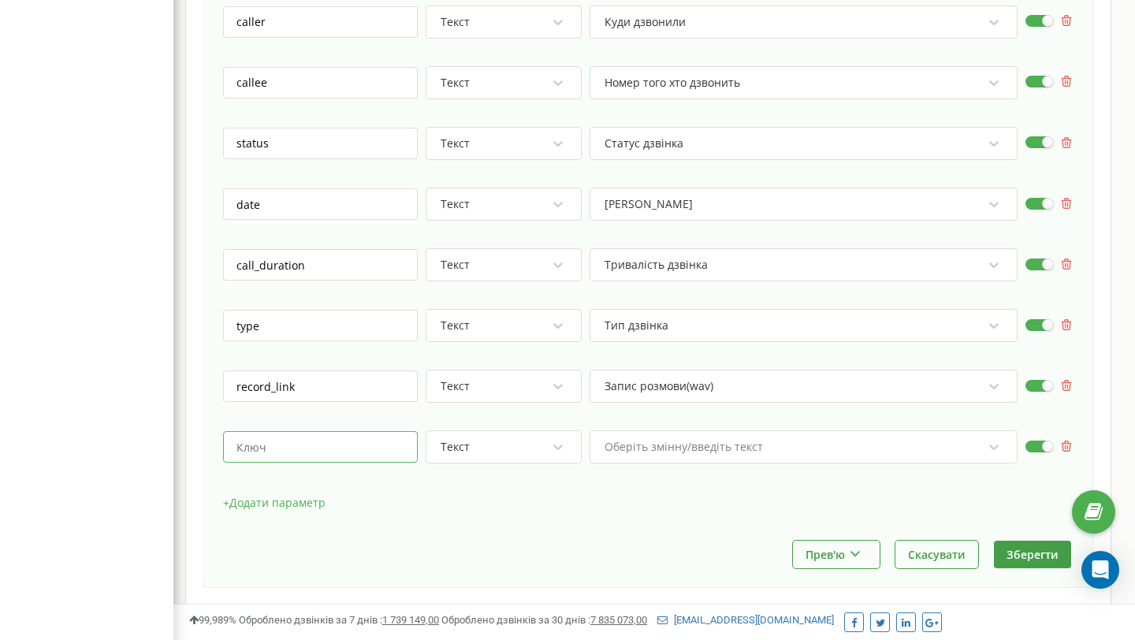
click at [334, 444] on input "text" at bounding box center [320, 447] width 195 height 32
paste input "entity"
type input "entity"
click at [765, 444] on div "Оберіть змінну/введіть текст" at bounding box center [803, 446] width 428 height 33
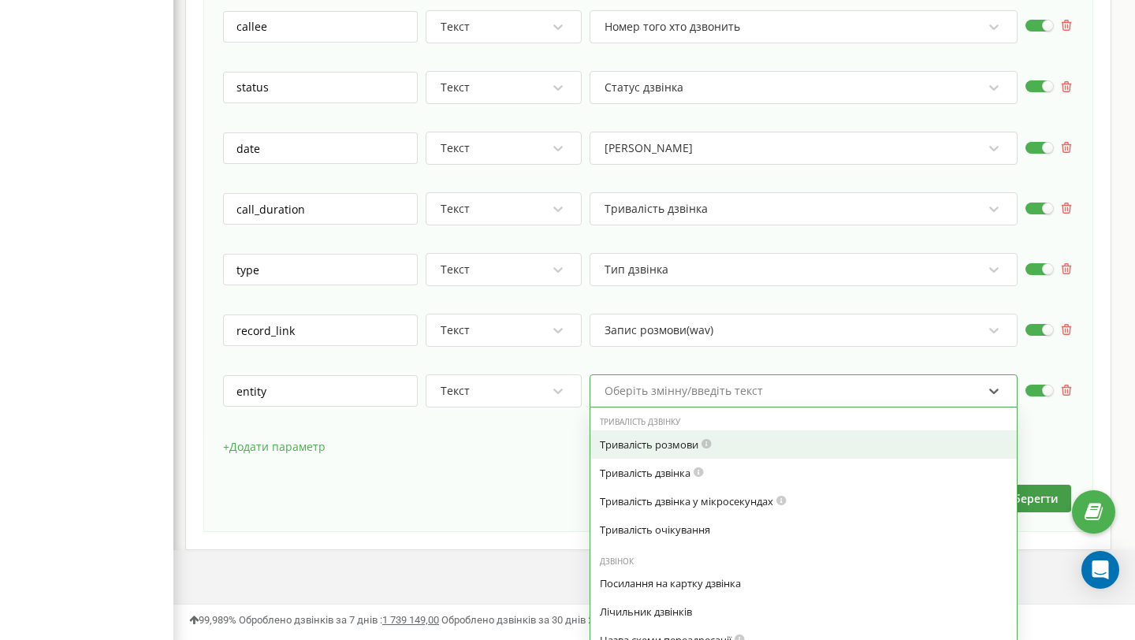
scroll to position [880, 0]
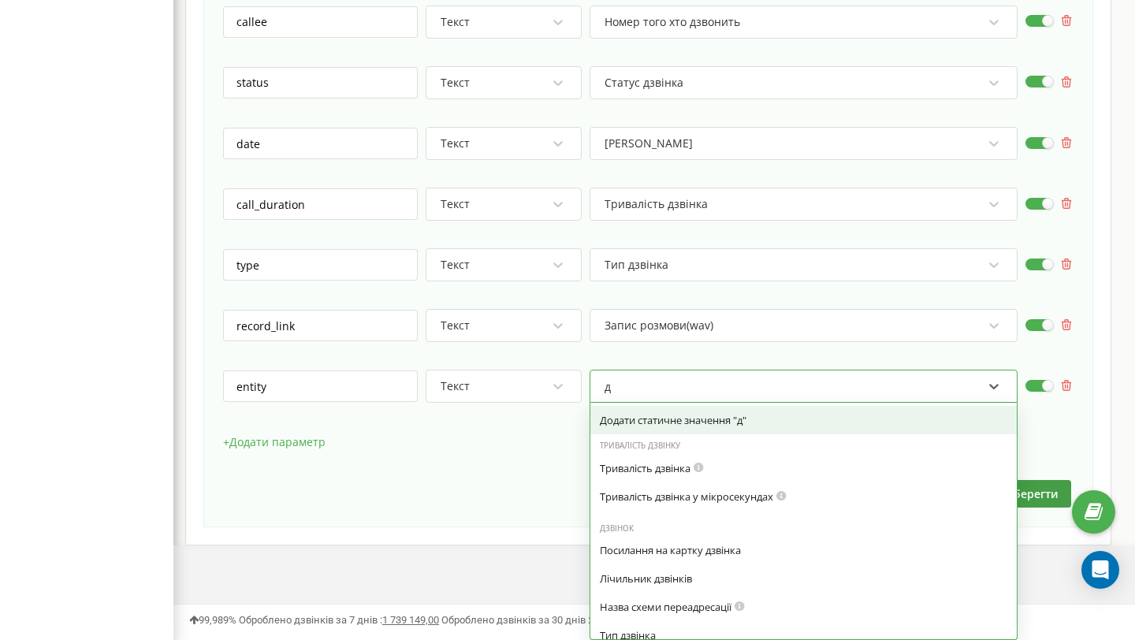
type input "дж"
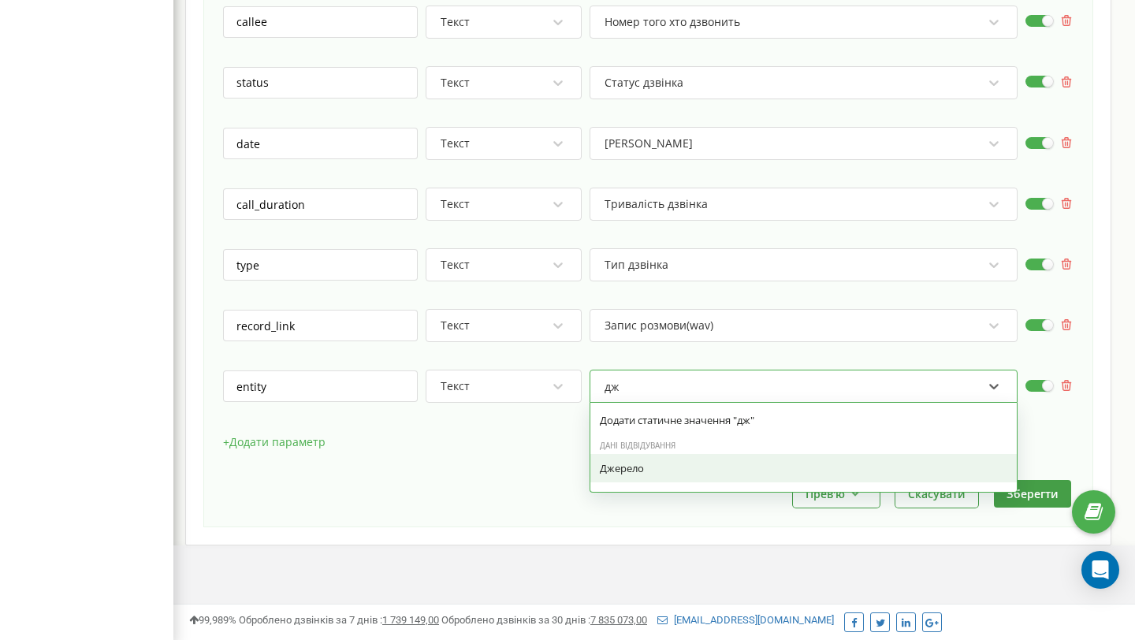
click at [741, 463] on div "Джерело" at bounding box center [803, 468] width 407 height 14
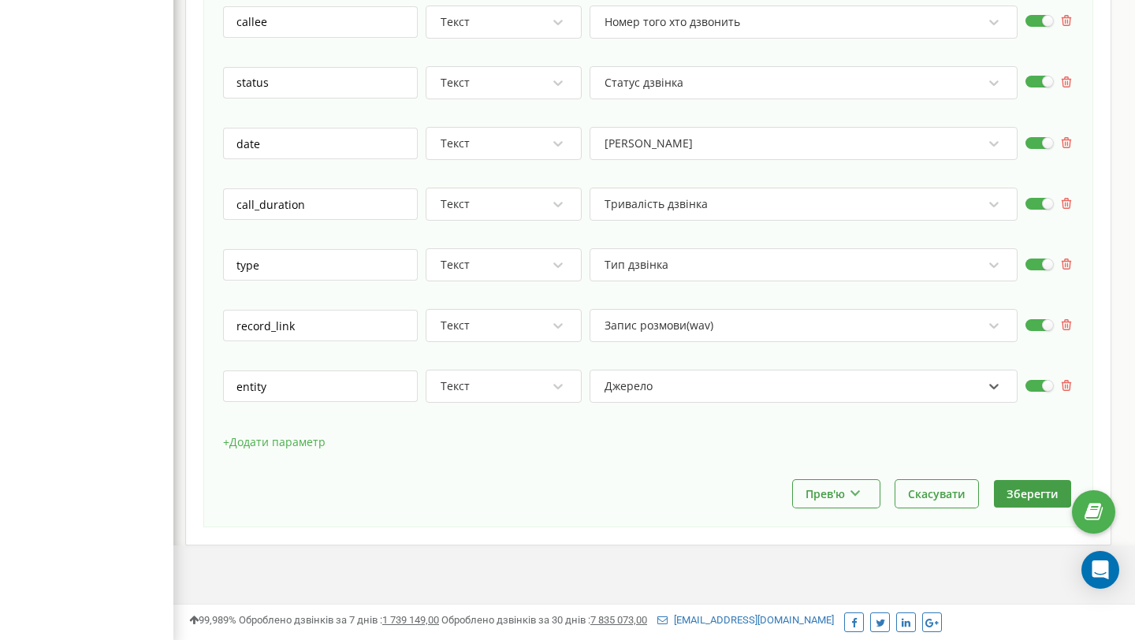
scroll to position [888, 0]
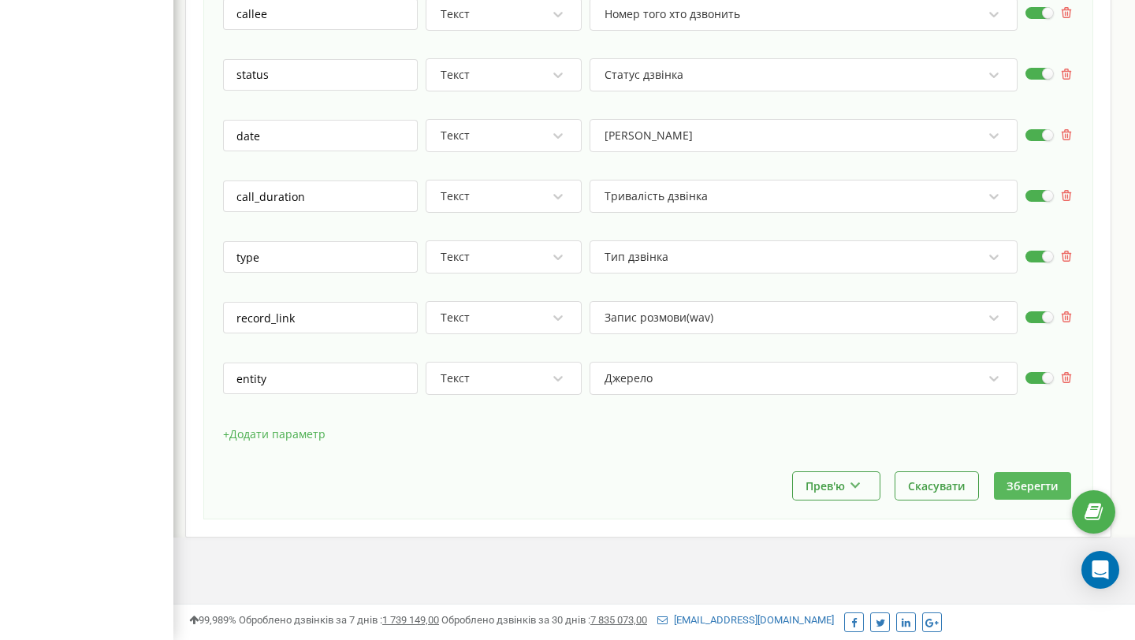
click at [1030, 485] on button "Зберегти" at bounding box center [1032, 486] width 77 height 28
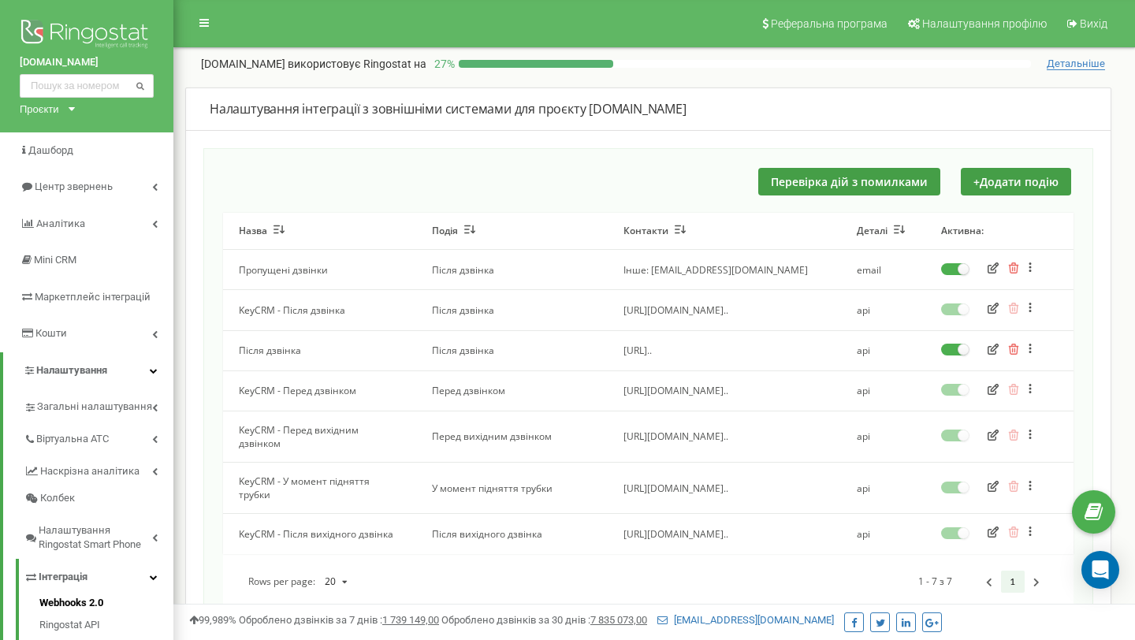
scroll to position [134, 0]
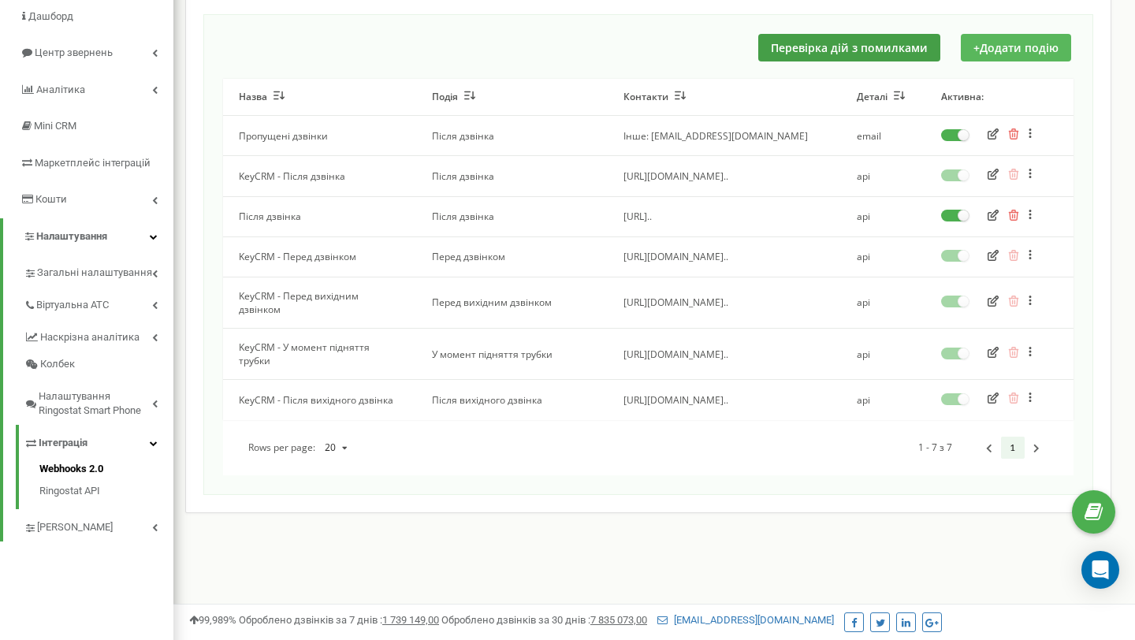
click at [1049, 46] on button "+ Додати подію" at bounding box center [1015, 48] width 110 height 28
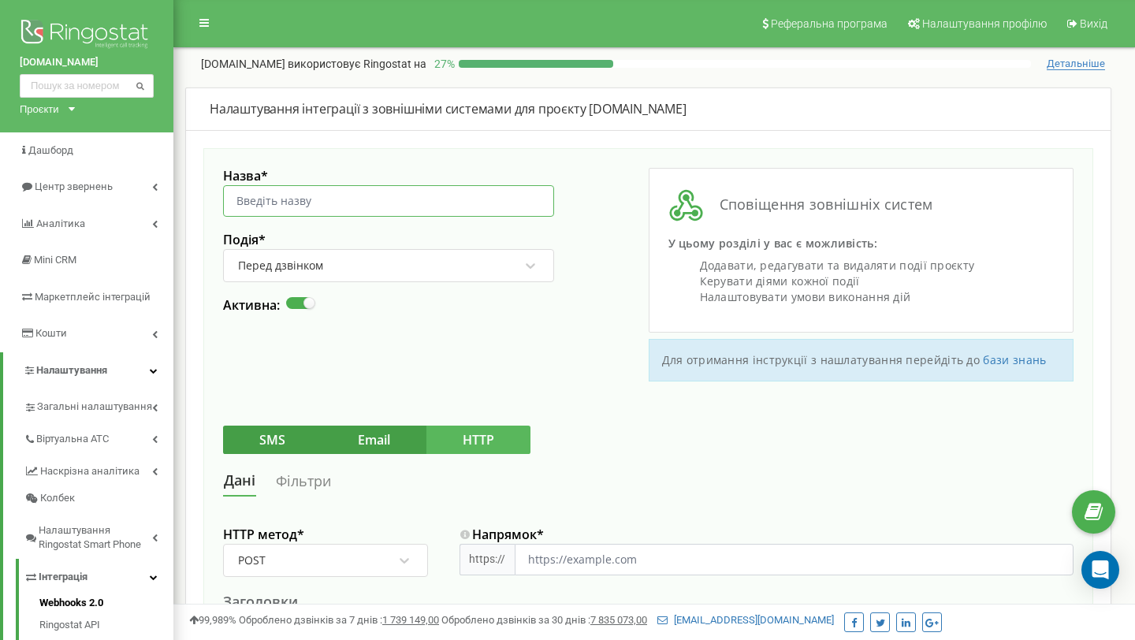
click at [501, 195] on input "Назва *" at bounding box center [388, 201] width 331 height 32
click at [288, 198] on input "пі" at bounding box center [388, 201] width 331 height 32
paste input "ісля вихідного дзвінка"
type input "Після вихідного дзвінка"
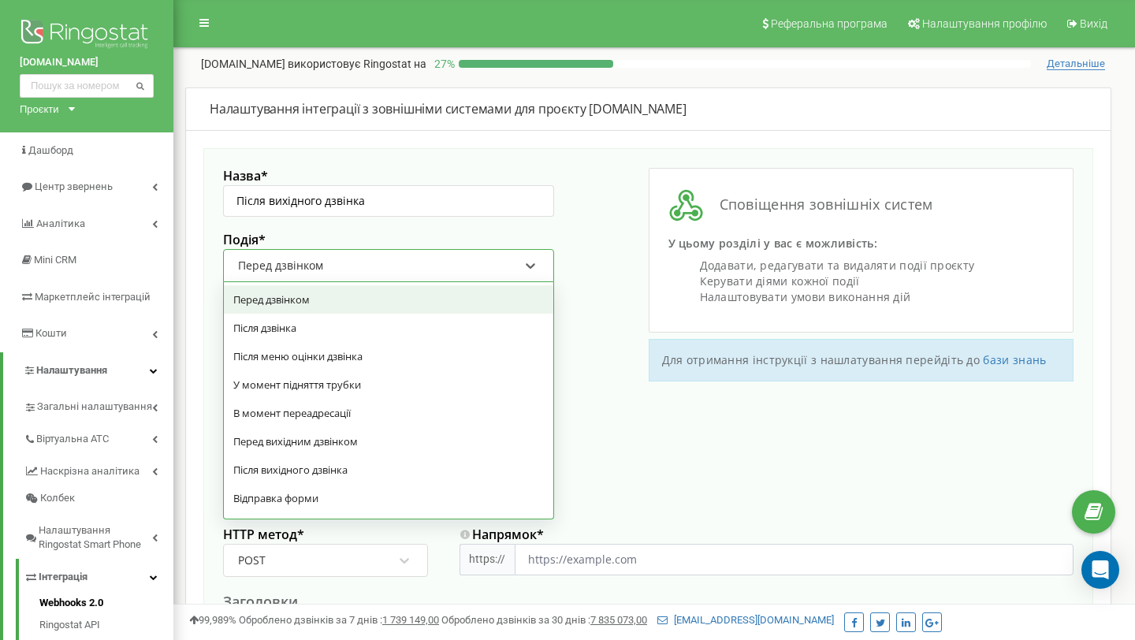
click at [435, 262] on div "Перед дзвінком" at bounding box center [378, 265] width 284 height 27
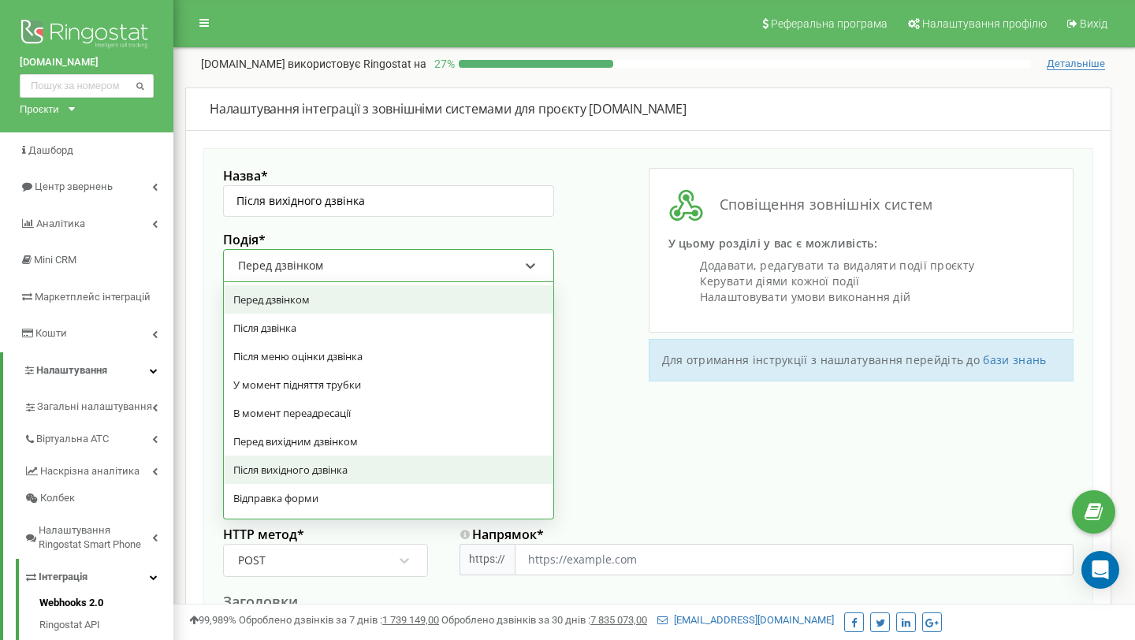
click at [421, 456] on div "Після вихідного дзвінка" at bounding box center [388, 469] width 329 height 28
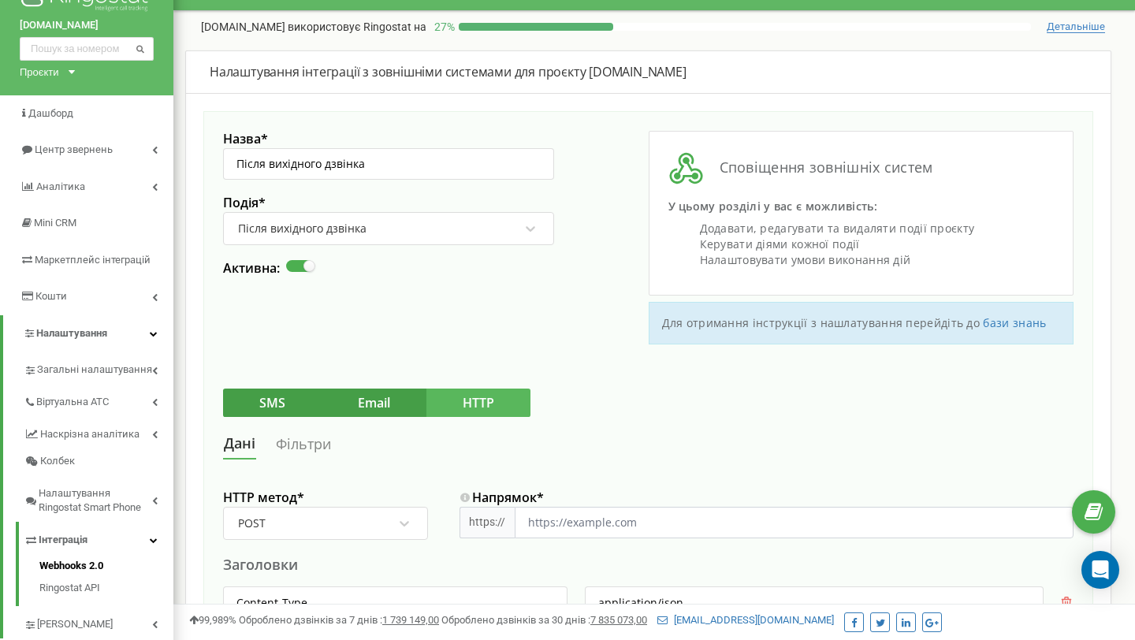
scroll to position [41, 0]
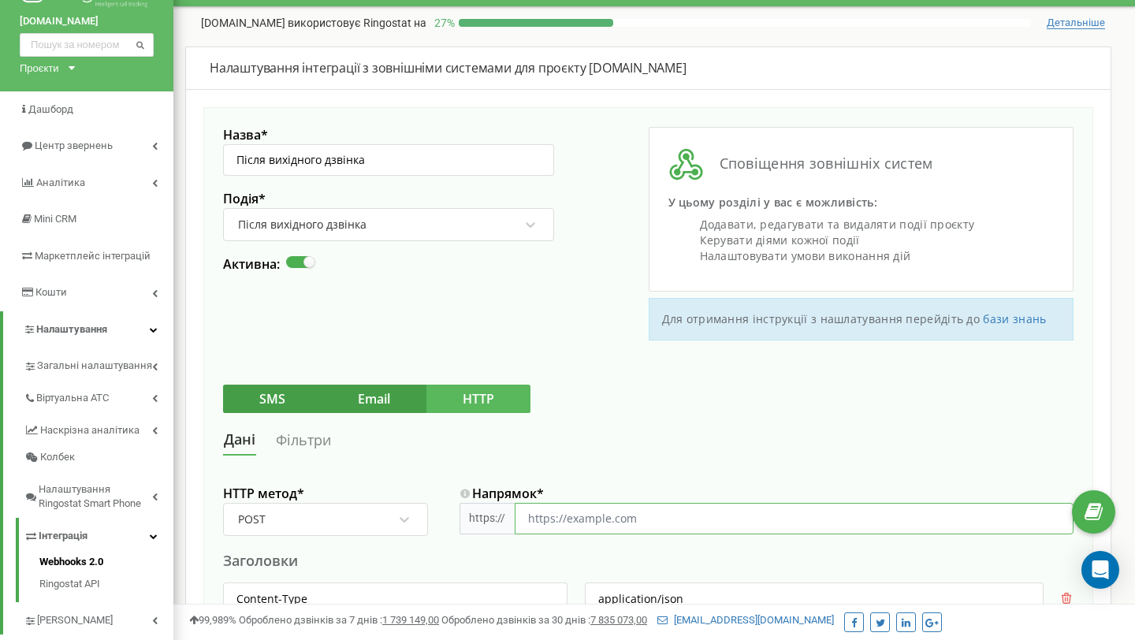
click at [652, 514] on input "Напрямок *" at bounding box center [794, 519] width 559 height 32
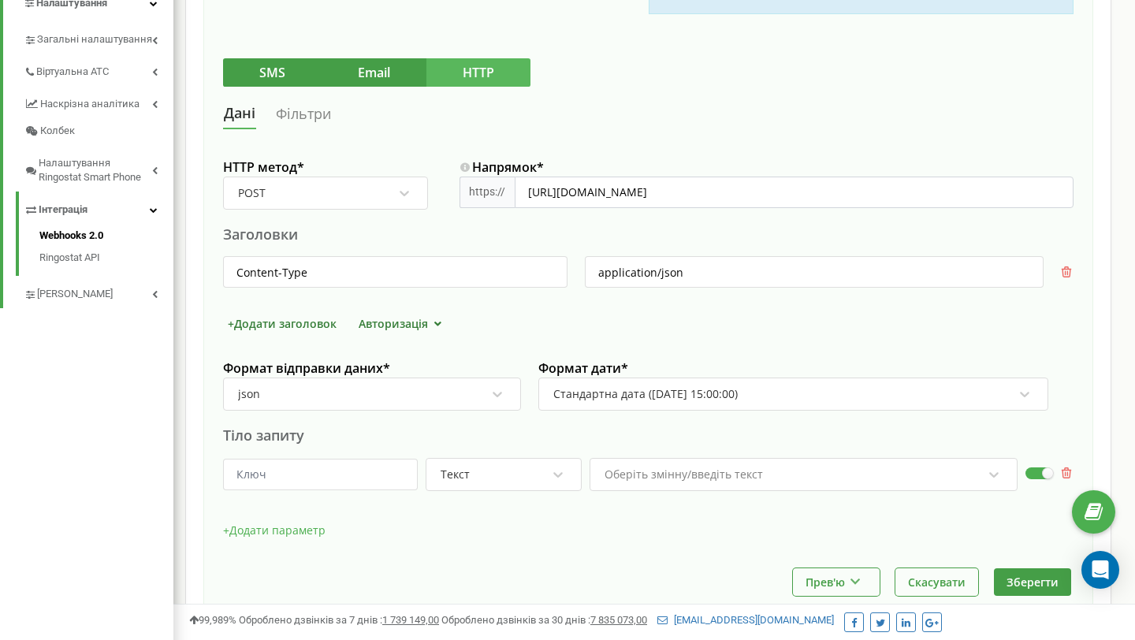
scroll to position [463, 0]
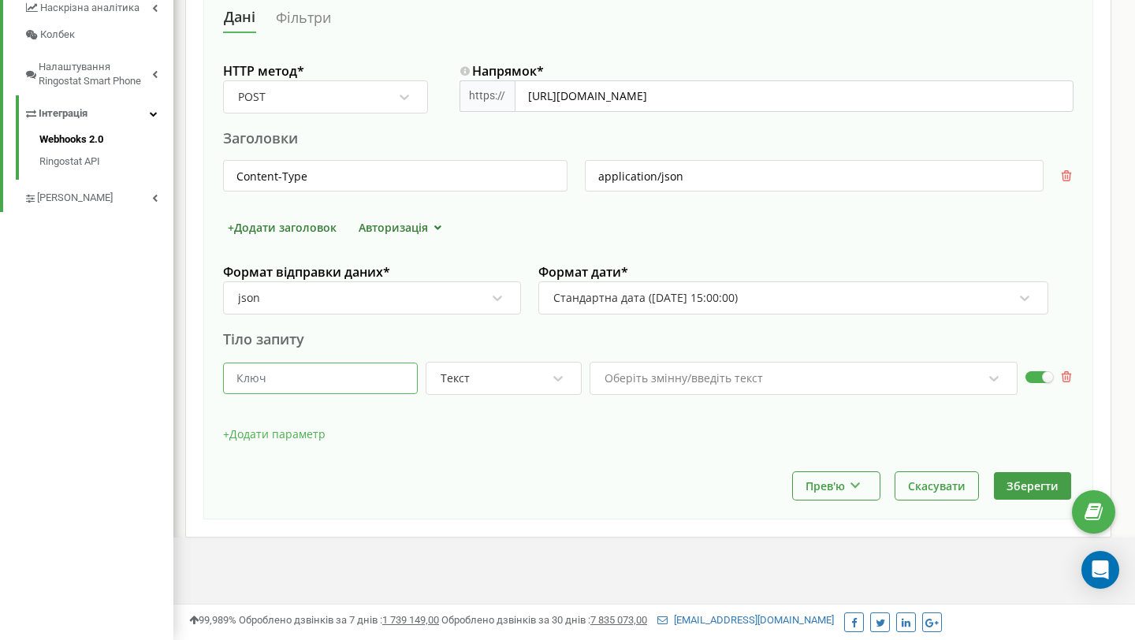
click at [378, 377] on input "text" at bounding box center [320, 378] width 195 height 32
click at [262, 378] on input "text" at bounding box center [320, 378] width 195 height 32
paste input "callee"
type input "callee"
click at [821, 384] on div "Оберіть змінну/введіть текст" at bounding box center [793, 378] width 381 height 27
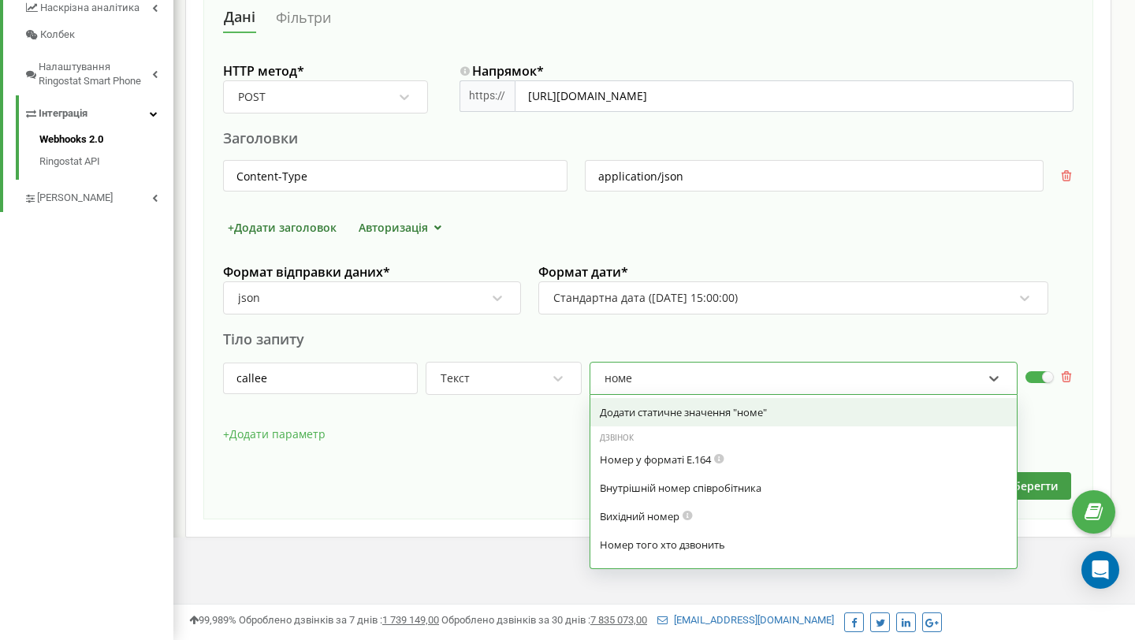
type input "номер"
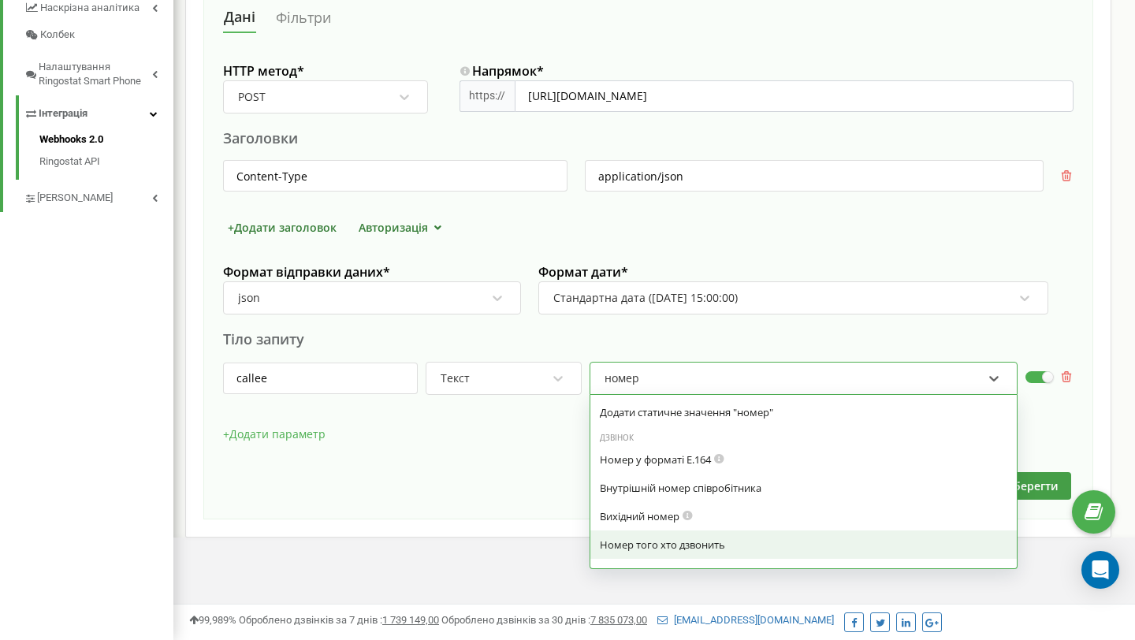
click at [783, 542] on div "Номер того хто дзвонить" at bounding box center [803, 544] width 407 height 14
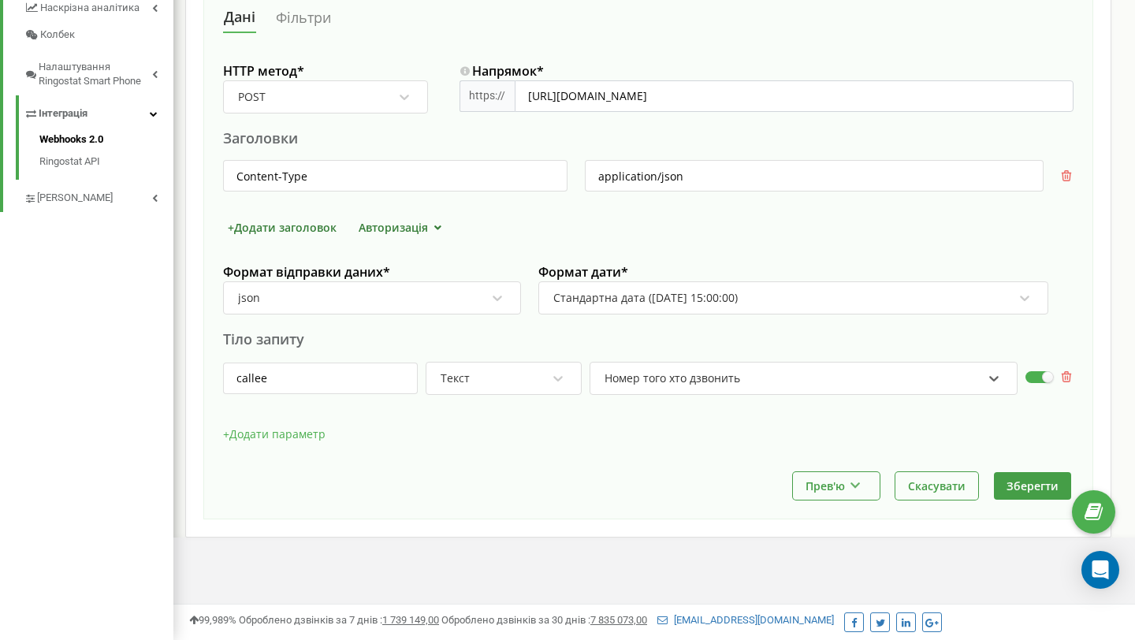
click at [276, 424] on button "+ Додати параметр" at bounding box center [274, 434] width 102 height 24
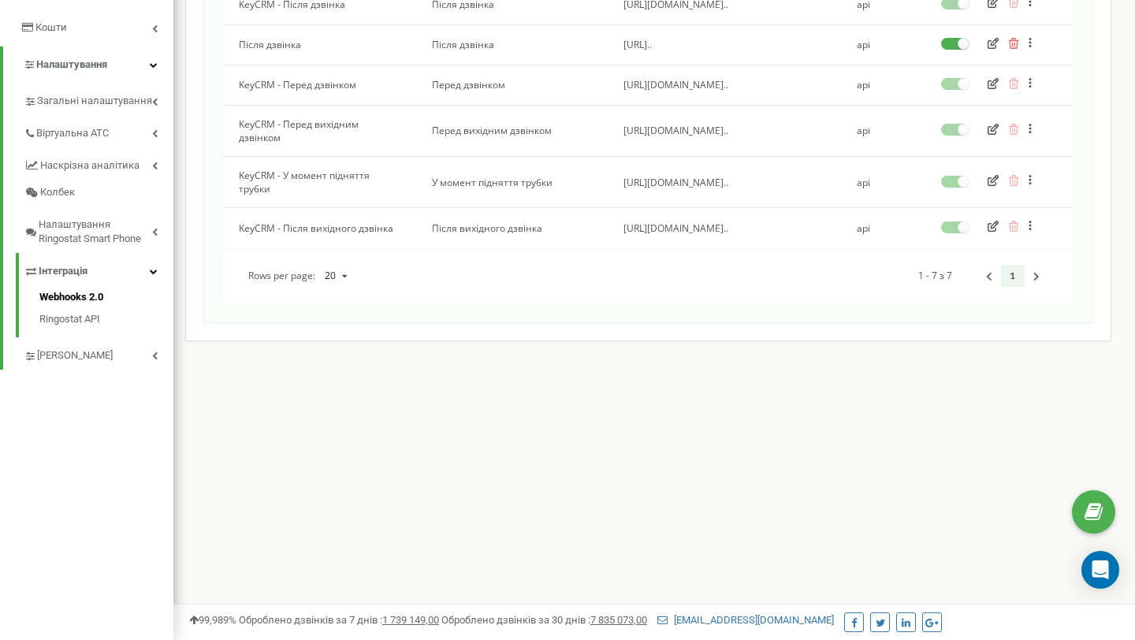
scroll to position [134, 0]
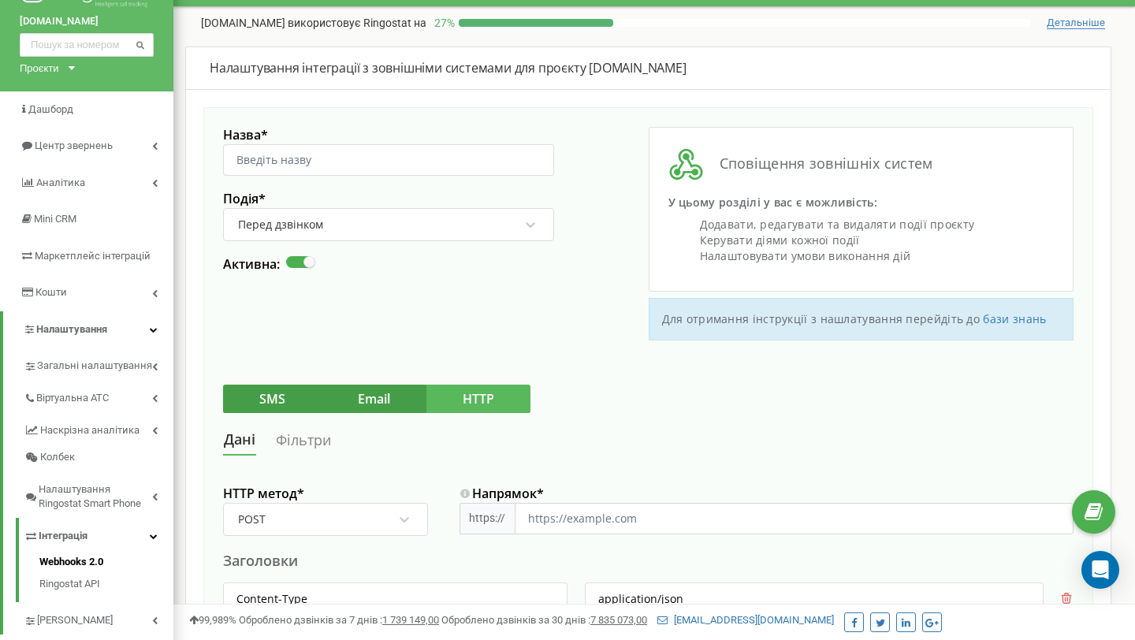
scroll to position [43, 0]
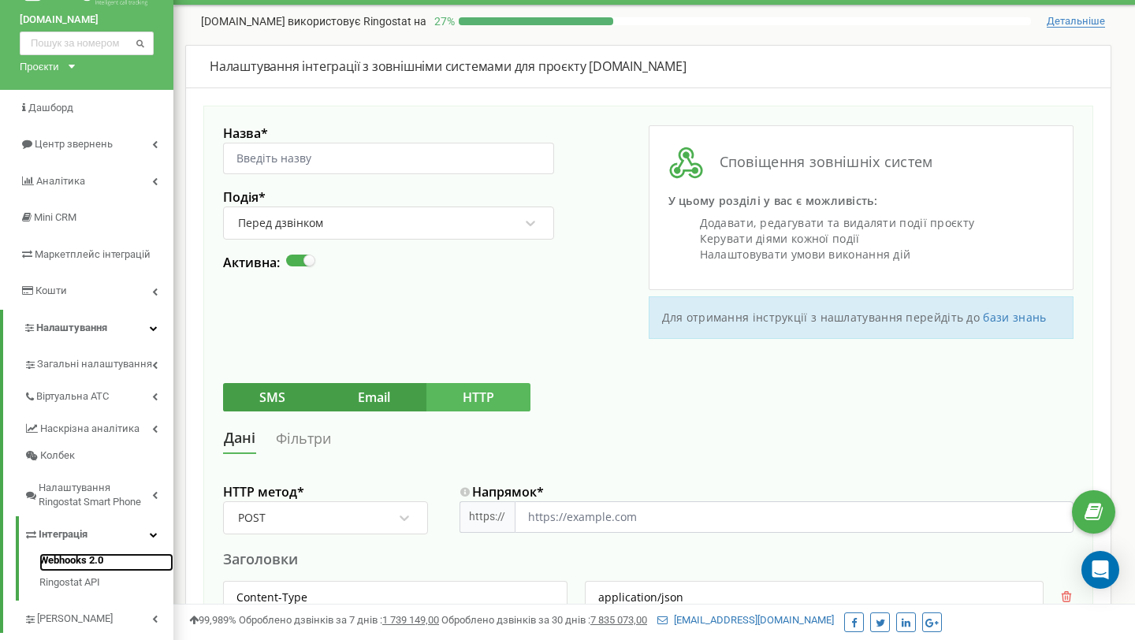
click at [85, 557] on link "Webhooks 2.0" at bounding box center [106, 562] width 134 height 19
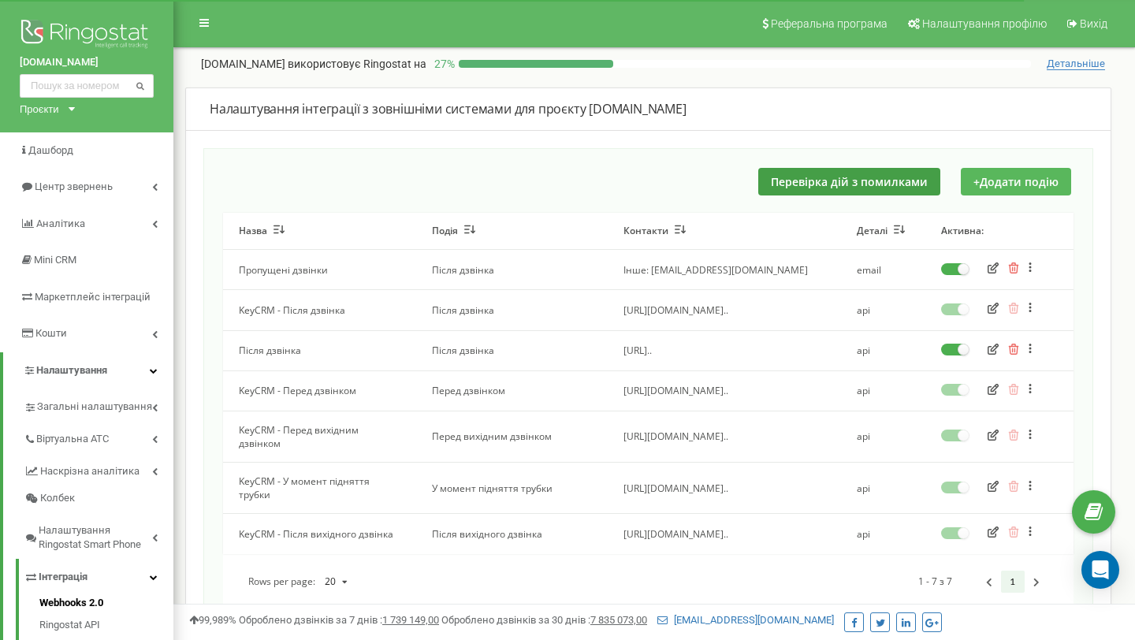
click at [1020, 180] on button "+ Додати подію" at bounding box center [1015, 182] width 110 height 28
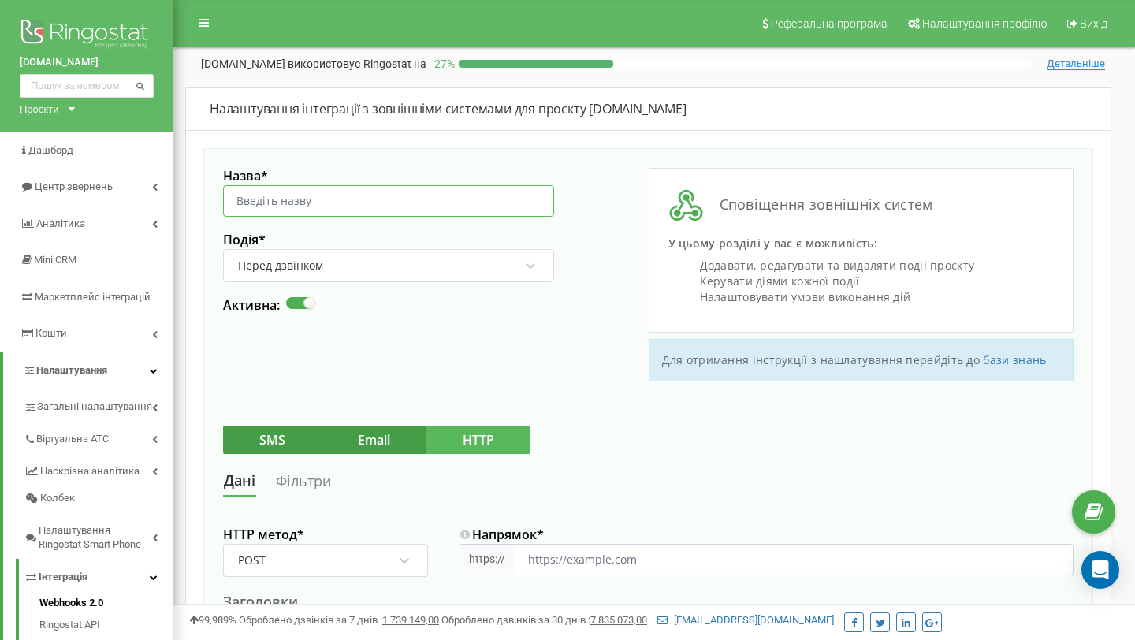
click at [388, 199] on input "Назва *" at bounding box center [388, 201] width 331 height 32
type input "Після вихідного дзвінка"
click at [396, 252] on div "Перед дзвінком" at bounding box center [378, 265] width 284 height 27
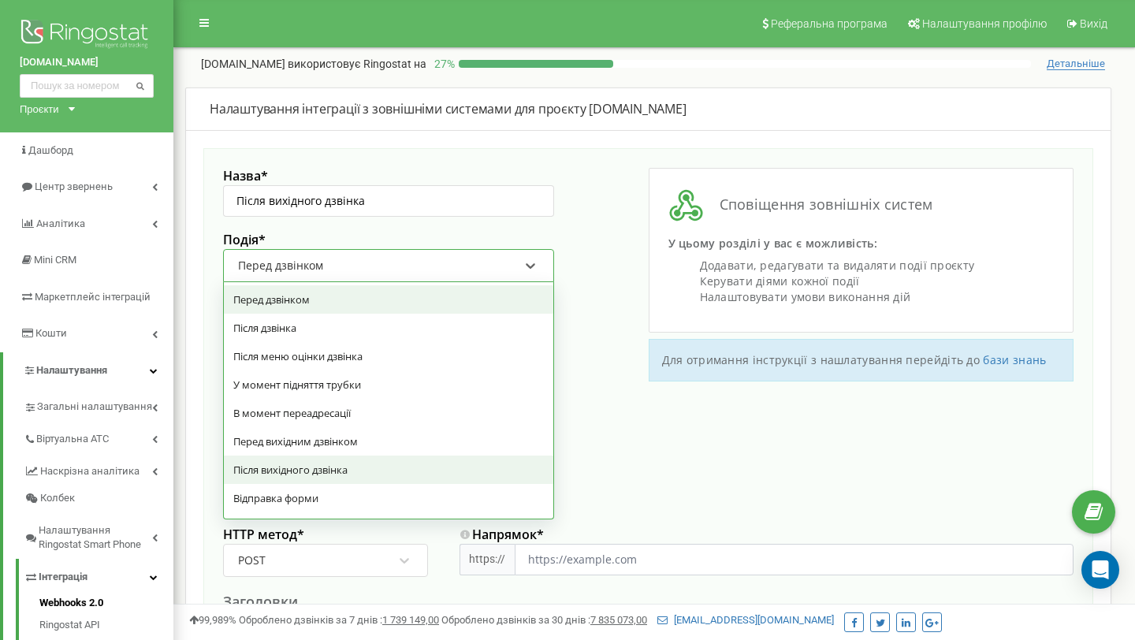
click at [358, 455] on div "Після вихідного дзвінка" at bounding box center [388, 469] width 329 height 28
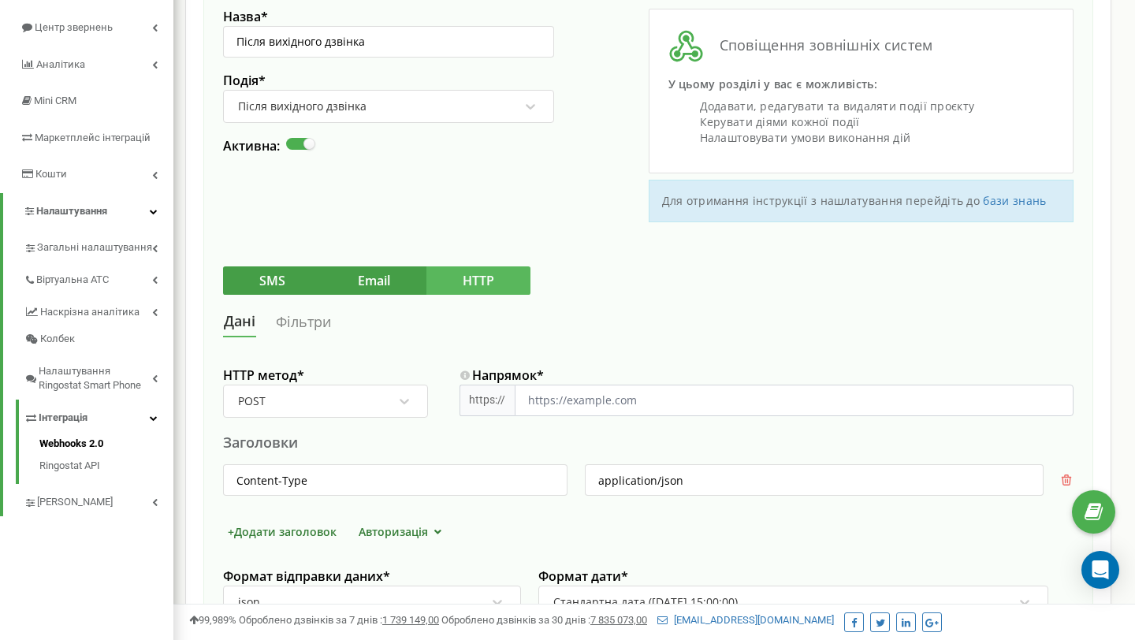
scroll to position [160, 0]
click at [585, 402] on input "Напрямок *" at bounding box center [794, 400] width 559 height 32
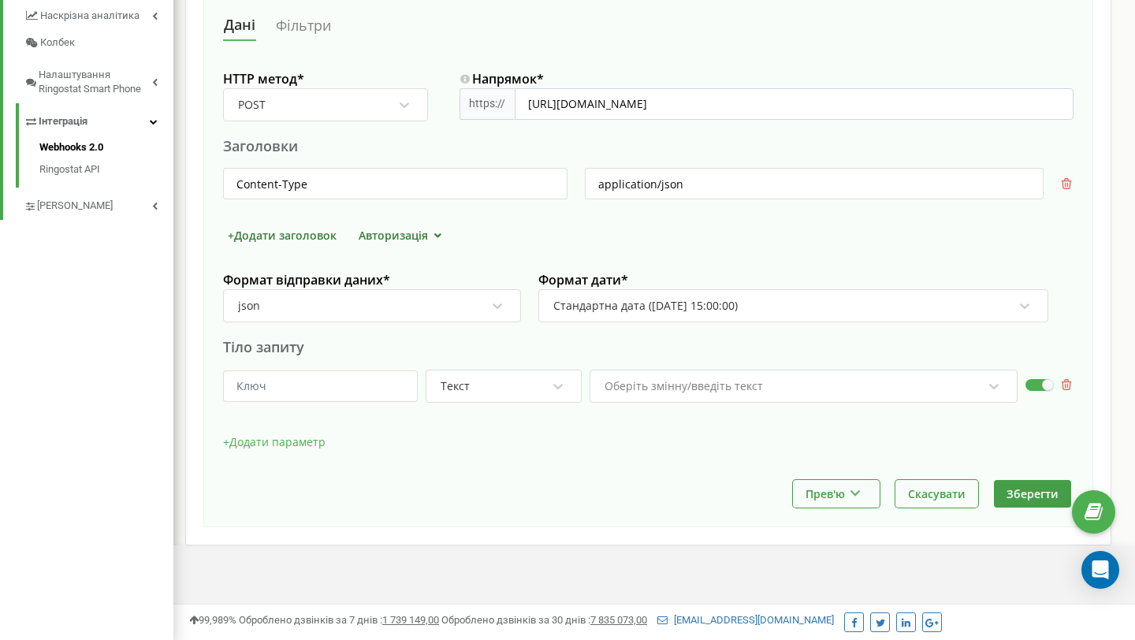
scroll to position [463, 0]
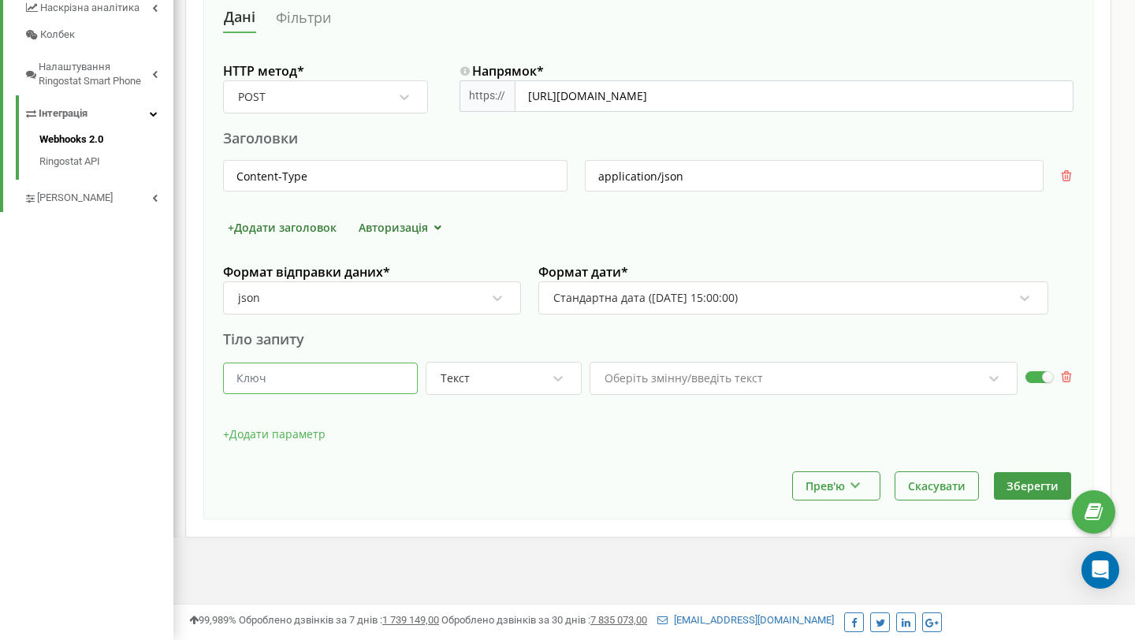
click at [343, 379] on input "text" at bounding box center [320, 378] width 195 height 32
type input "callee"
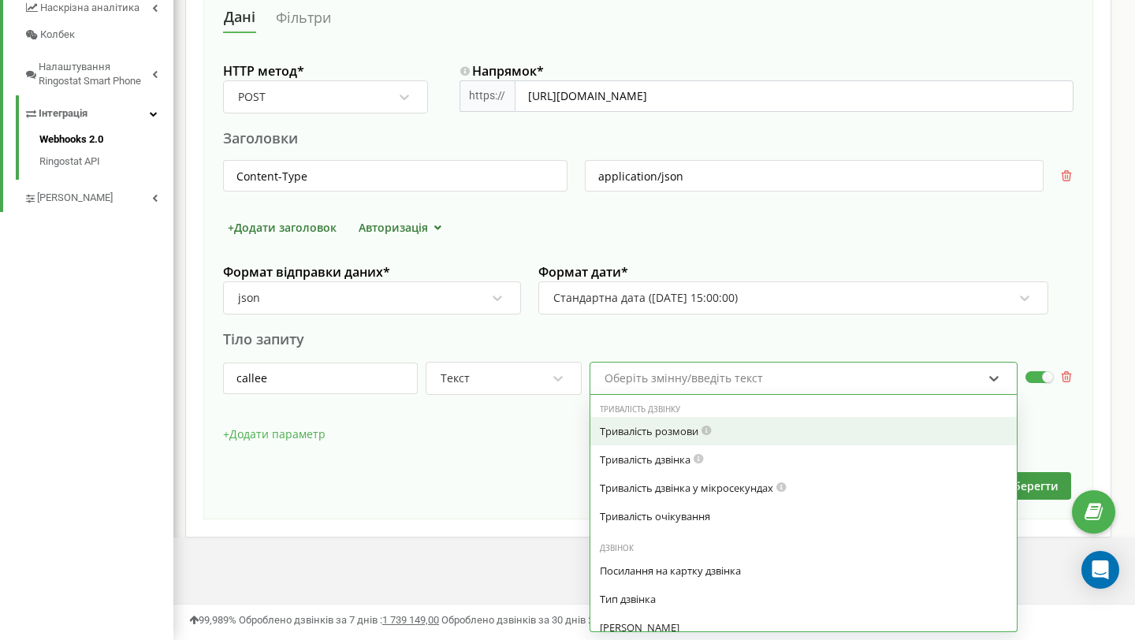
click at [782, 364] on div "Оберіть змінну/введіть текст" at bounding box center [803, 378] width 428 height 33
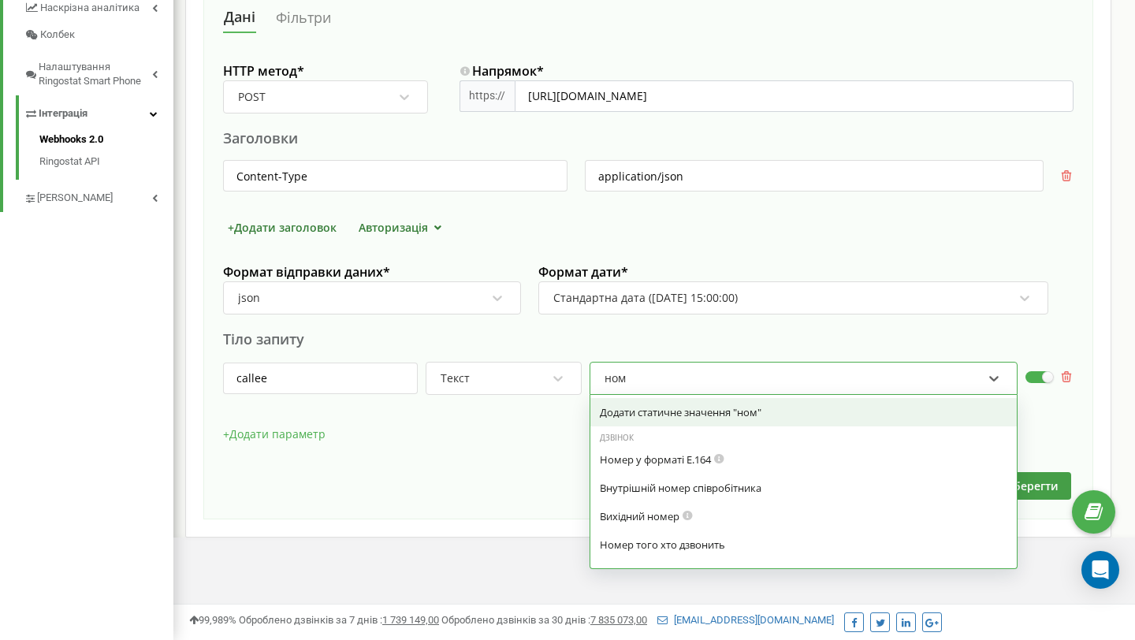
type input "номе"
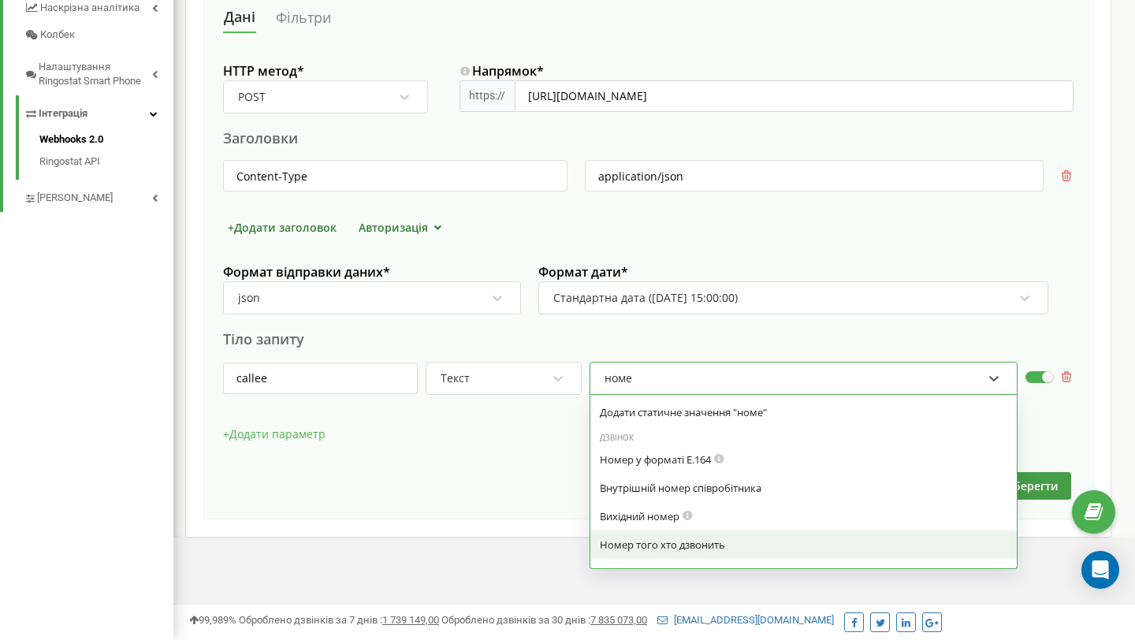
click at [743, 548] on div "Номер того хто дзвонить" at bounding box center [803, 544] width 407 height 14
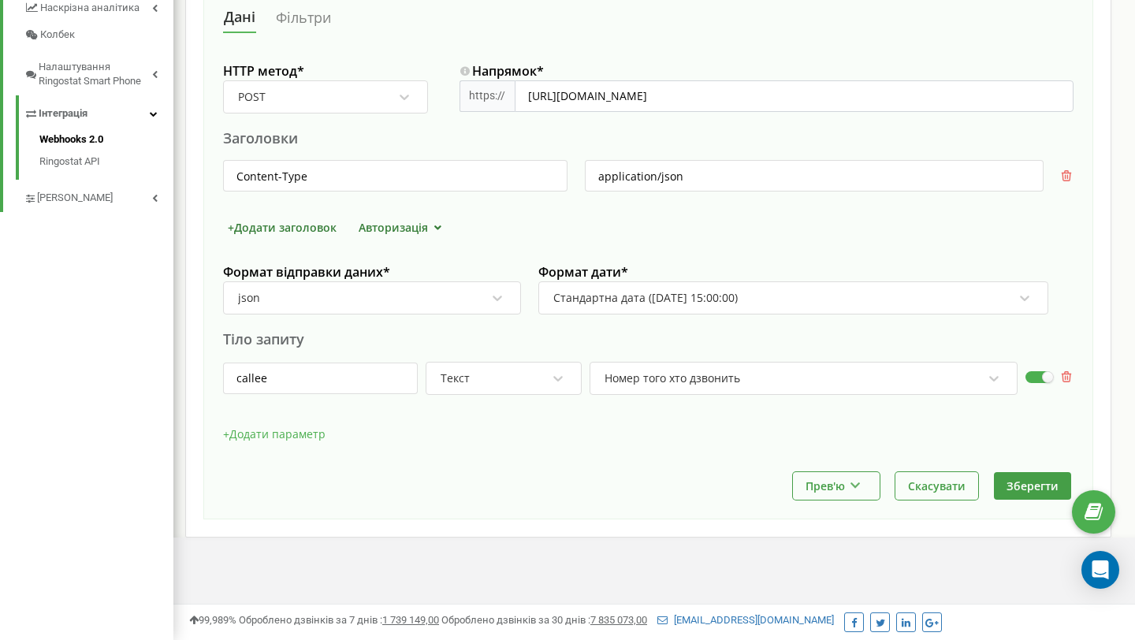
click at [320, 429] on button "+ Додати параметр" at bounding box center [274, 434] width 102 height 24
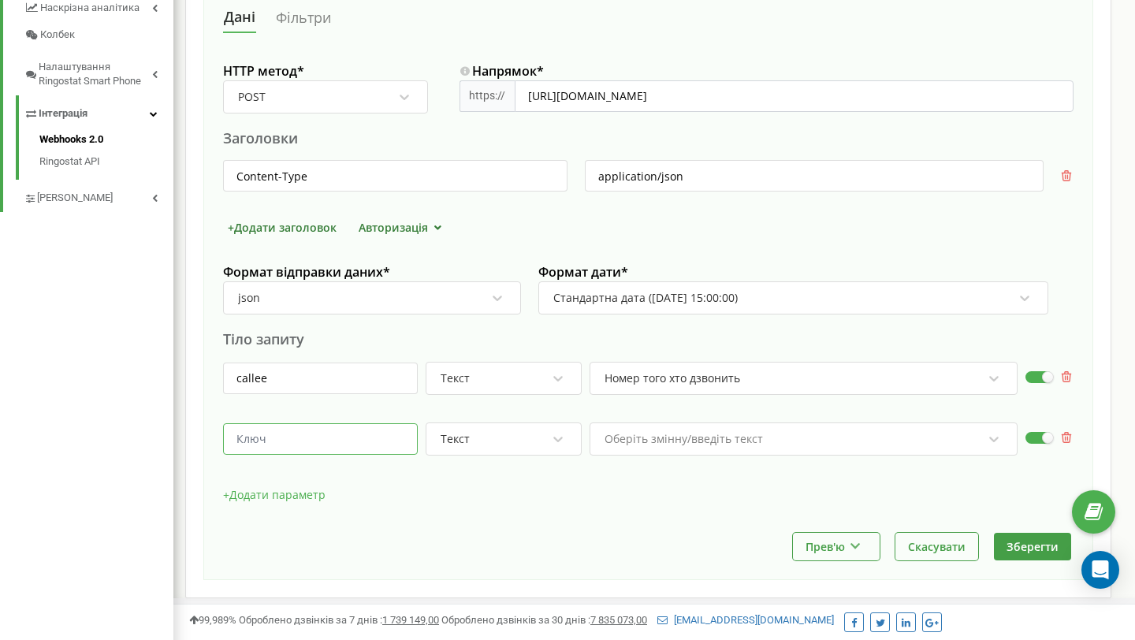
click at [309, 446] on input "text" at bounding box center [320, 439] width 195 height 32
click at [286, 448] on input "caller" at bounding box center [320, 439] width 195 height 32
click at [288, 440] on input "caller" at bounding box center [320, 439] width 195 height 32
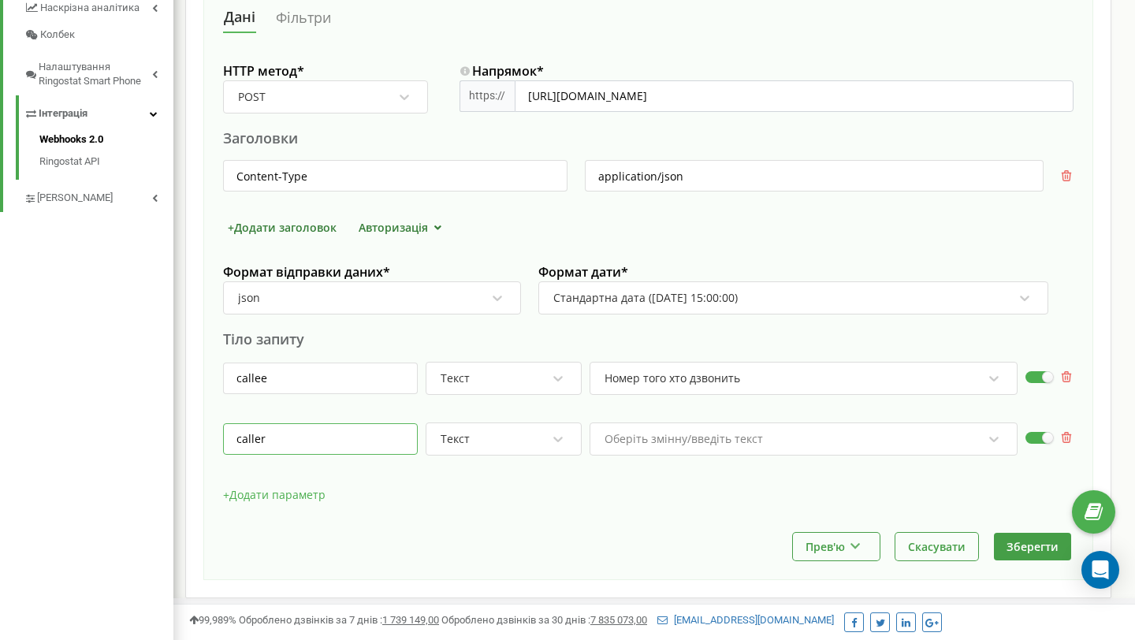
click at [288, 440] on input "caller" at bounding box center [320, 439] width 195 height 32
paste input "_duration"
type input "call_duration"
click at [731, 445] on div "Оберіть змінну/введіть текст" at bounding box center [803, 438] width 428 height 33
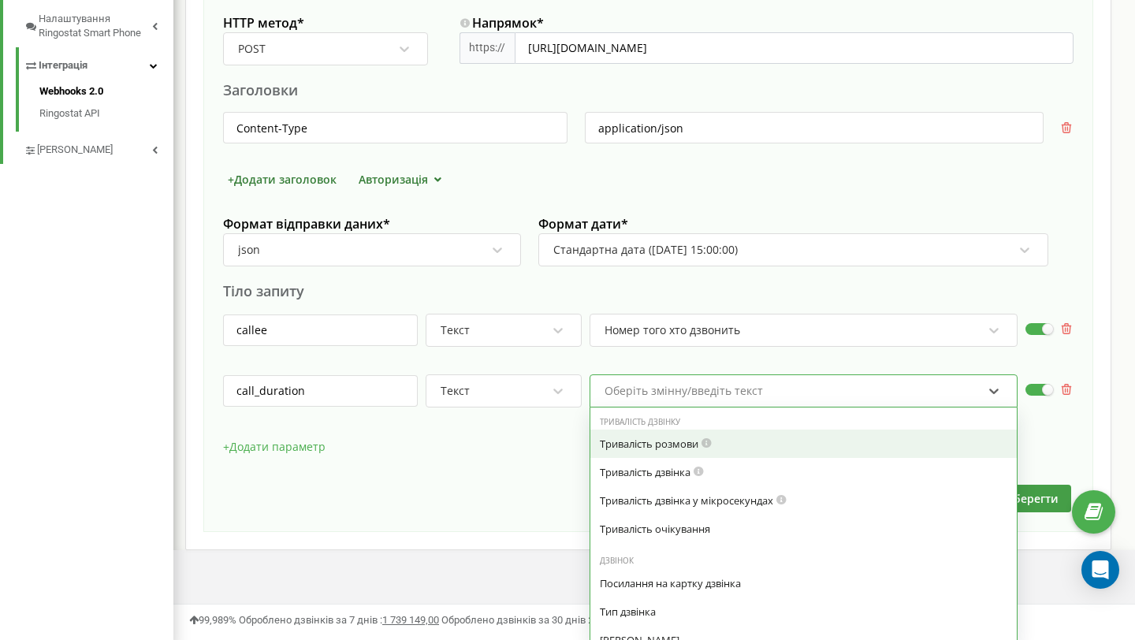
scroll to position [516, 0]
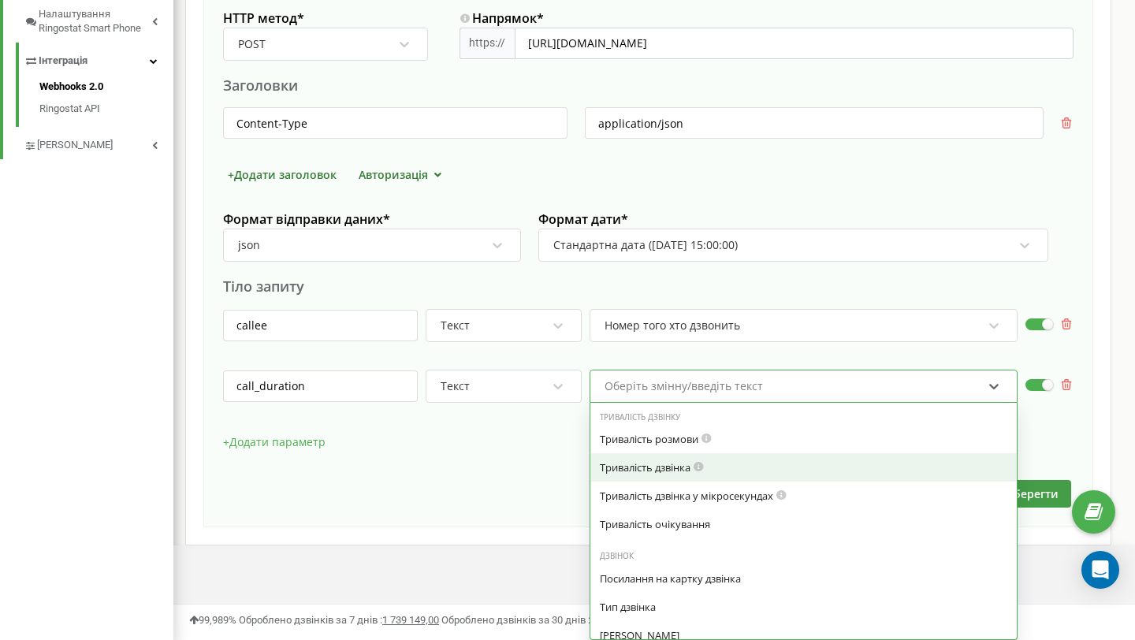
click at [678, 470] on div "Тривалість дзвінка" at bounding box center [803, 467] width 407 height 14
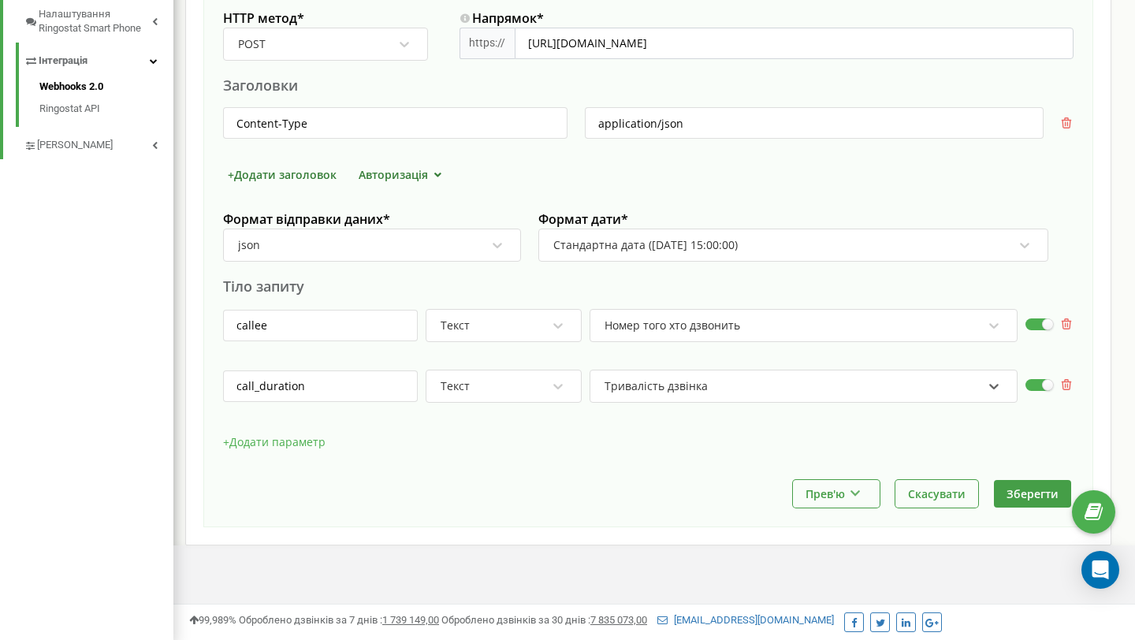
scroll to position [524, 0]
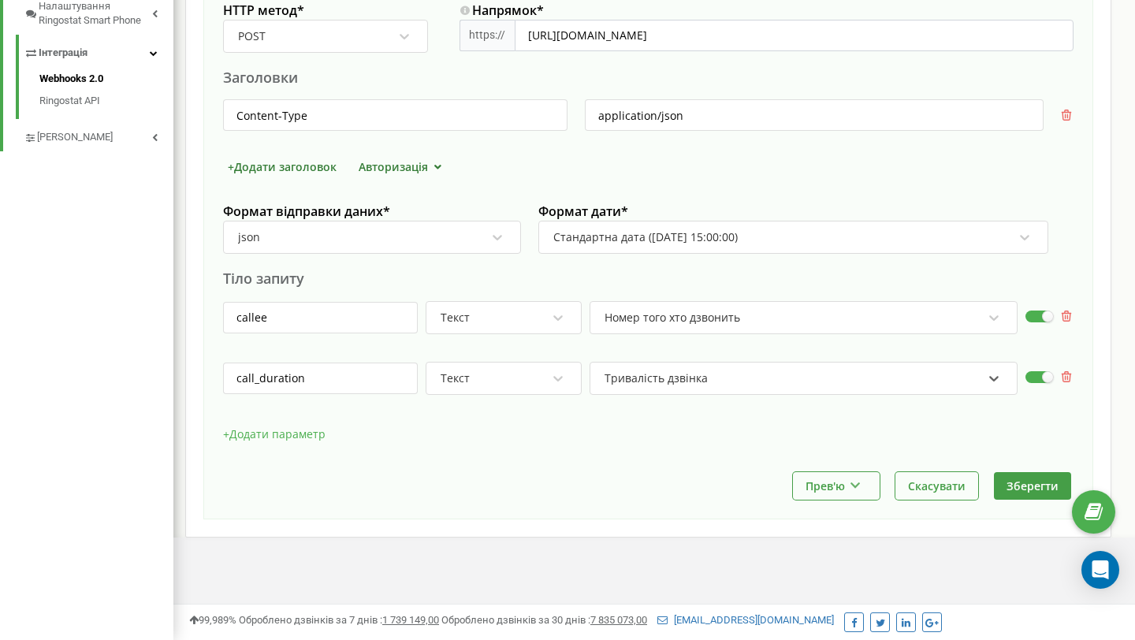
click at [294, 433] on button "+ Додати параметр" at bounding box center [274, 434] width 102 height 24
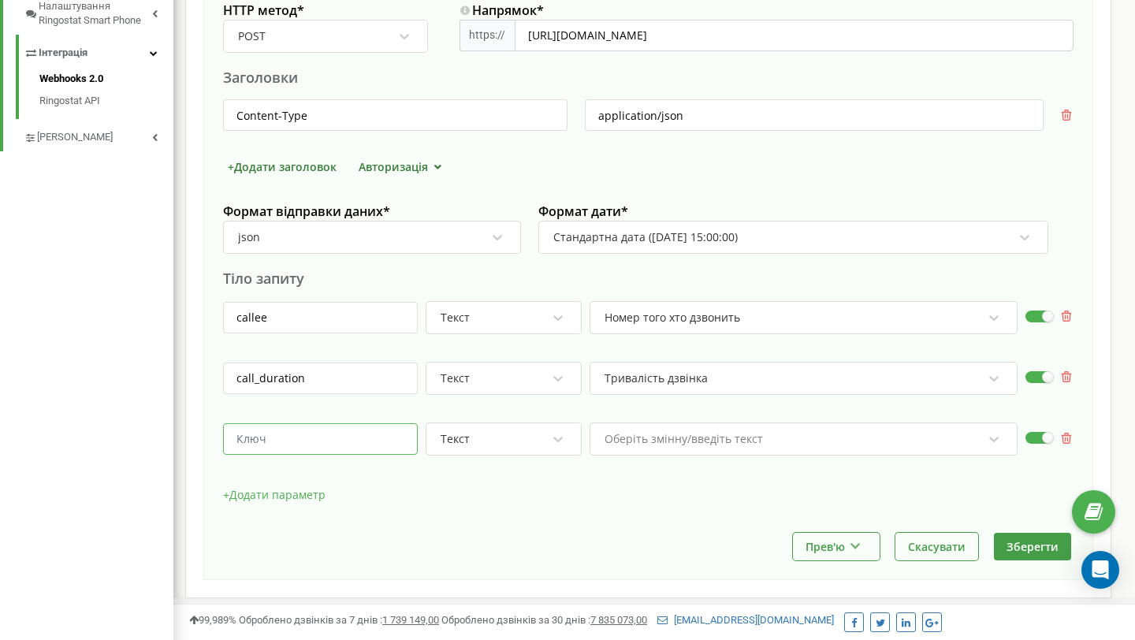
click at [313, 440] on input "text" at bounding box center [320, 439] width 195 height 32
paste input "status"
type input "status"
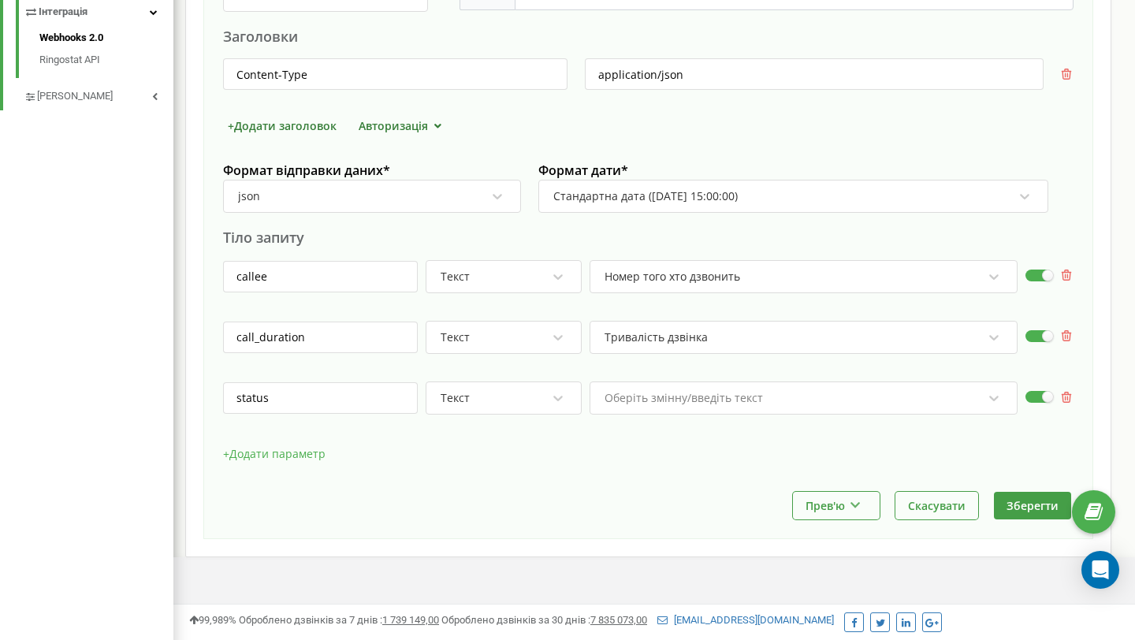
click at [684, 414] on div "Оберіть змінну/введіть текст" at bounding box center [803, 397] width 428 height 33
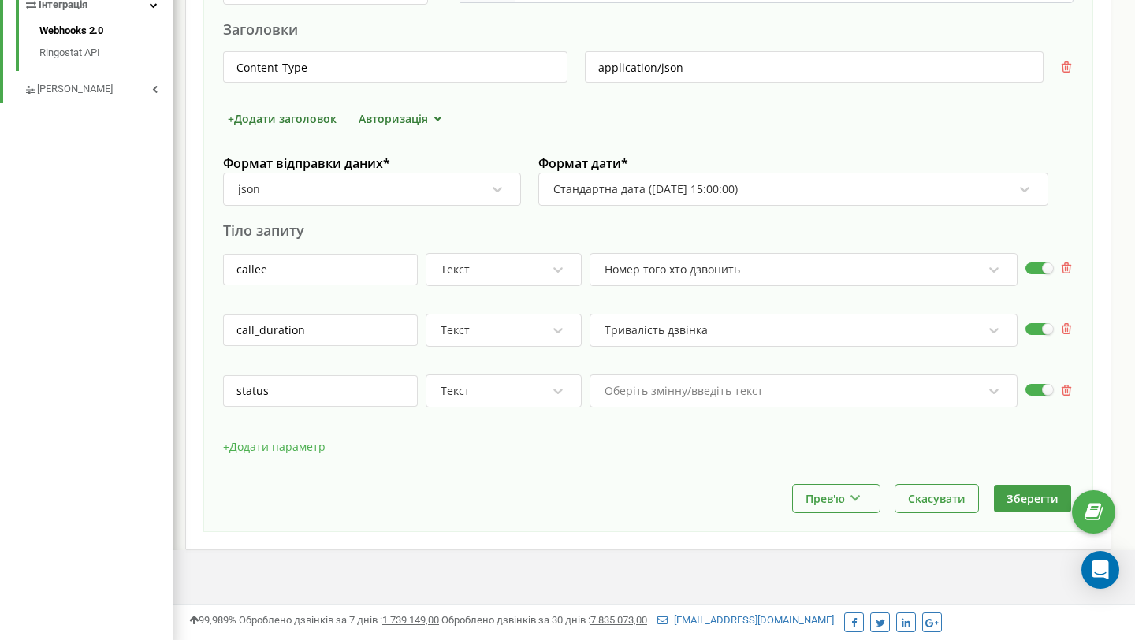
scroll to position [577, 0]
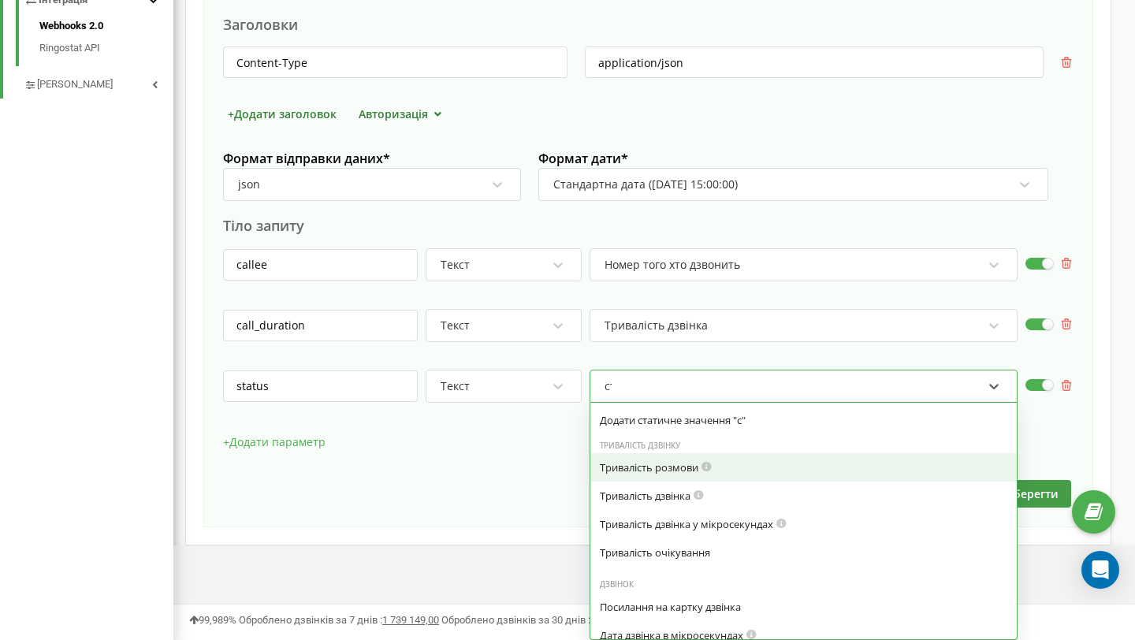
type input "ста"
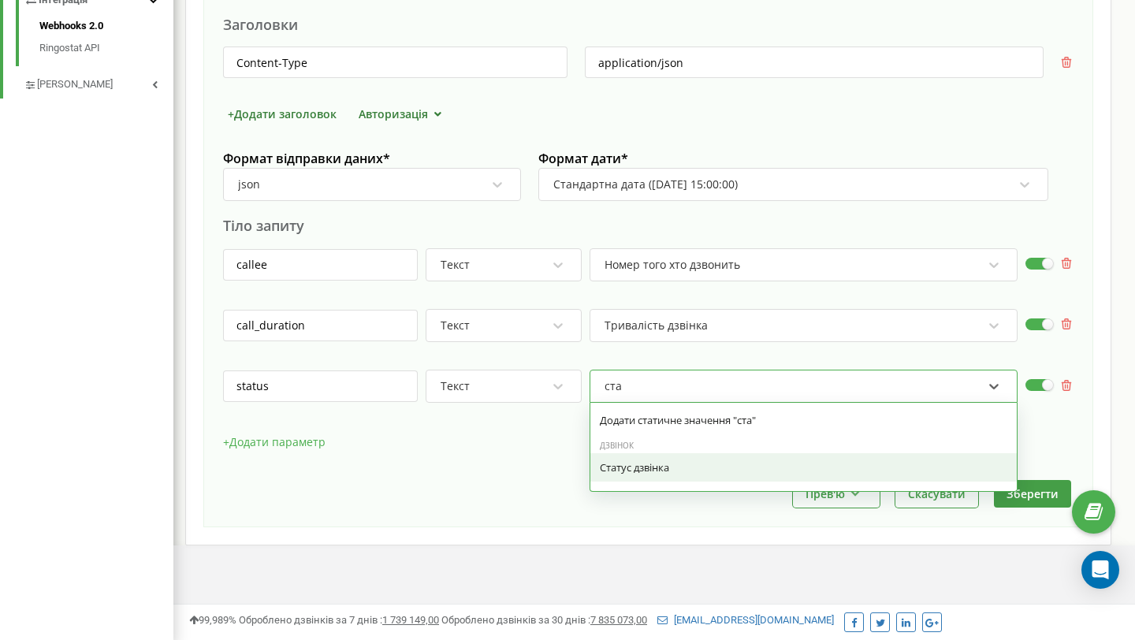
click at [728, 470] on div "Статус дзвінка" at bounding box center [803, 467] width 407 height 14
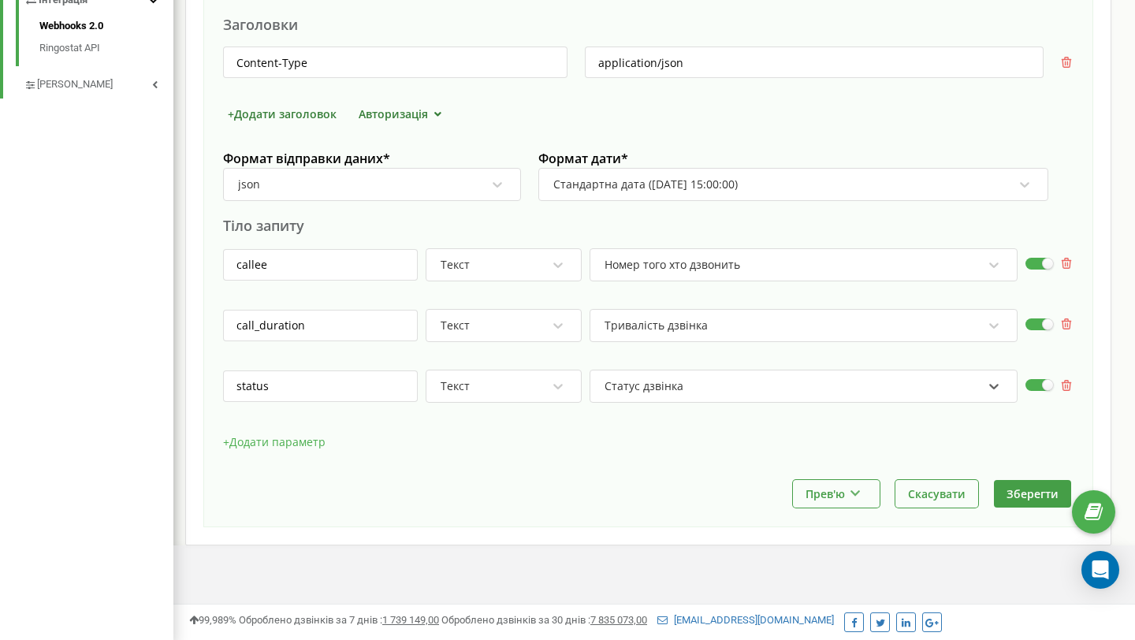
click at [305, 446] on button "+ Додати параметр" at bounding box center [274, 442] width 102 height 24
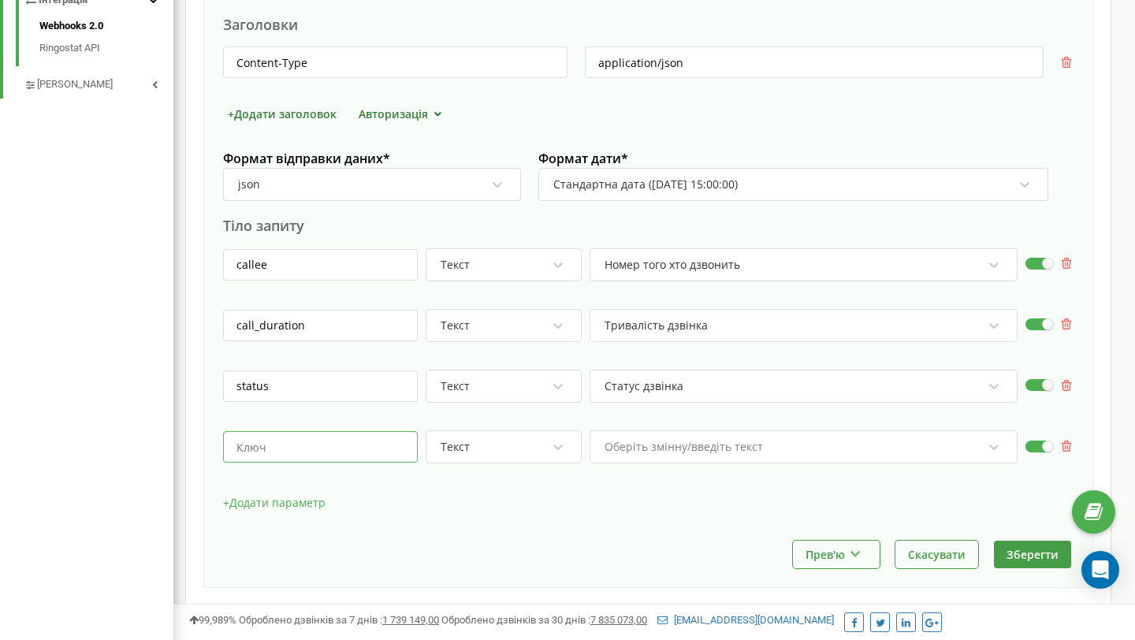
click at [334, 456] on input "text" at bounding box center [320, 447] width 195 height 32
paste input "type"
type input "type"
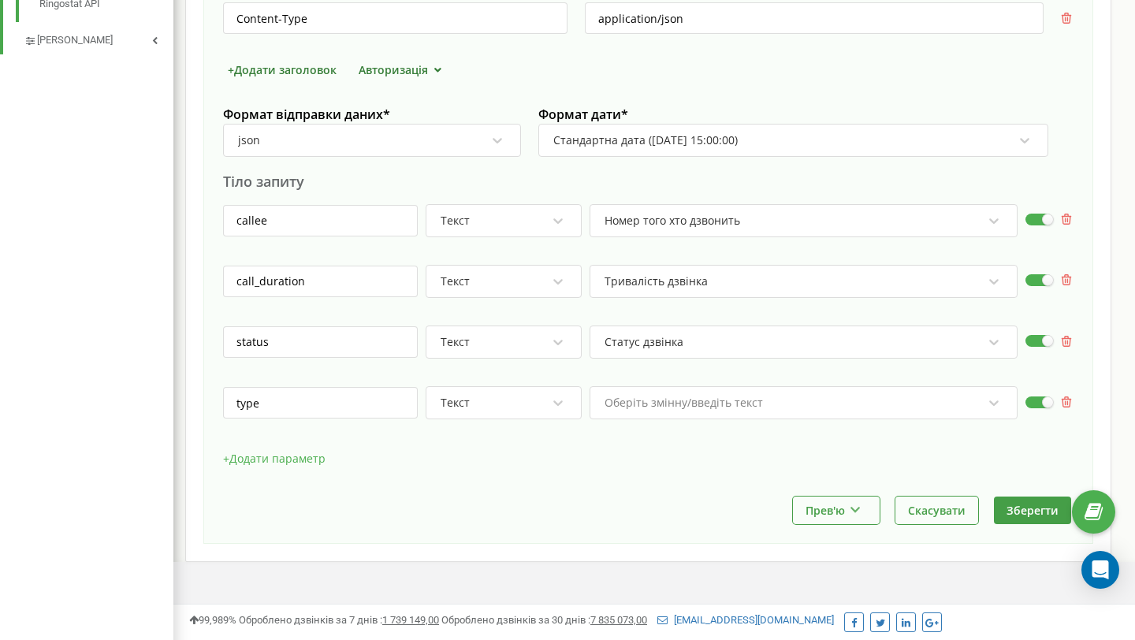
click at [698, 419] on div "Оберіть змінну/введіть текст" at bounding box center [803, 402] width 428 height 33
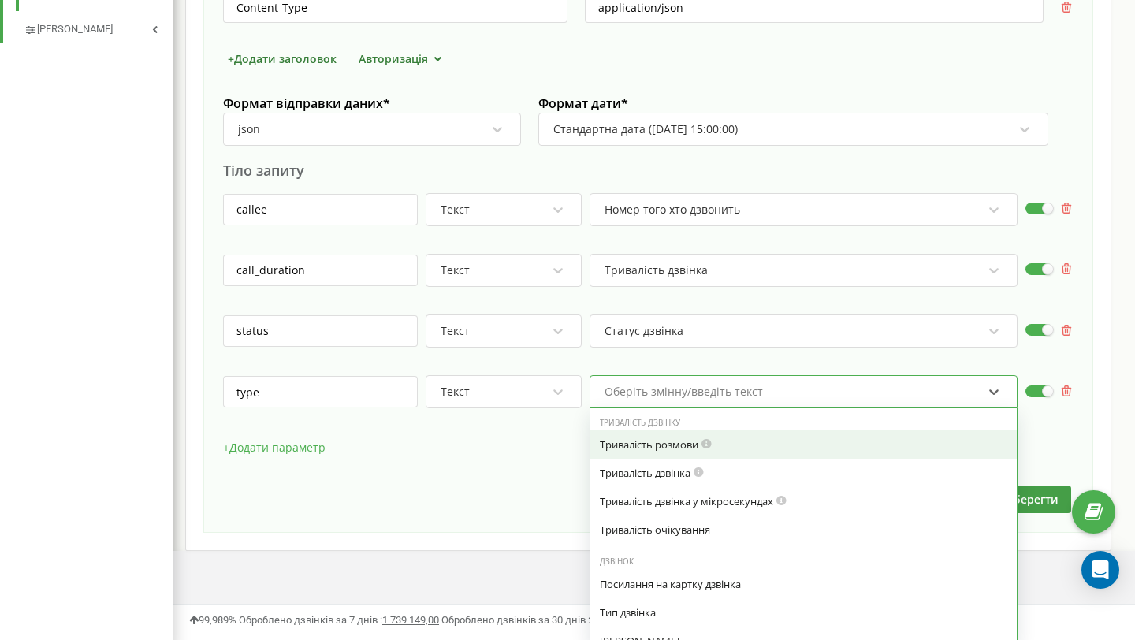
scroll to position [637, 0]
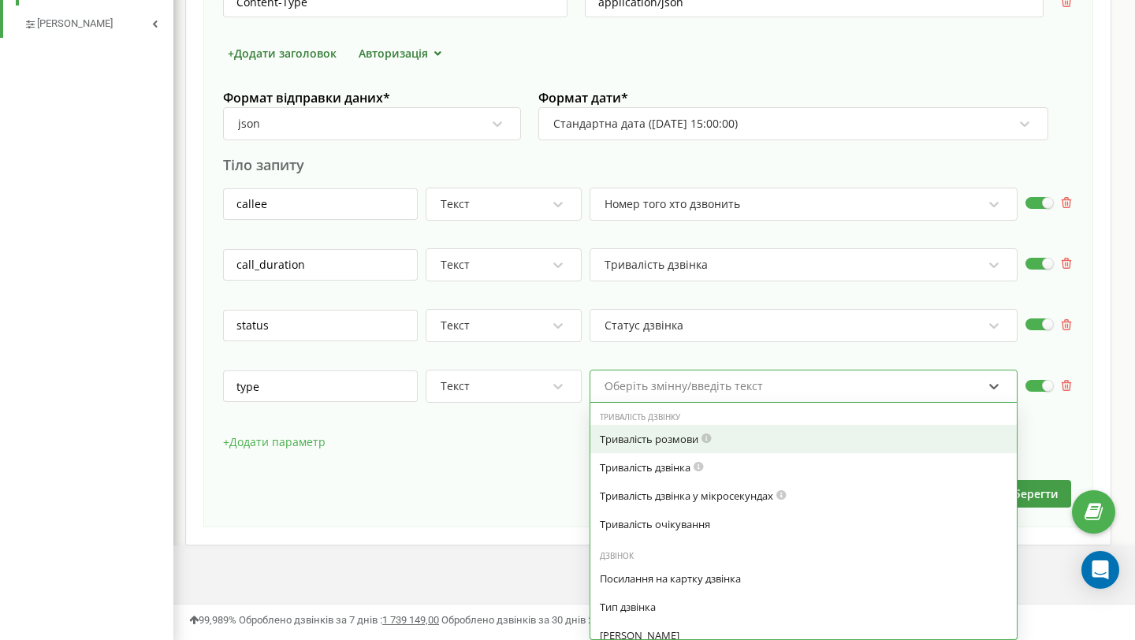
type input "ти"
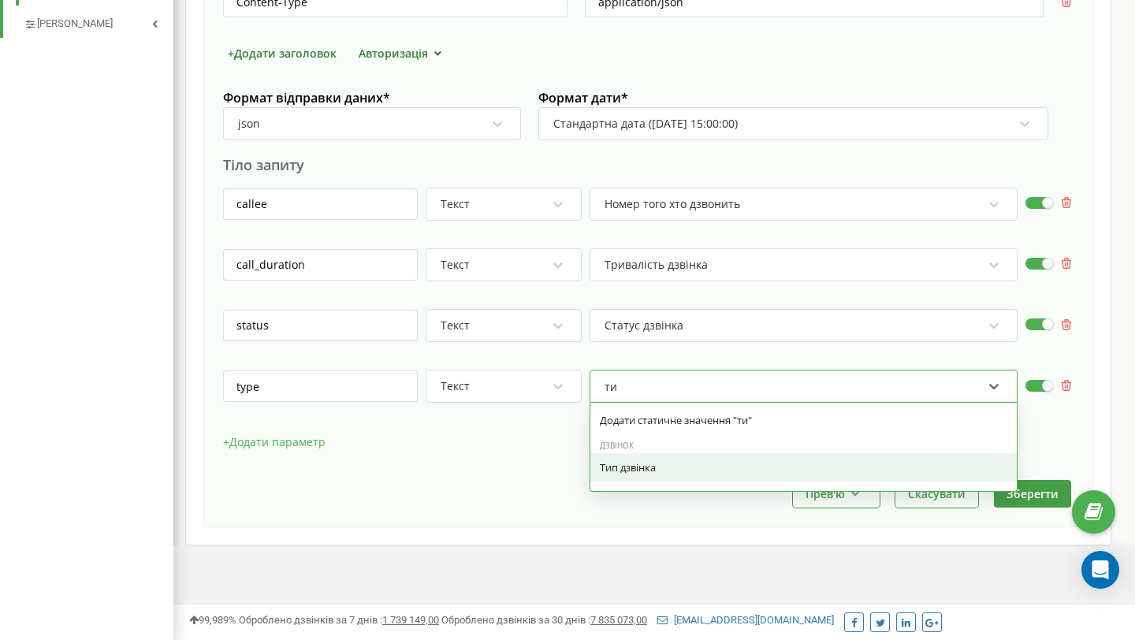
click at [685, 467] on div "Тип дзвінка" at bounding box center [803, 467] width 407 height 14
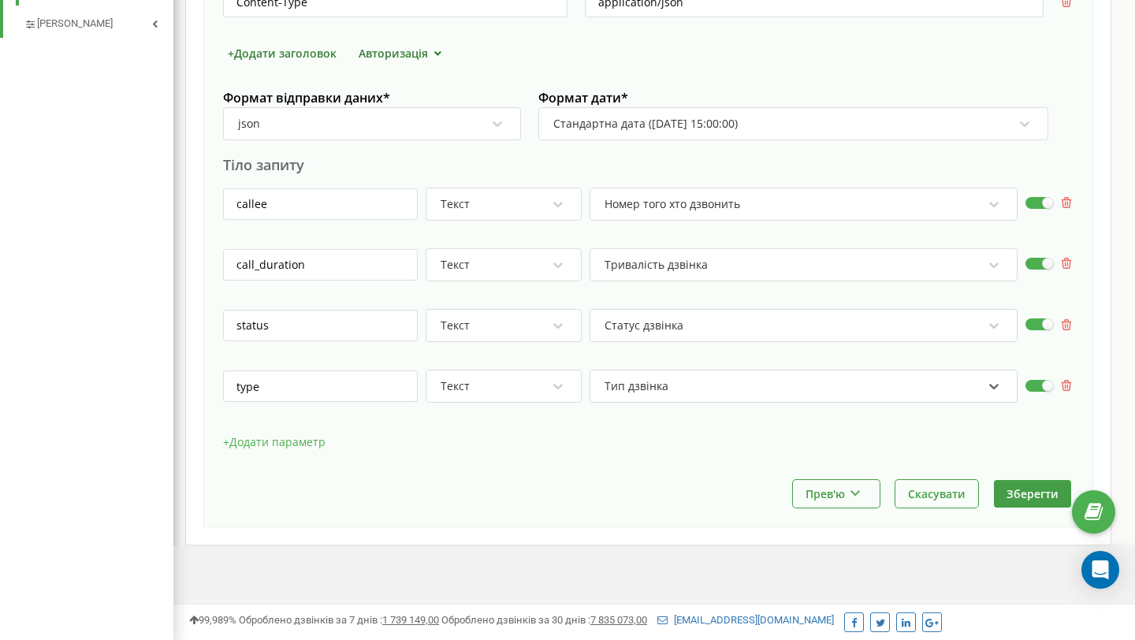
click at [291, 438] on button "+ Додати параметр" at bounding box center [274, 442] width 102 height 24
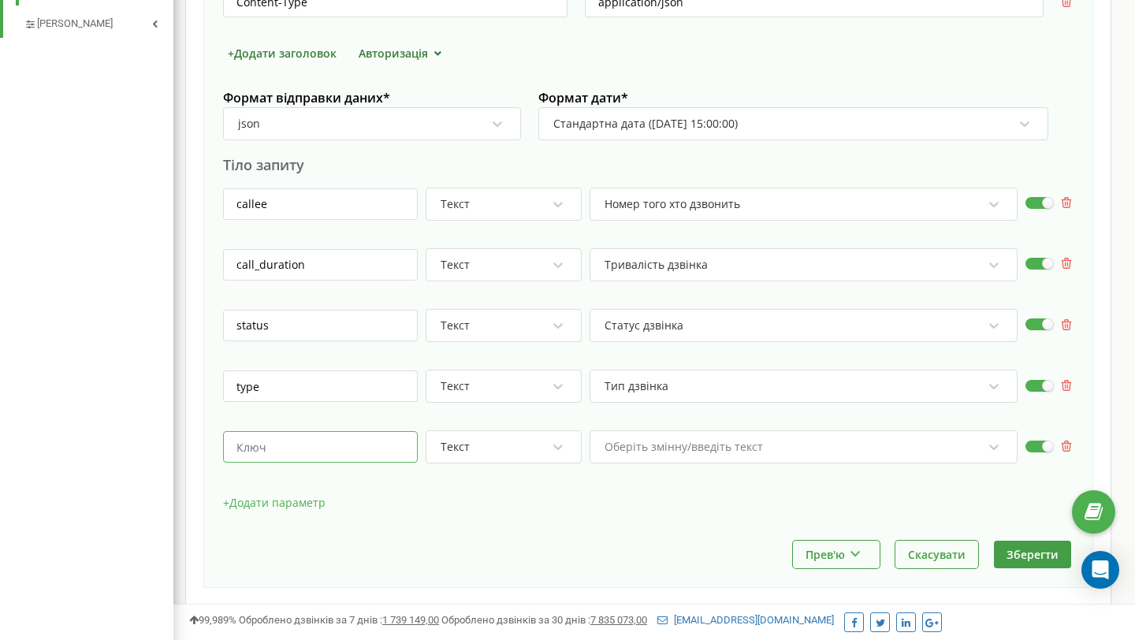
click at [289, 442] on input "text" at bounding box center [320, 447] width 195 height 32
type input "в"
click at [328, 459] on input "text" at bounding box center [320, 447] width 195 height 32
paste input "date"
type input "date"
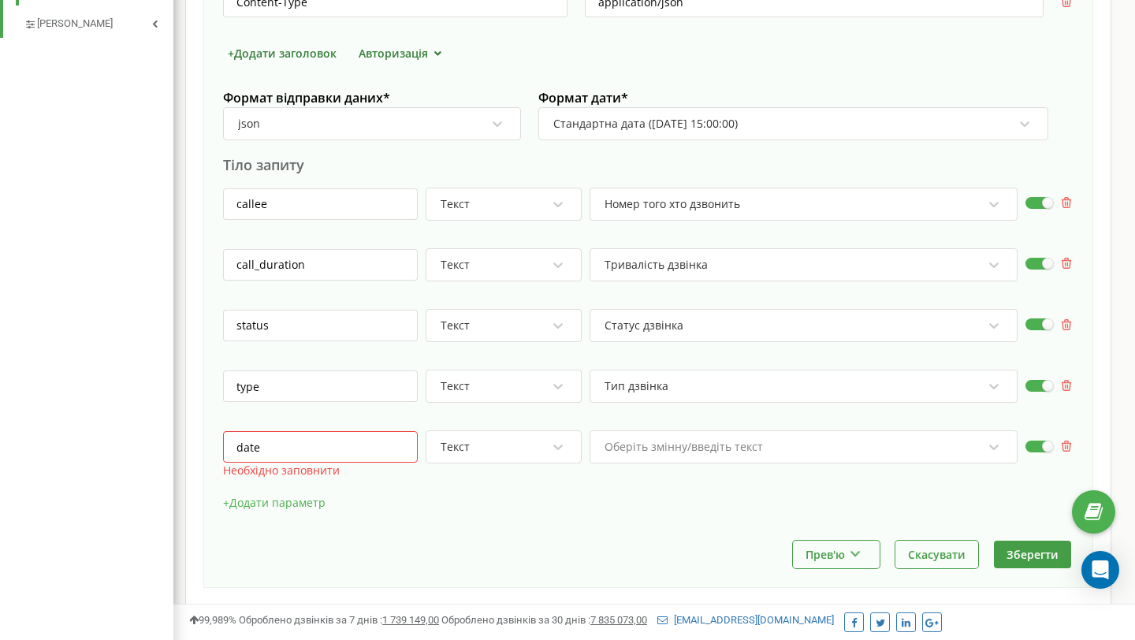
click at [662, 453] on div "Оберіть змінну/введіть текст" at bounding box center [803, 446] width 428 height 33
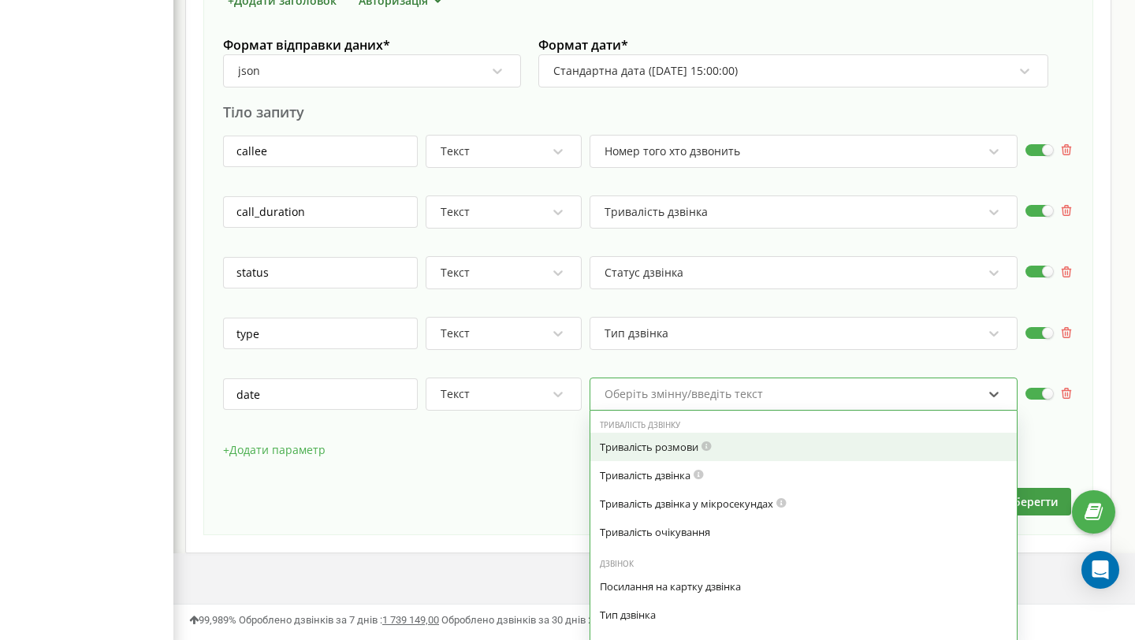
scroll to position [698, 0]
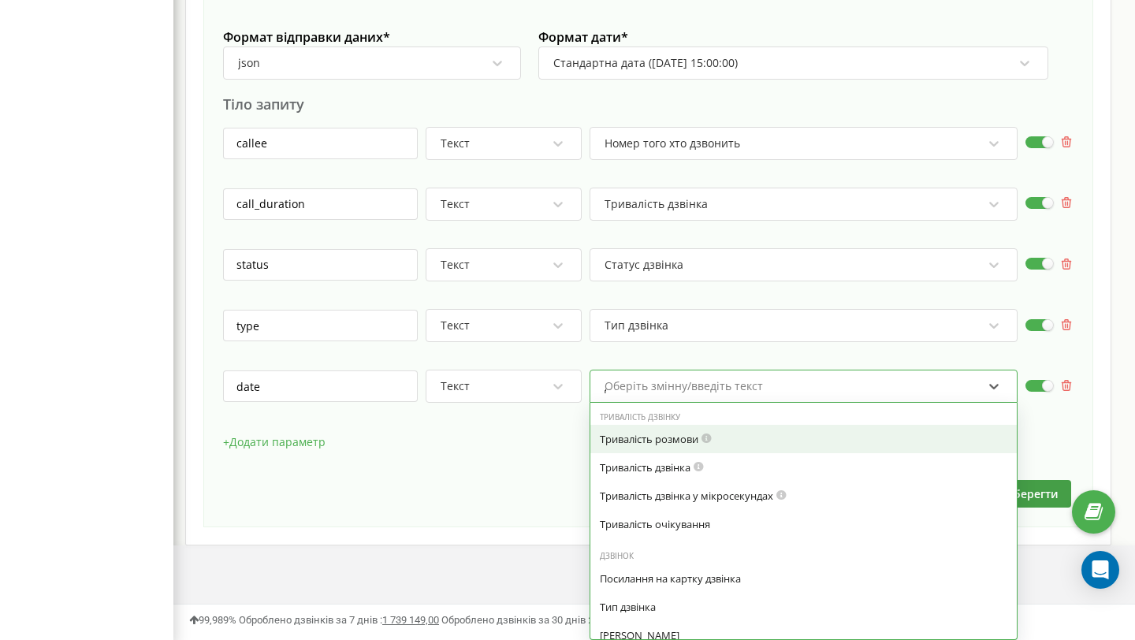
type input "да"
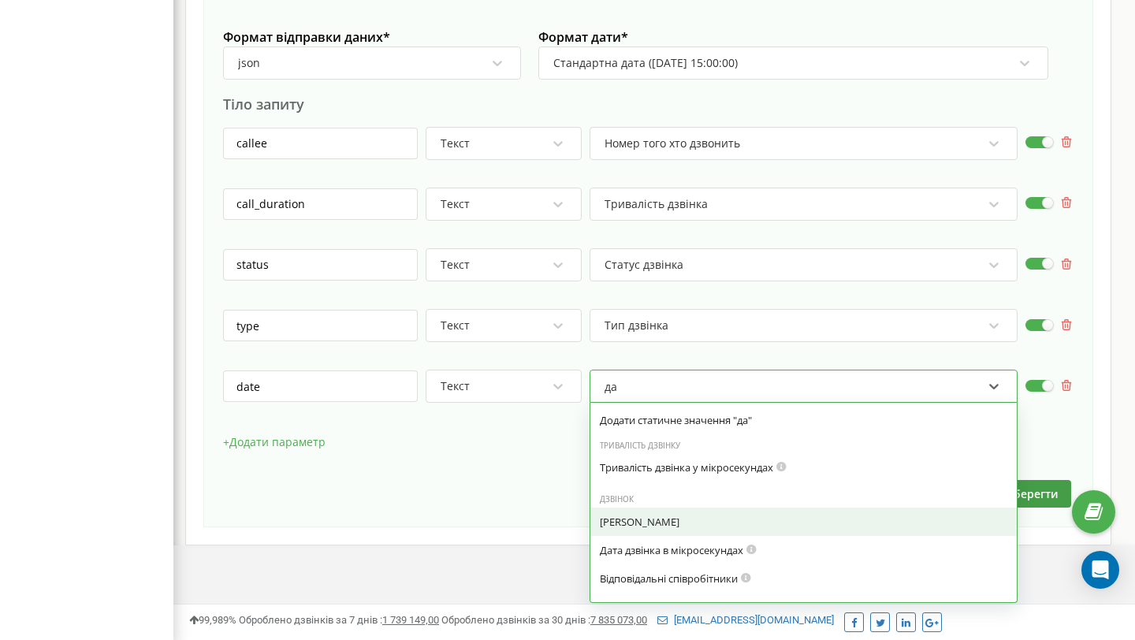
click at [661, 522] on div "[PERSON_NAME]" at bounding box center [803, 522] width 407 height 14
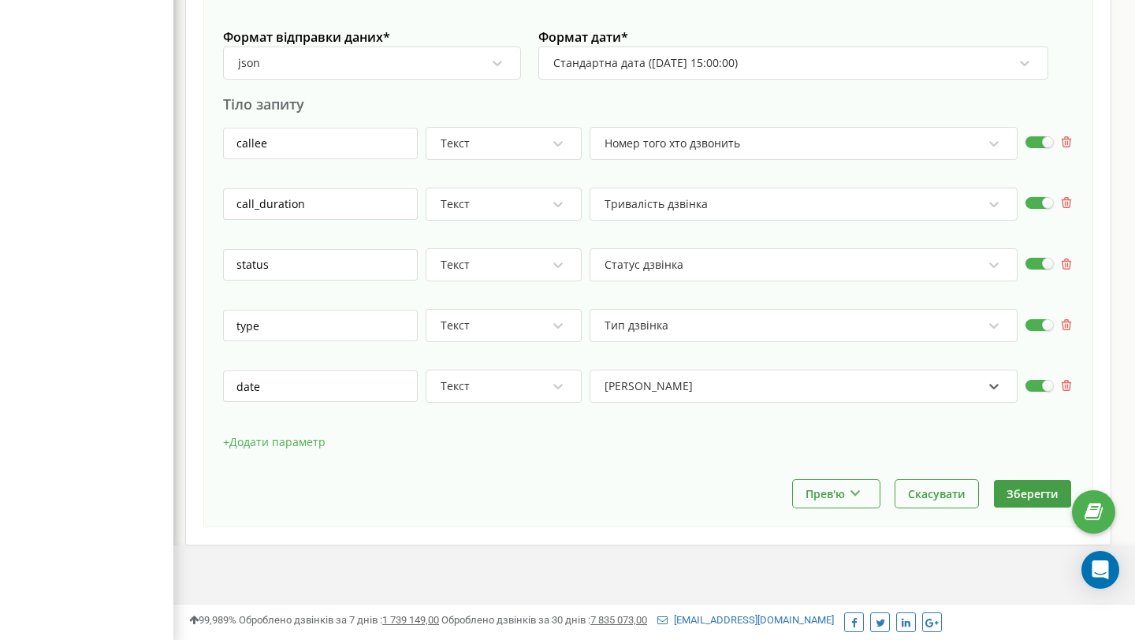
click at [307, 435] on button "+ Додати параметр" at bounding box center [274, 442] width 102 height 24
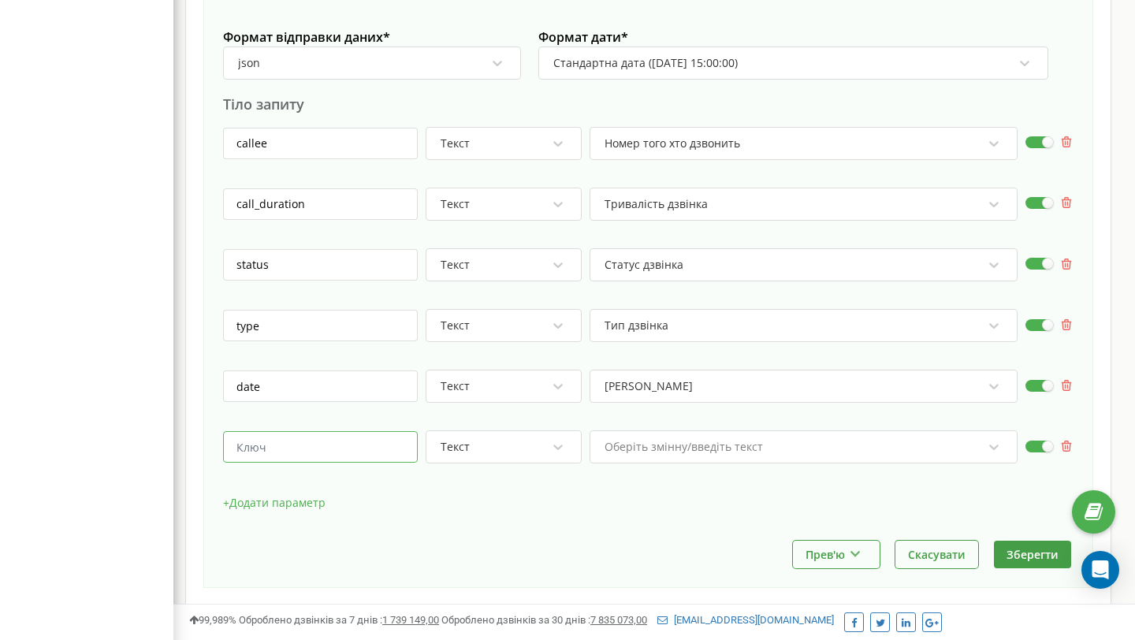
click at [368, 440] on input "text" at bounding box center [320, 447] width 195 height 32
paste input "record_link"
type input "record_link"
click at [689, 463] on div at bounding box center [803, 470] width 428 height 15
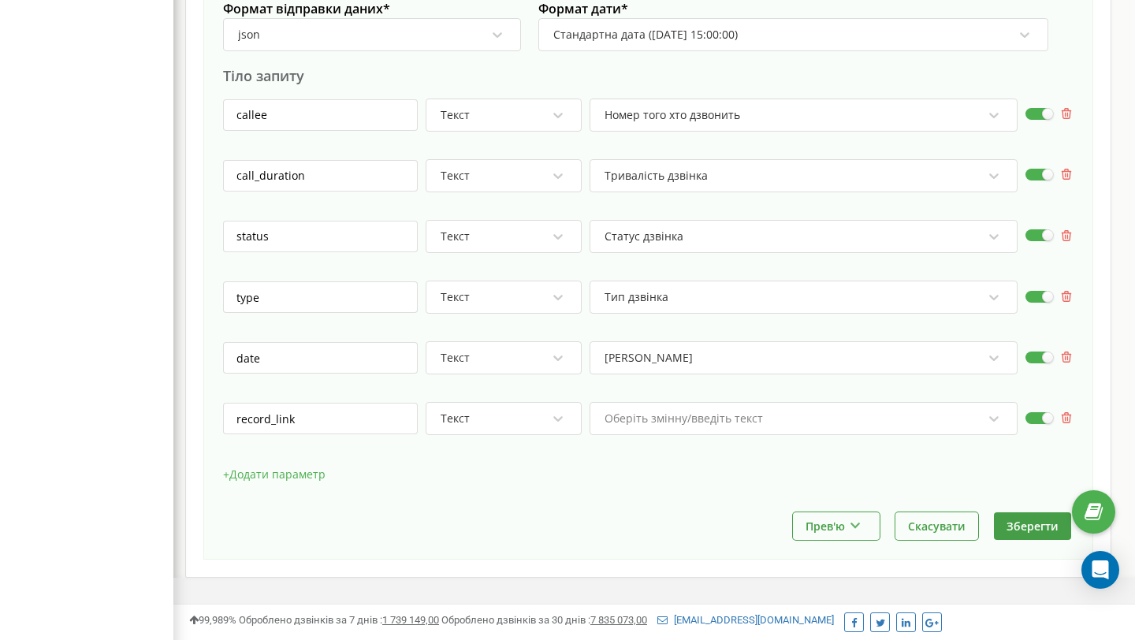
click at [697, 435] on div "Оберіть змінну/введіть текст" at bounding box center [803, 418] width 428 height 33
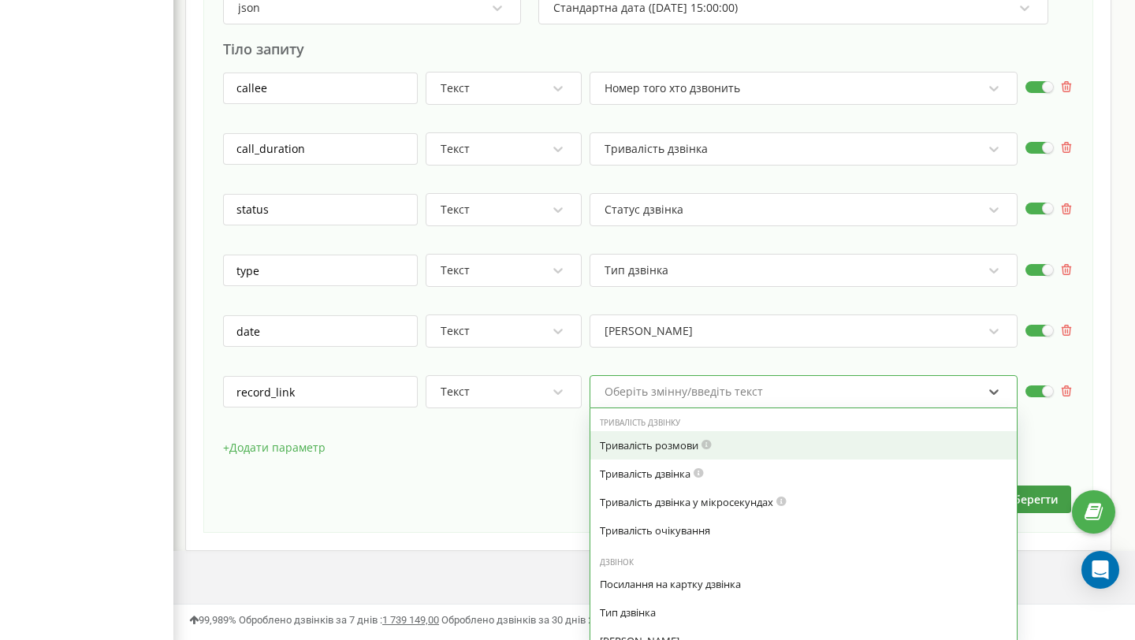
scroll to position [759, 0]
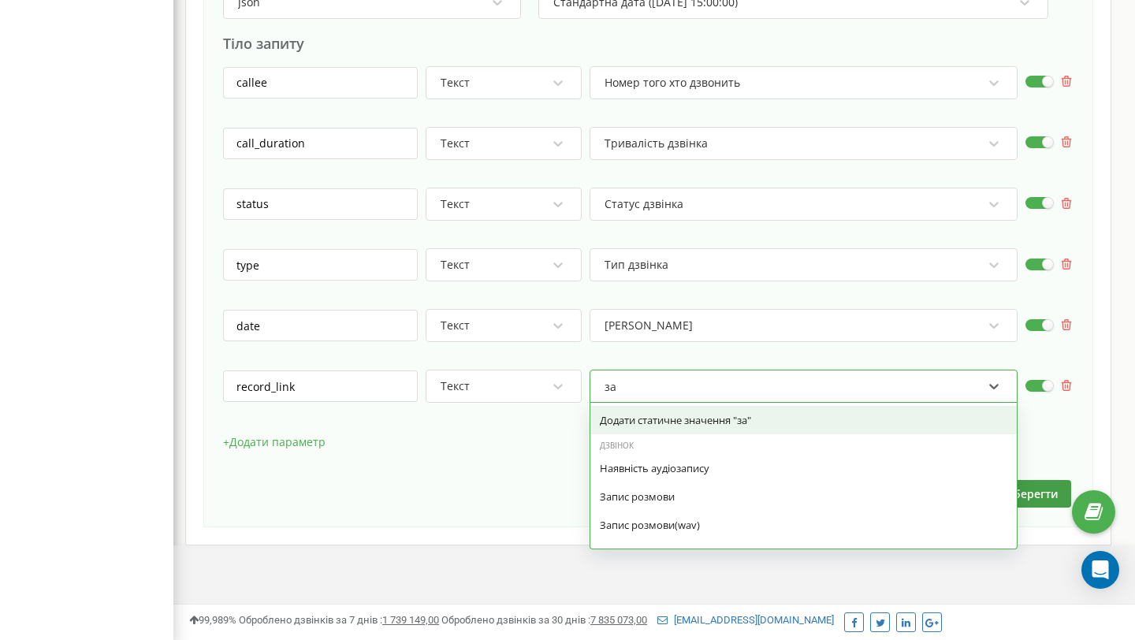
type input "зап"
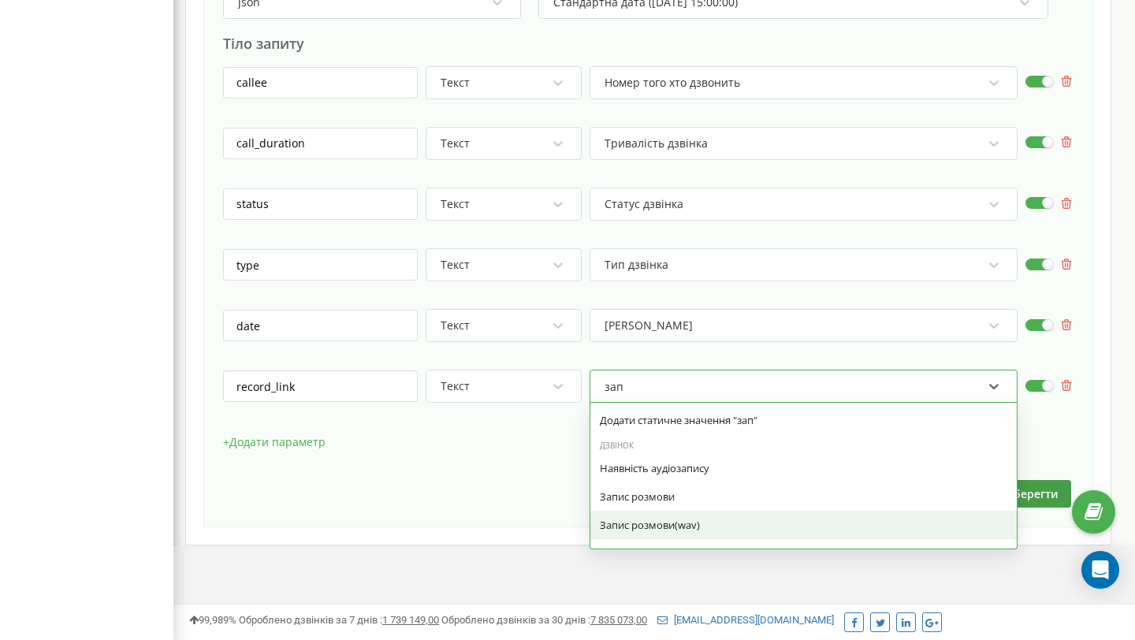
click at [734, 521] on div "Запис розмови(wav)" at bounding box center [803, 525] width 407 height 14
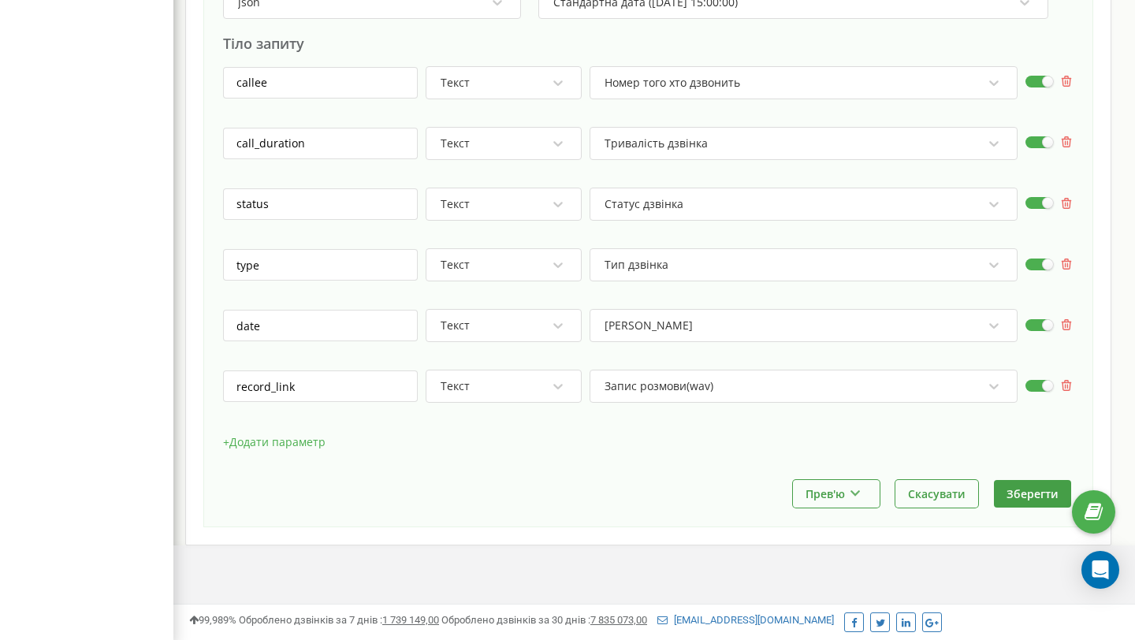
click at [286, 437] on button "+ Додати параметр" at bounding box center [274, 442] width 102 height 24
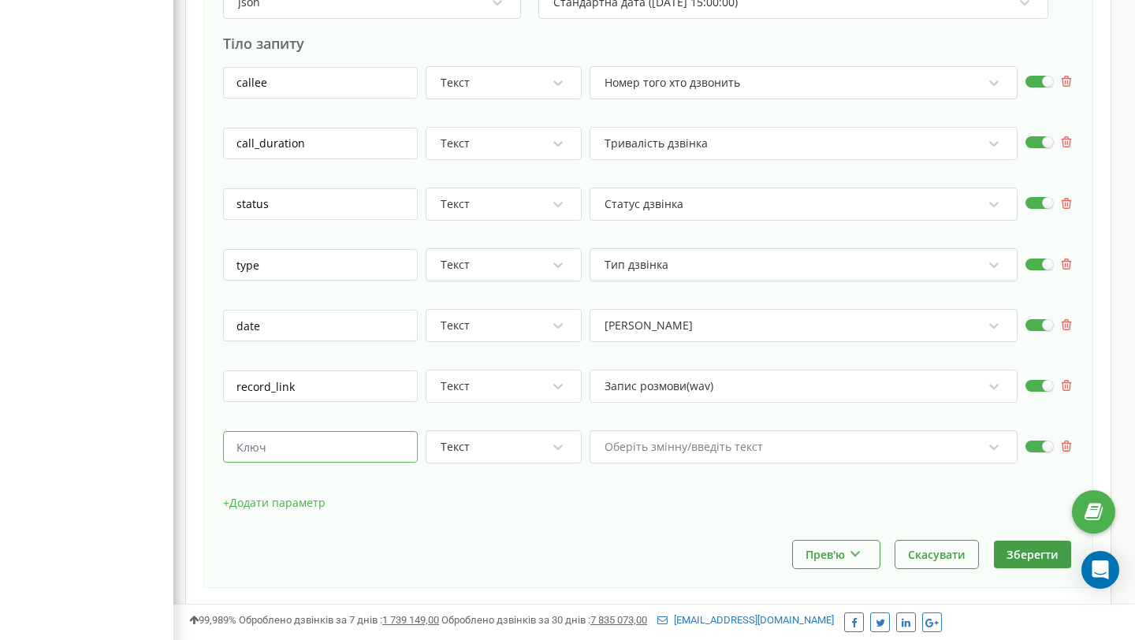
click at [280, 455] on input "text" at bounding box center [320, 447] width 195 height 32
type input "caller"
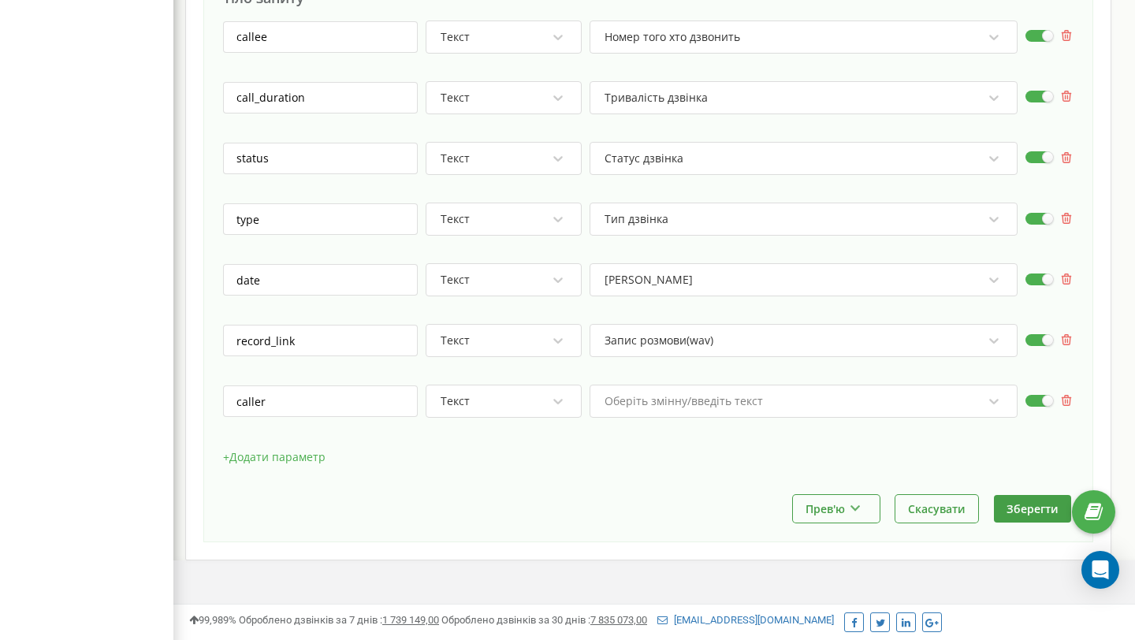
click at [746, 418] on div "Оберіть змінну/введіть текст" at bounding box center [803, 400] width 428 height 33
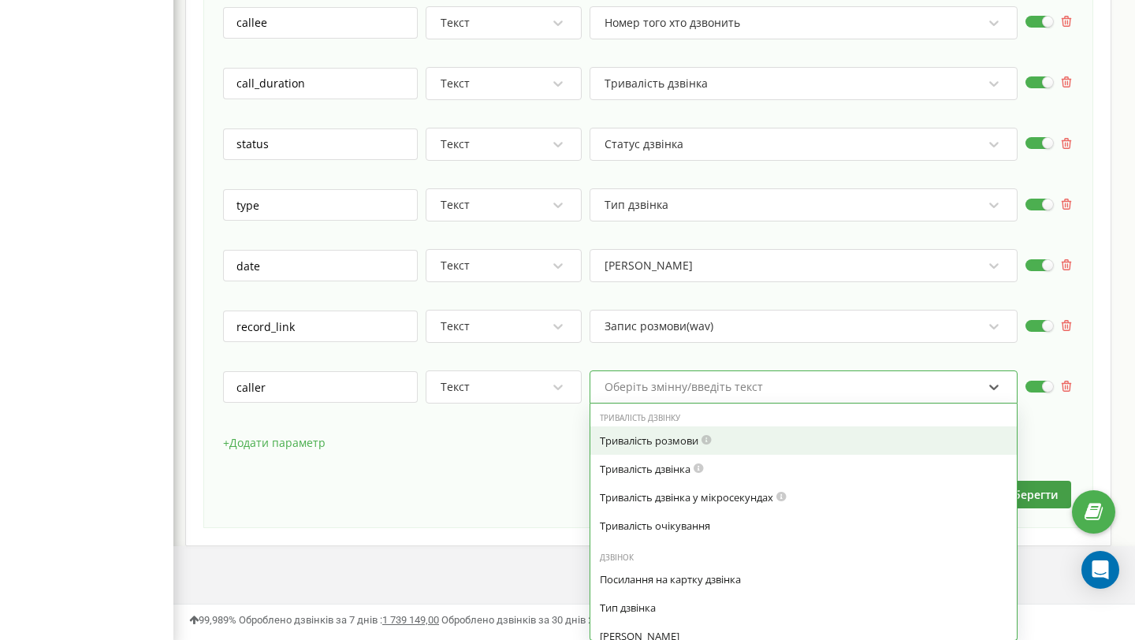
scroll to position [819, 0]
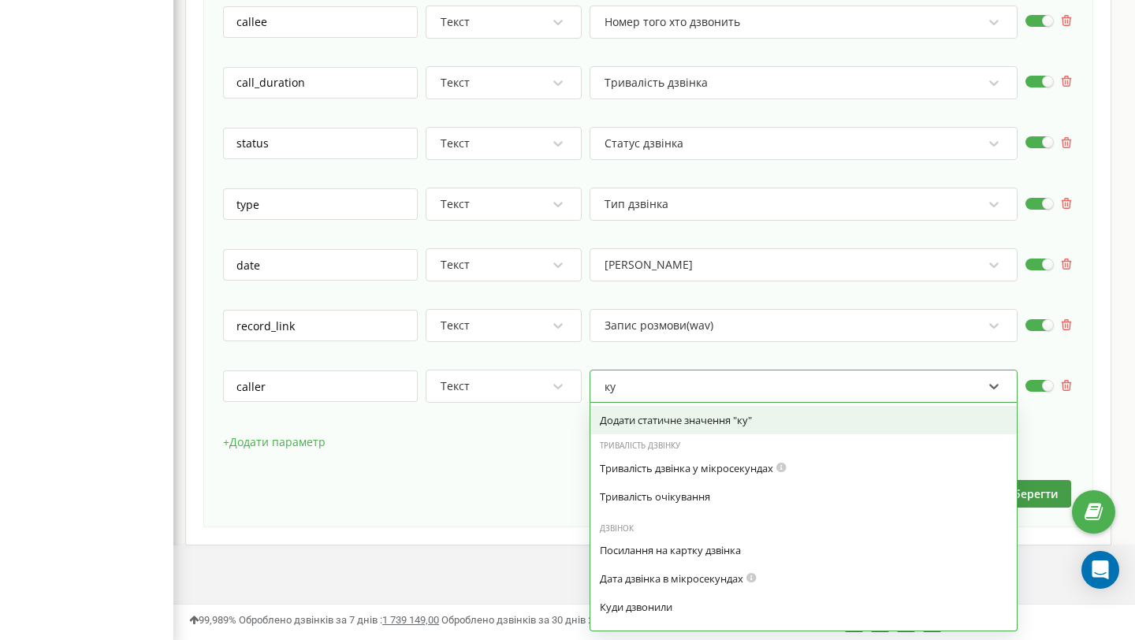
type input "куд"
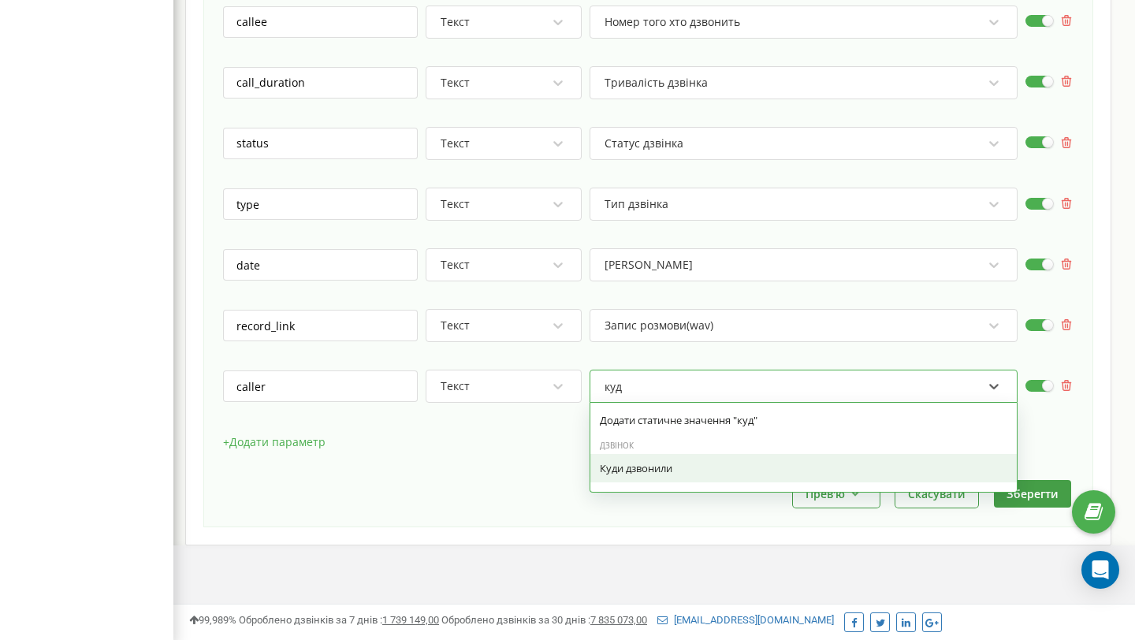
click at [739, 483] on div "Дзвінок Куди дзвонили" at bounding box center [803, 461] width 426 height 54
click at [712, 468] on div "Куди дзвонили" at bounding box center [803, 468] width 407 height 14
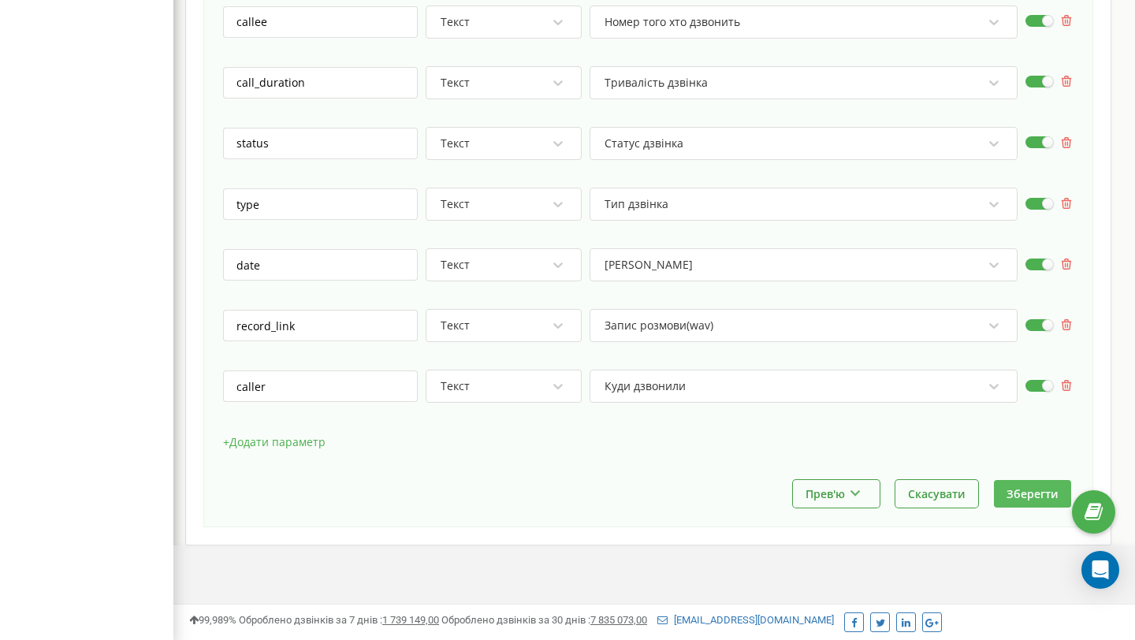
click at [1028, 499] on button "Зберегти" at bounding box center [1032, 494] width 77 height 28
